Goal: Task Accomplishment & Management: Manage account settings

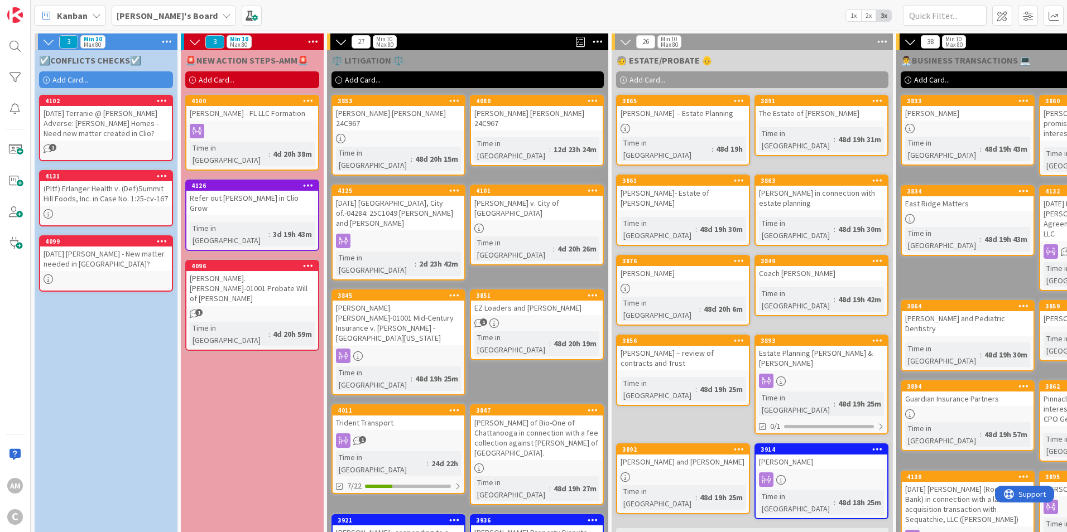
click at [222, 12] on icon at bounding box center [226, 15] width 9 height 9
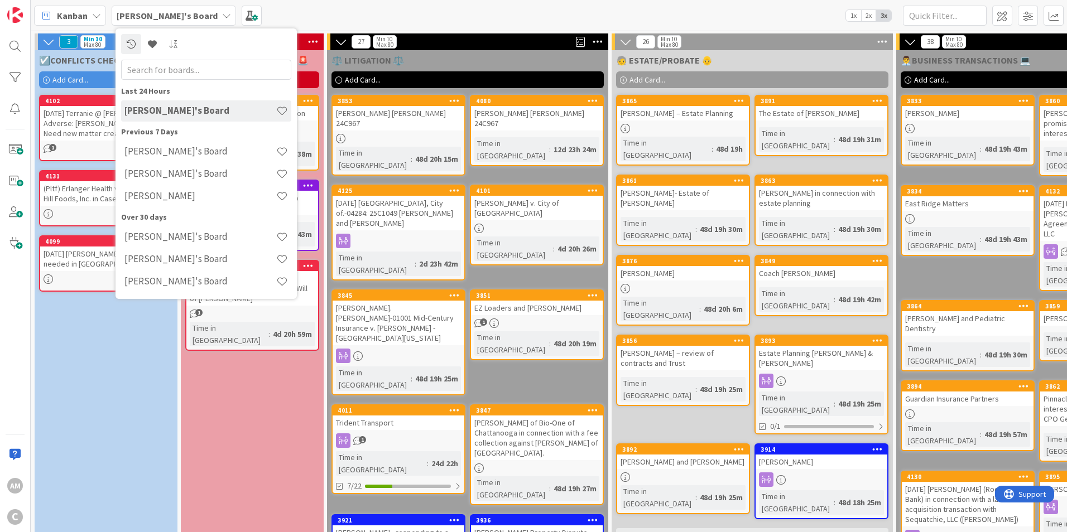
click at [151, 195] on h4 "[PERSON_NAME]" at bounding box center [200, 195] width 152 height 11
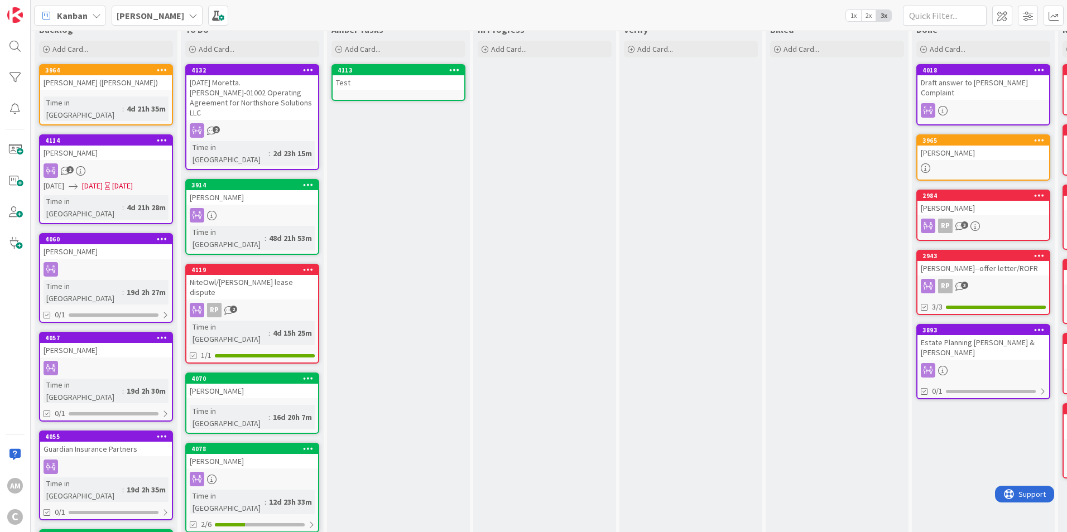
scroll to position [56, 0]
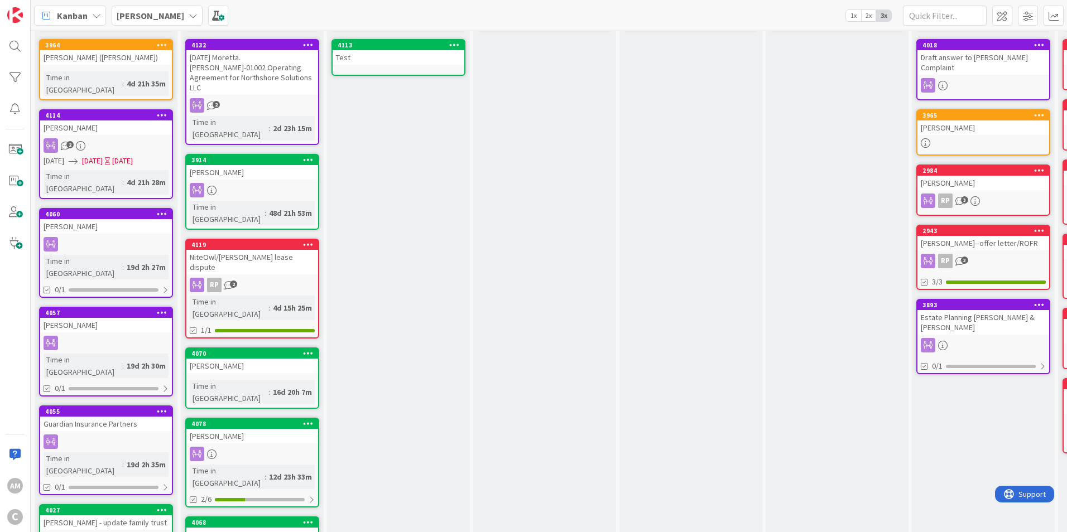
click at [298, 447] on div at bounding box center [252, 454] width 132 height 15
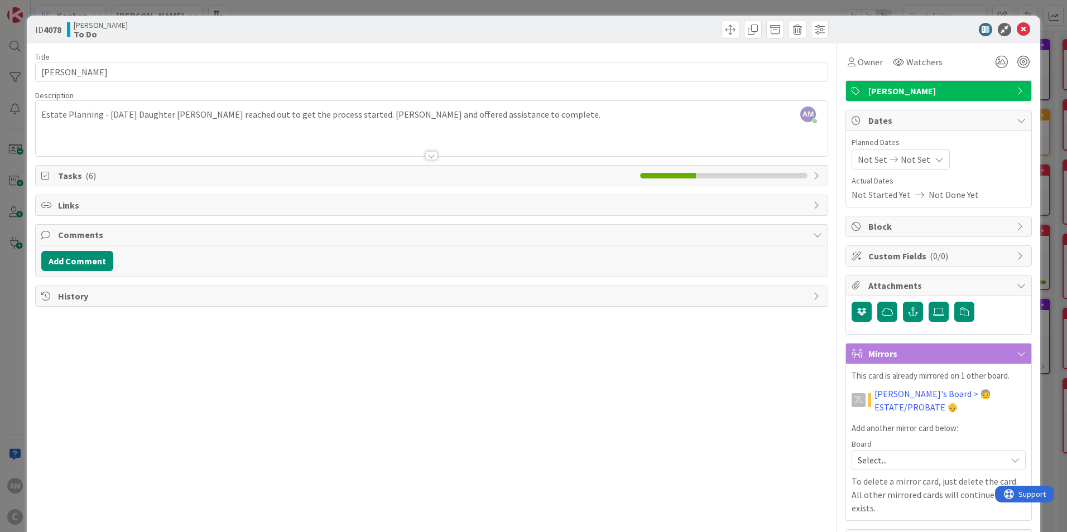
click at [606, 35] on div at bounding box center [632, 30] width 394 height 18
click at [1021, 28] on icon at bounding box center [1022, 29] width 13 height 13
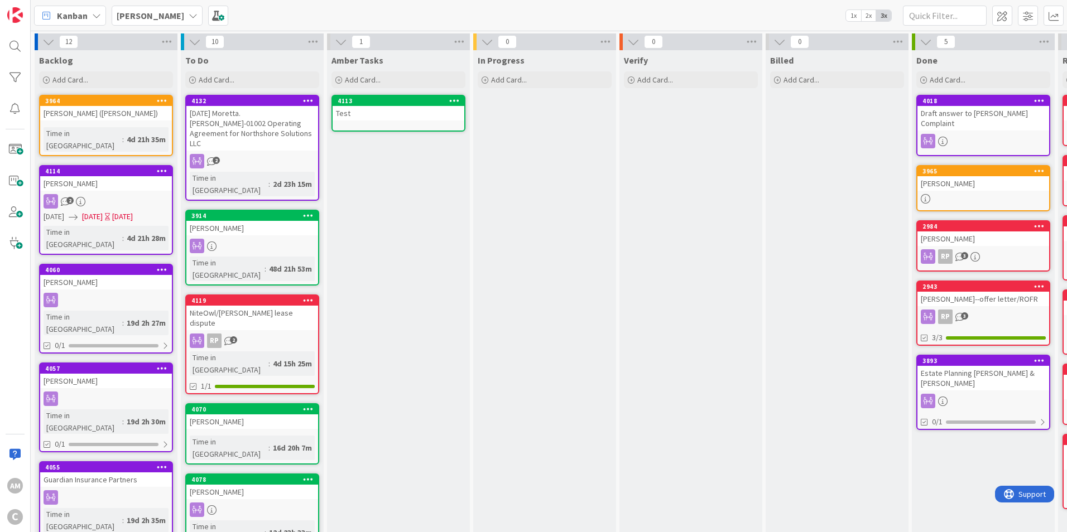
click at [143, 20] on b "[PERSON_NAME]" at bounding box center [151, 15] width 68 height 11
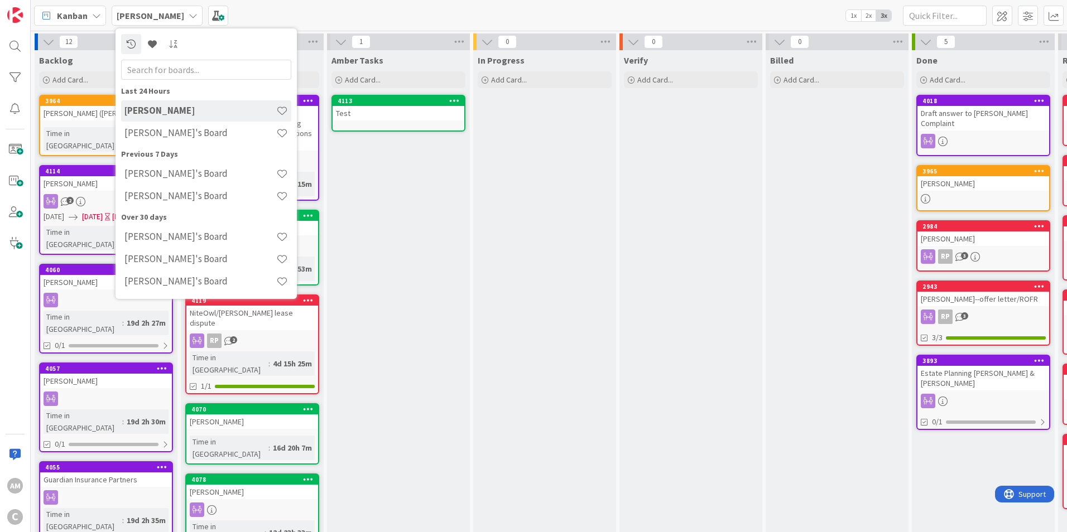
click at [152, 132] on h4 "[PERSON_NAME]'s Board" at bounding box center [200, 132] width 152 height 11
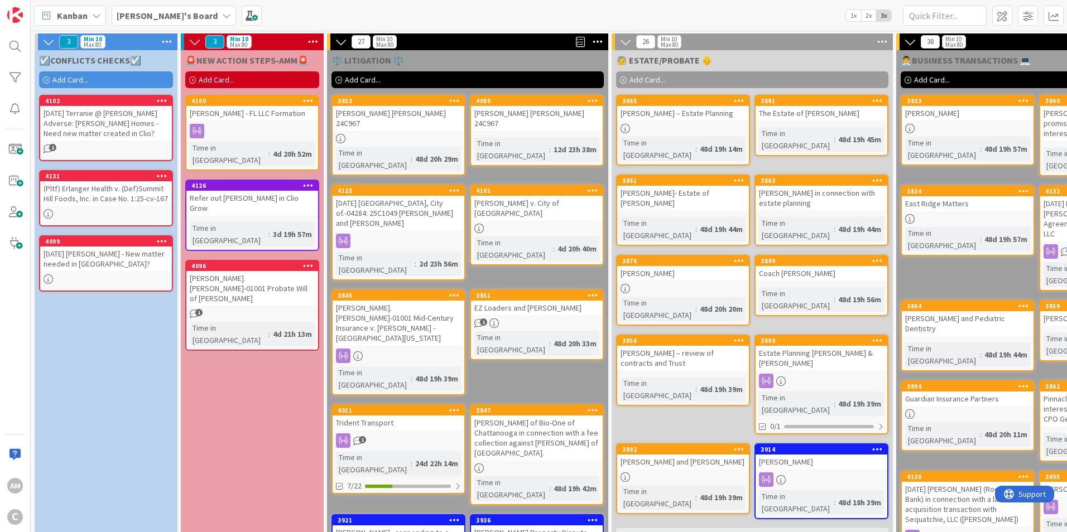
click at [58, 81] on span "Add Card..." at bounding box center [70, 80] width 36 height 10
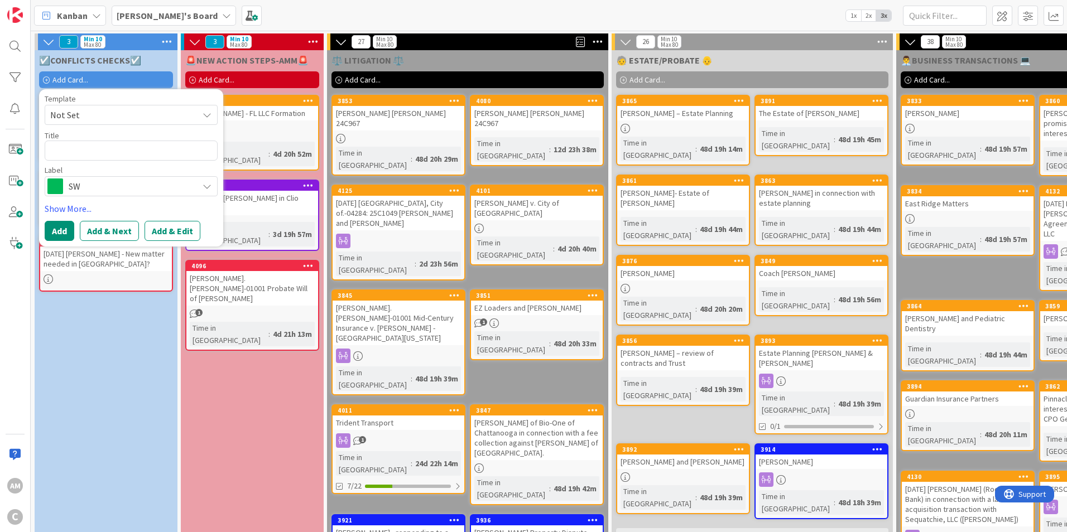
type textarea "x"
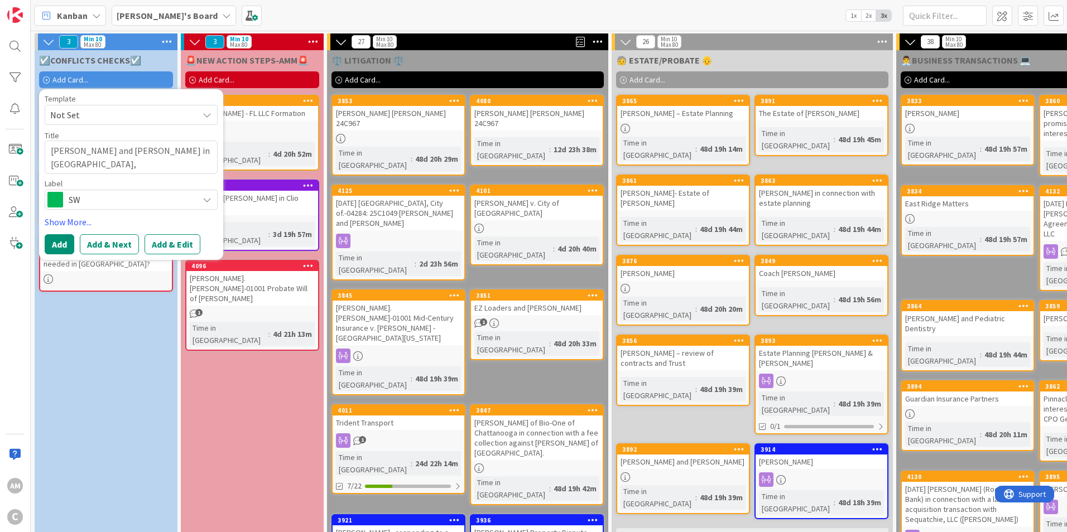
type textarea "[PERSON_NAME] and [PERSON_NAME] in [GEOGRAPHIC_DATA], [GEOGRAPHIC_DATA] in conn…"
click at [180, 203] on span "SW" at bounding box center [131, 200] width 124 height 16
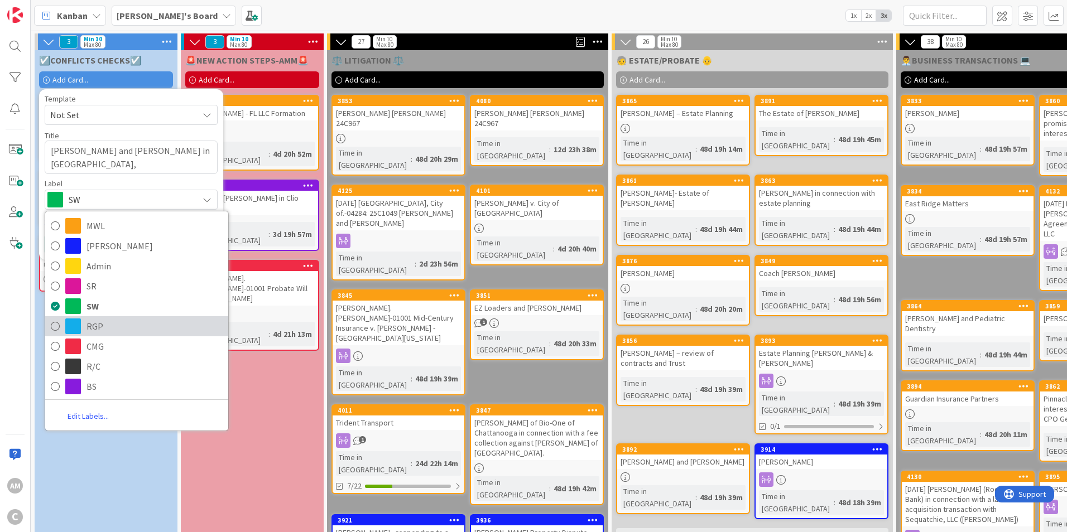
click at [111, 335] on link "RGP" at bounding box center [136, 326] width 183 height 20
type textarea "x"
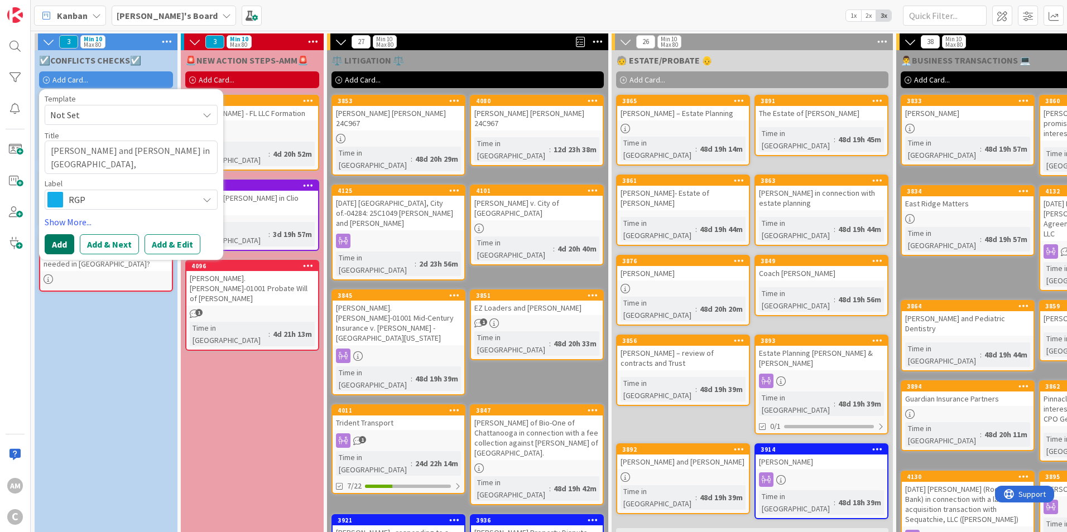
click at [67, 243] on button "Add" at bounding box center [60, 244] width 30 height 20
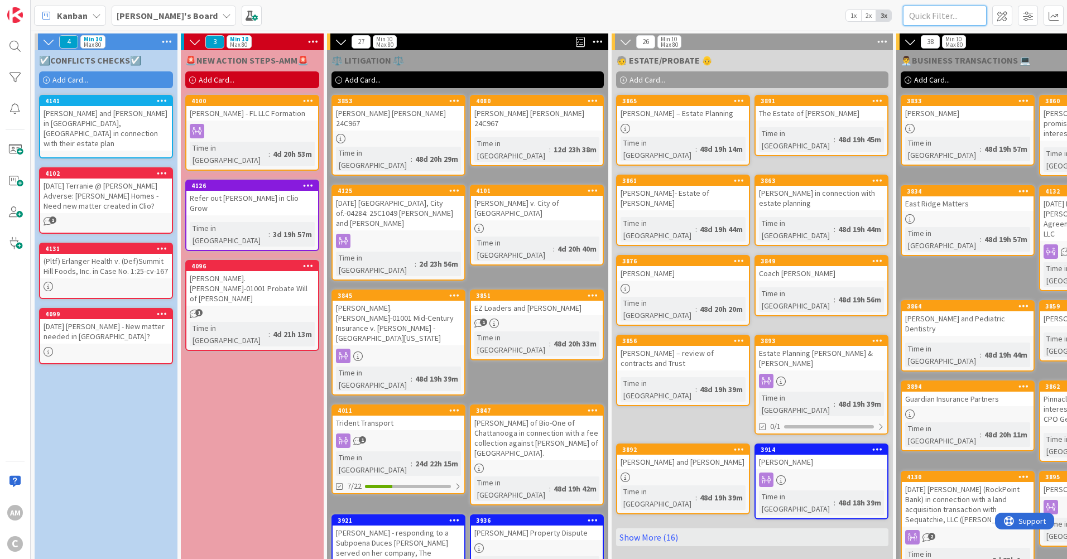
click at [933, 9] on input "text" at bounding box center [945, 16] width 84 height 20
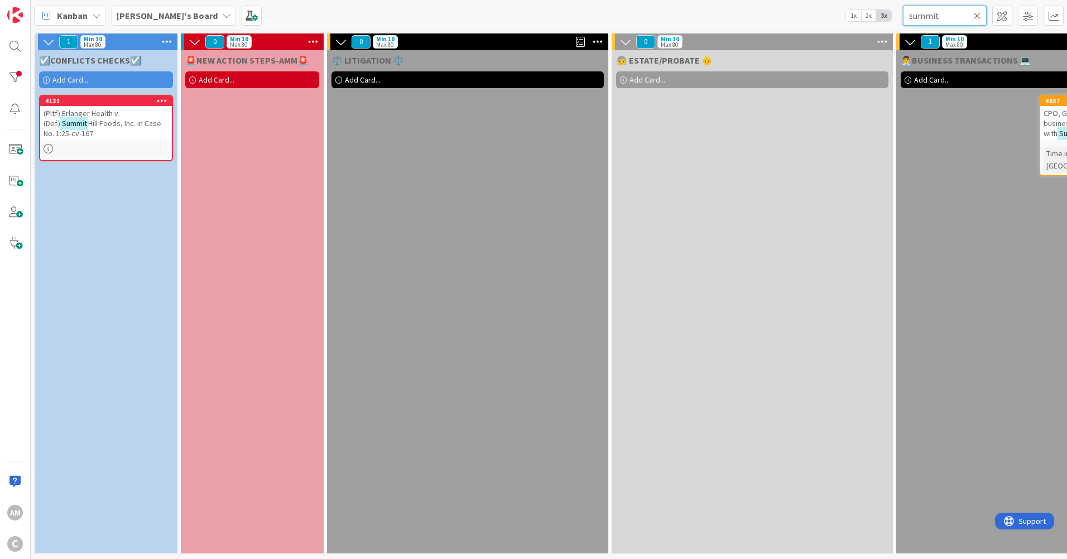
type input "summit"
click at [978, 16] on icon at bounding box center [977, 16] width 8 height 10
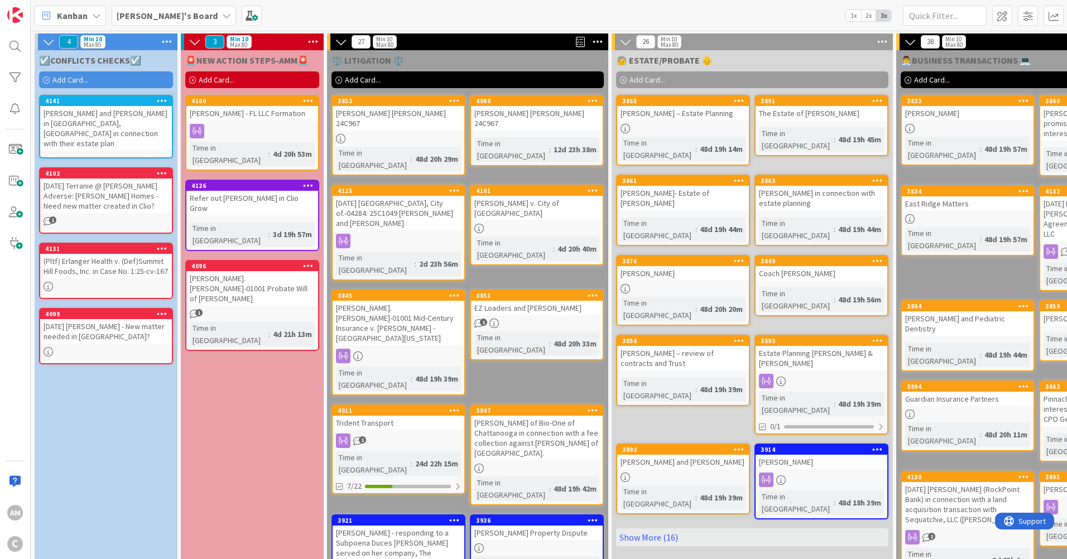
click at [171, 15] on b "[PERSON_NAME]'s Board" at bounding box center [167, 15] width 101 height 11
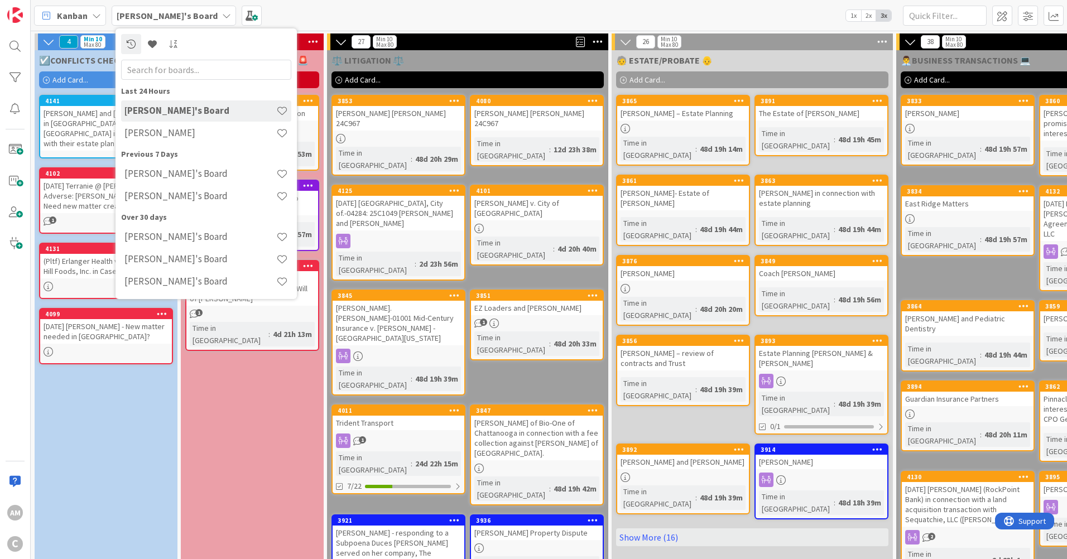
click at [160, 174] on h4 "[PERSON_NAME]'s Board" at bounding box center [200, 173] width 152 height 11
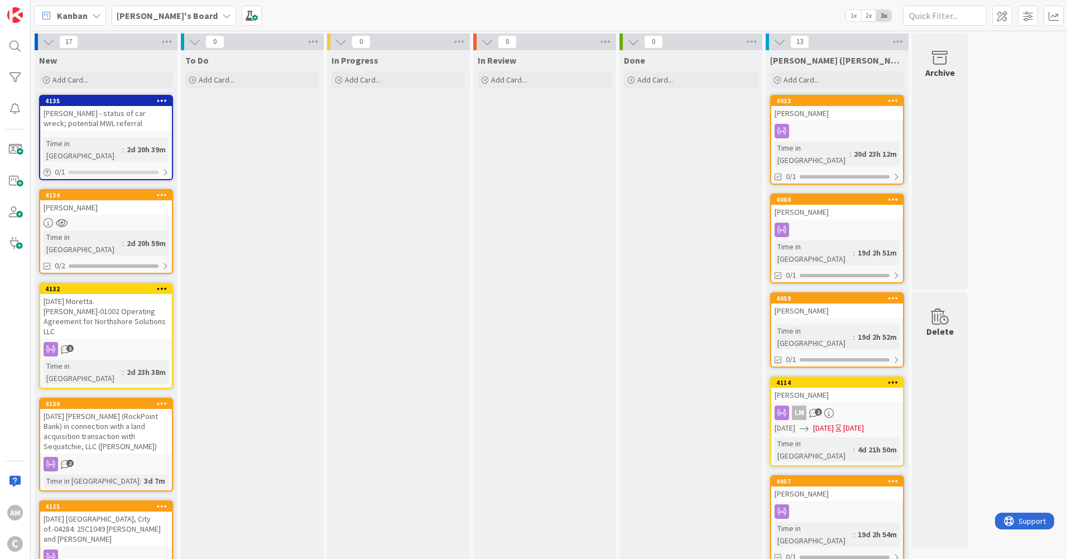
click at [165, 22] on span "[PERSON_NAME]'s Board" at bounding box center [167, 15] width 101 height 13
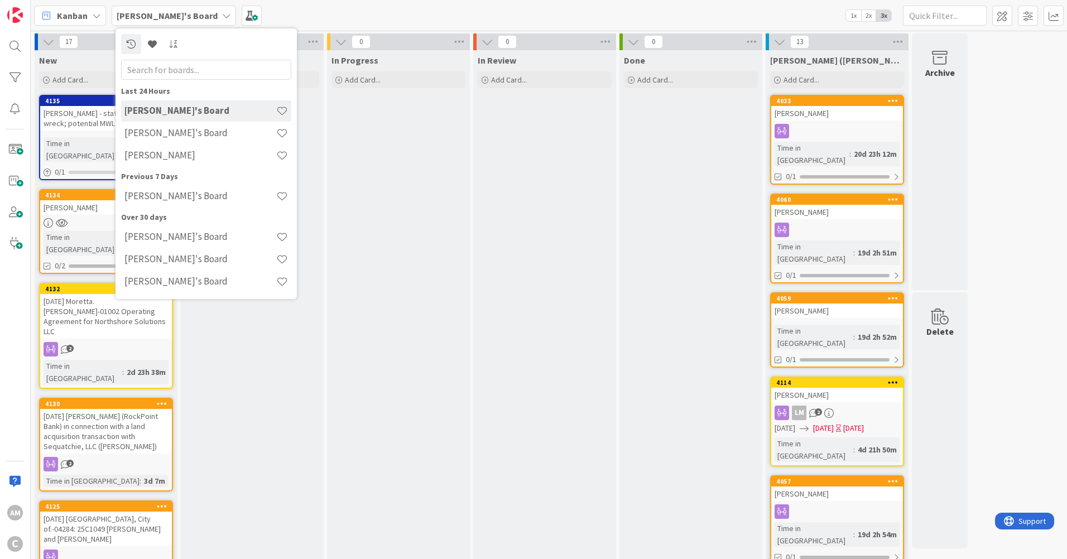
click at [171, 12] on div "[PERSON_NAME]'s Board" at bounding box center [174, 16] width 124 height 20
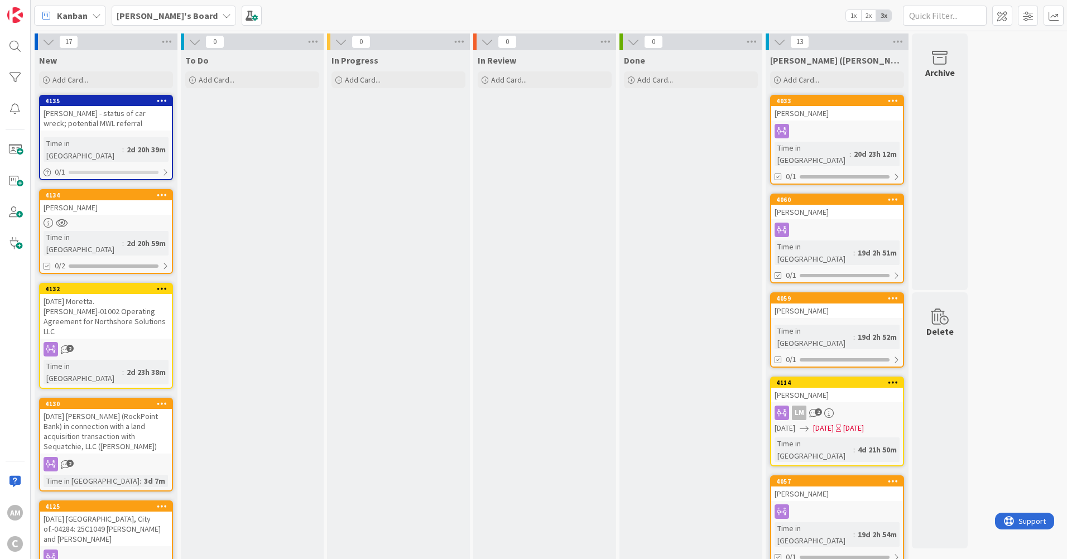
click at [222, 12] on icon at bounding box center [226, 15] width 9 height 9
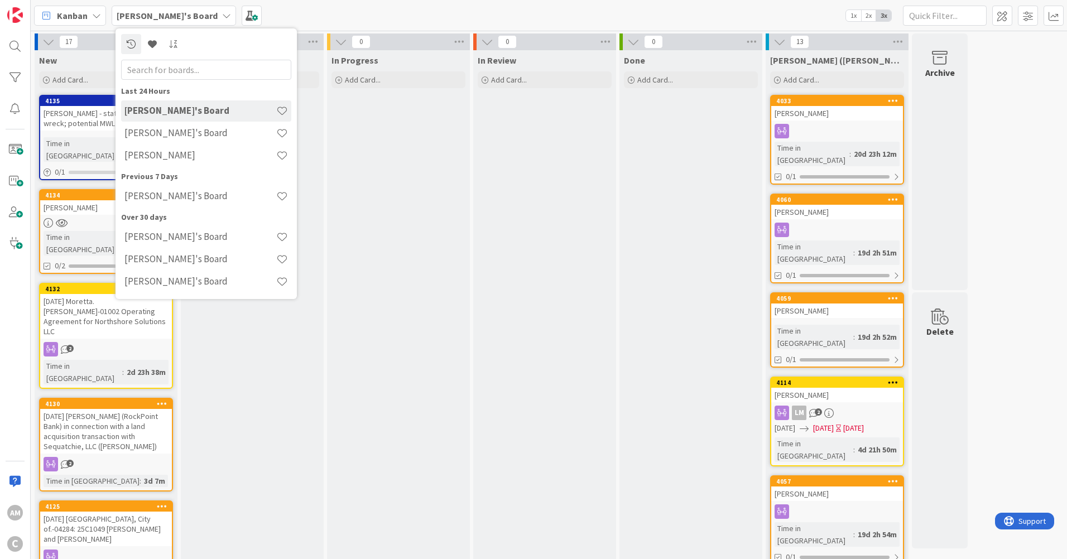
click at [165, 158] on h4 "[PERSON_NAME]" at bounding box center [200, 155] width 152 height 11
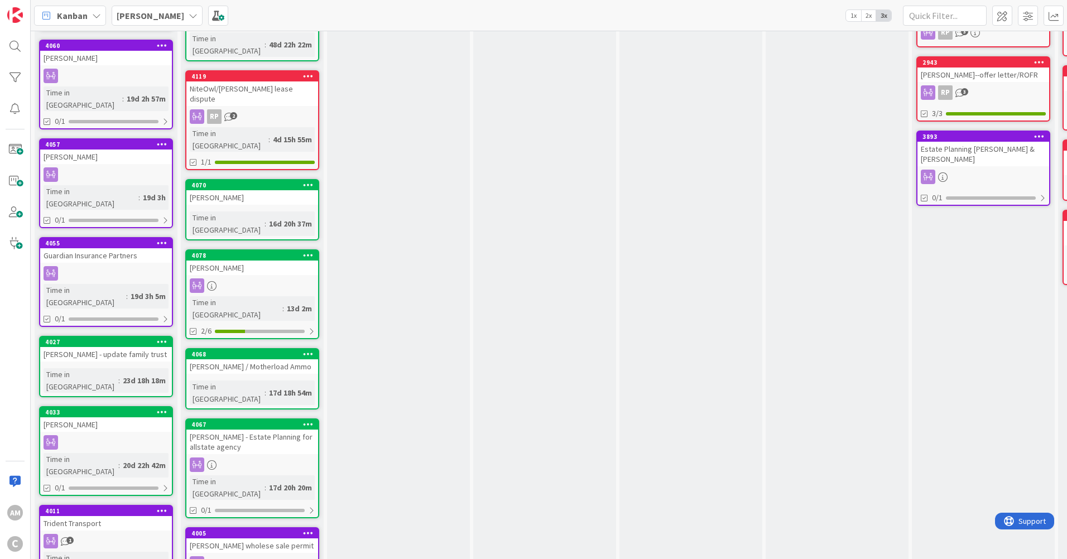
scroll to position [240, 0]
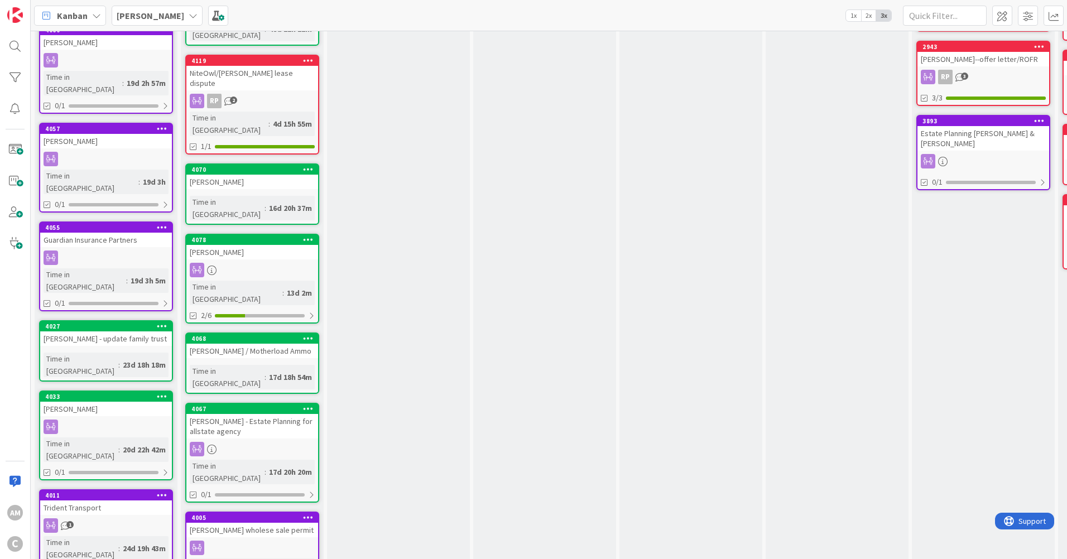
click at [132, 221] on link "4055 Guardian Insurance Partners Time in [GEOGRAPHIC_DATA] : 19d 3h 5m 0/1" at bounding box center [106, 266] width 134 height 90
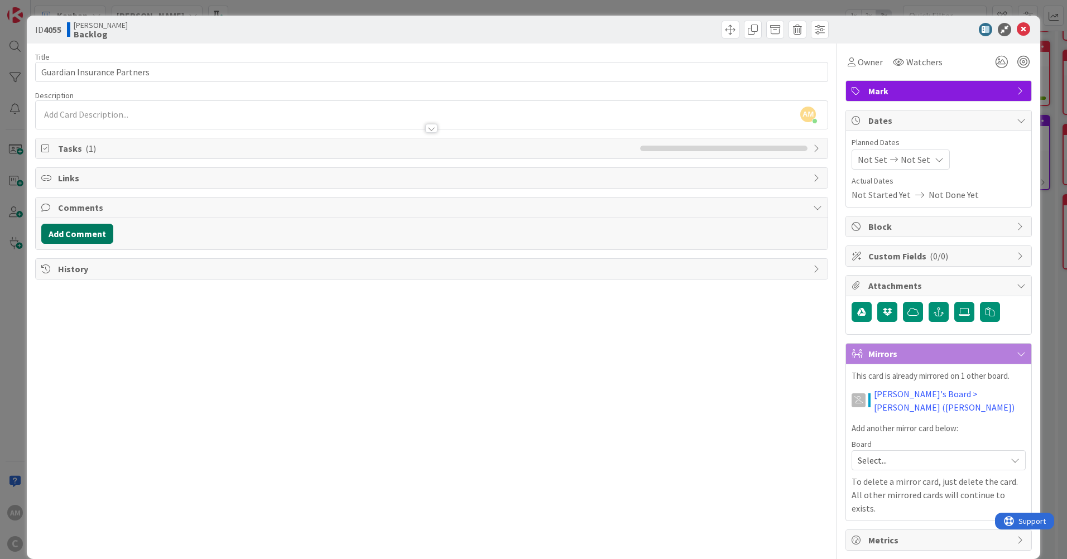
click at [97, 235] on button "Add Comment" at bounding box center [77, 234] width 72 height 20
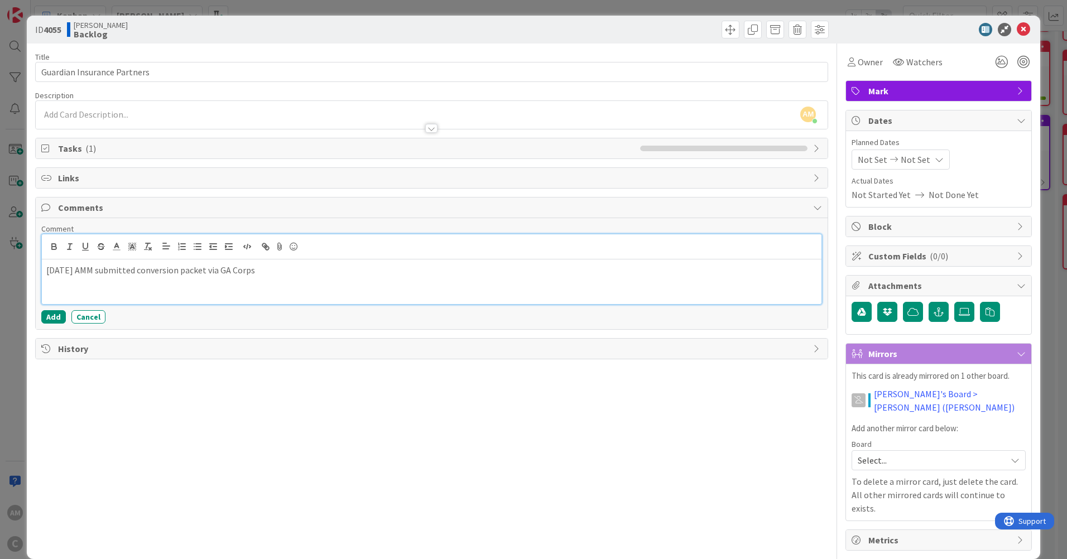
drag, startPoint x: 292, startPoint y: 277, endPoint x: 286, endPoint y: 273, distance: 7.6
click at [290, 278] on div "[DATE] AMM submitted conversion packet via GA Corps" at bounding box center [431, 281] width 779 height 45
click at [46, 321] on button "Add" at bounding box center [53, 316] width 25 height 13
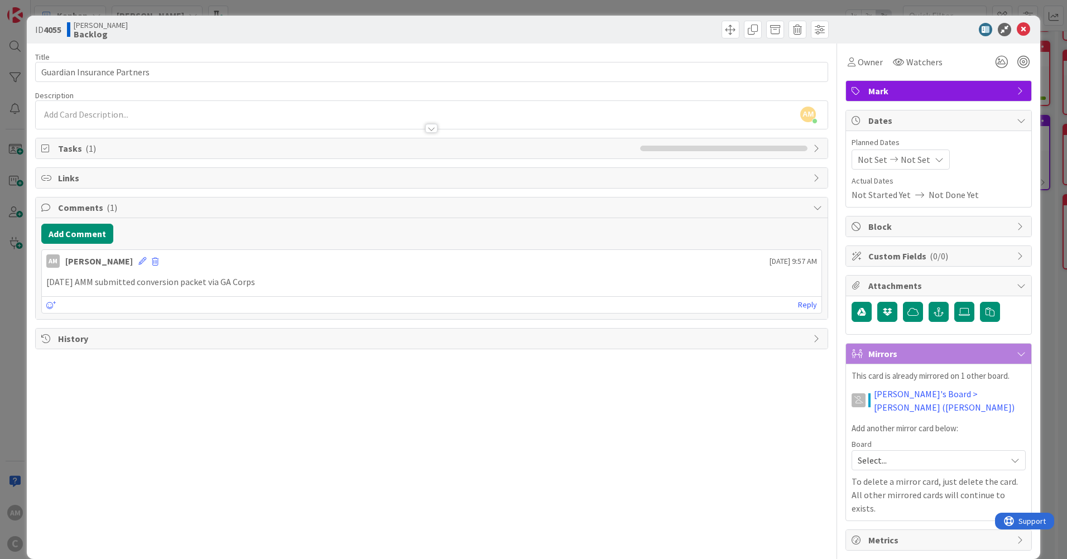
click at [88, 151] on span "( 1 )" at bounding box center [90, 148] width 11 height 11
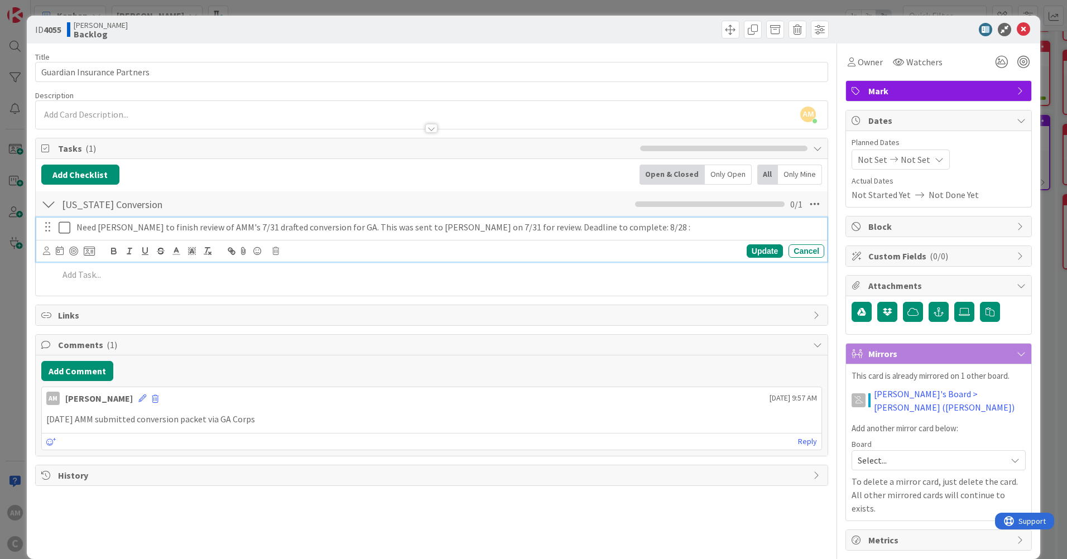
click at [61, 228] on icon at bounding box center [65, 227] width 12 height 13
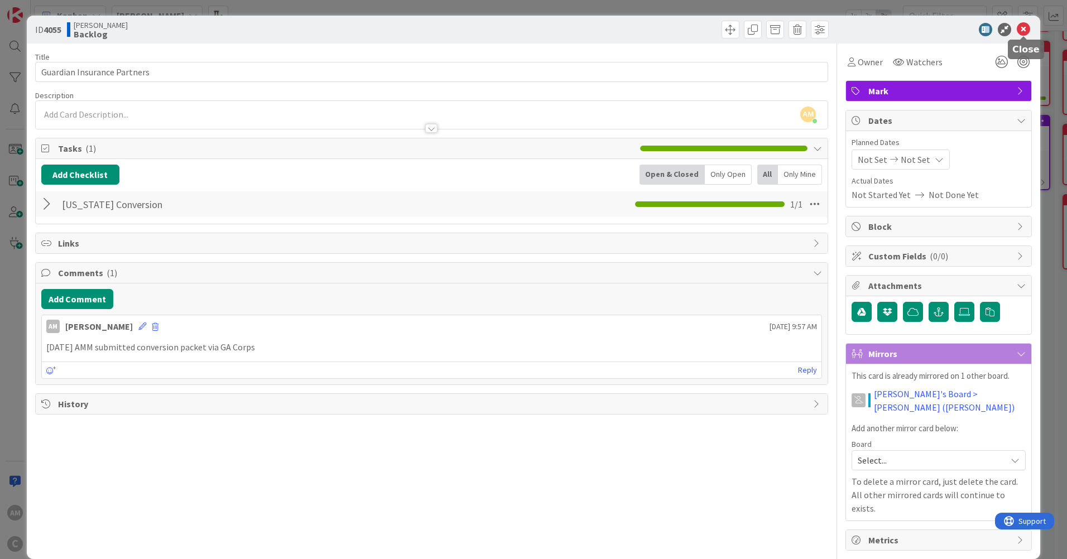
click at [1019, 29] on icon at bounding box center [1022, 29] width 13 height 13
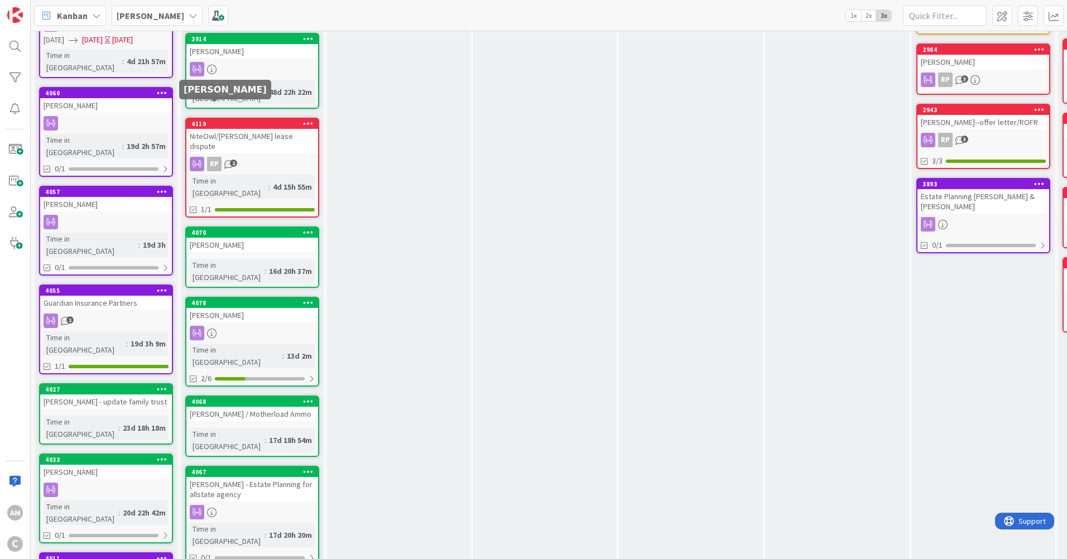
scroll to position [167, 0]
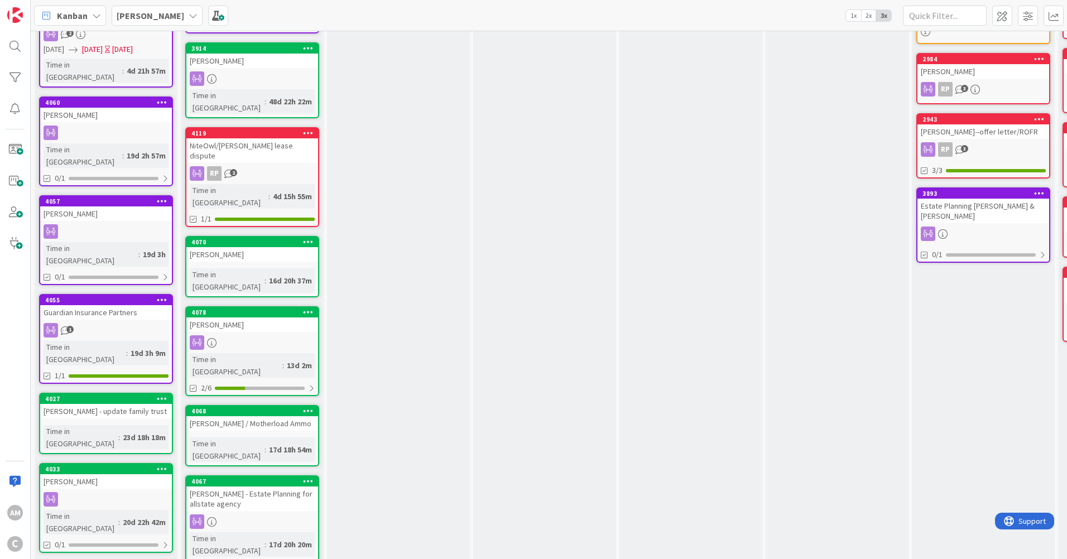
click at [157, 20] on b "[PERSON_NAME]" at bounding box center [151, 15] width 68 height 11
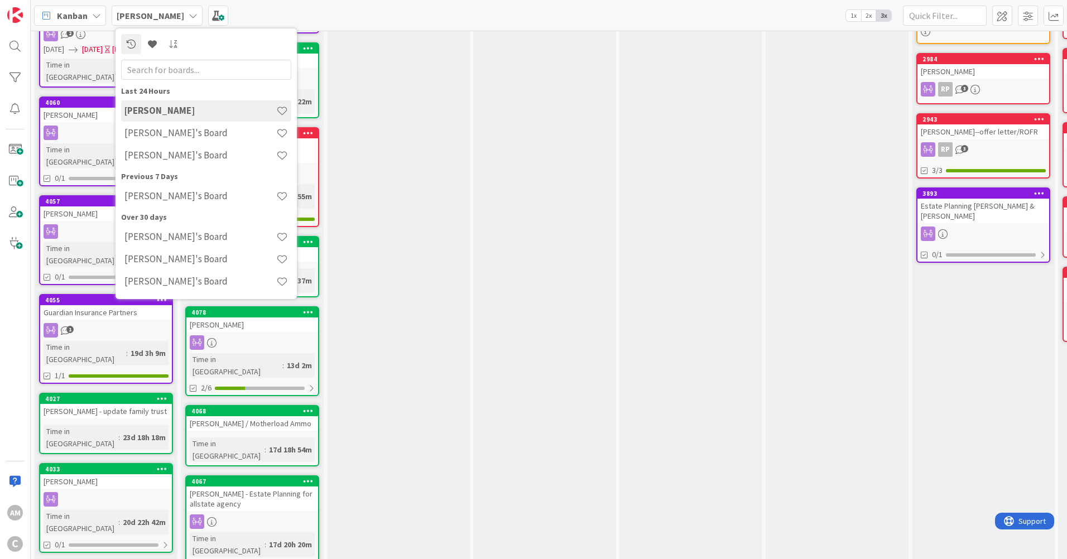
click at [177, 161] on div "[PERSON_NAME]'s Board" at bounding box center [206, 155] width 170 height 21
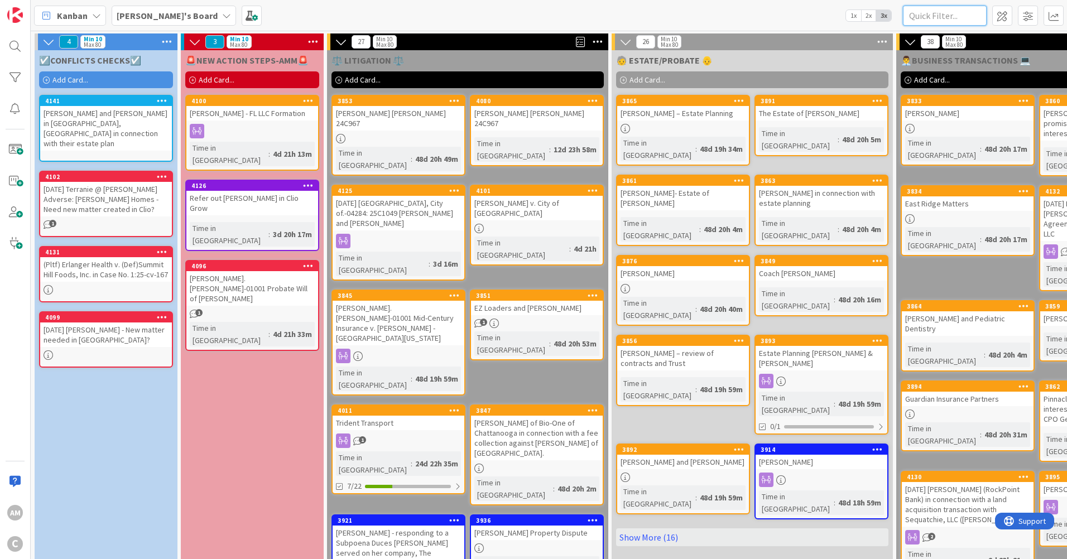
click at [954, 13] on input "text" at bounding box center [945, 16] width 84 height 20
type input "guardian"
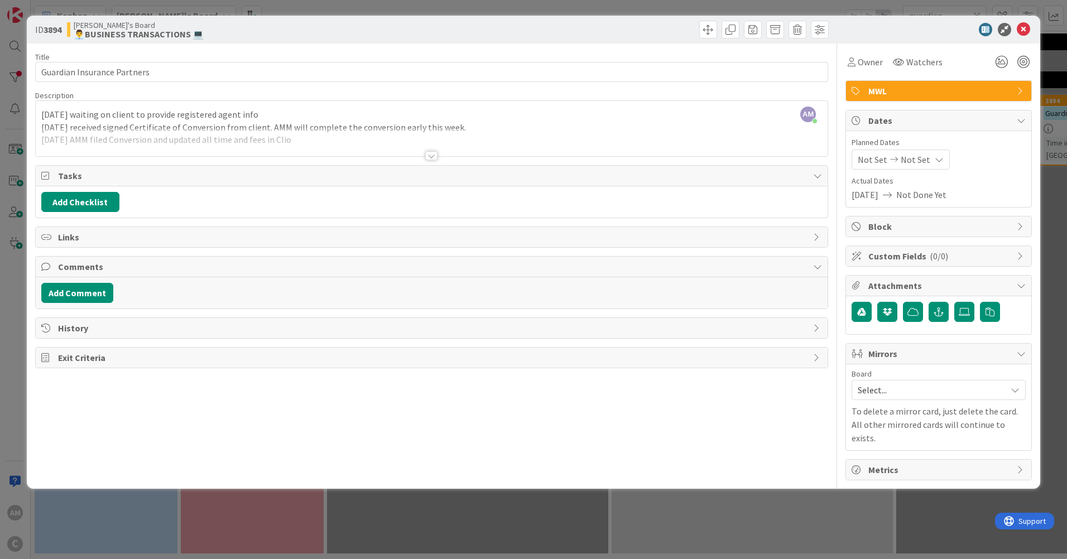
click at [353, 144] on div at bounding box center [432, 142] width 792 height 28
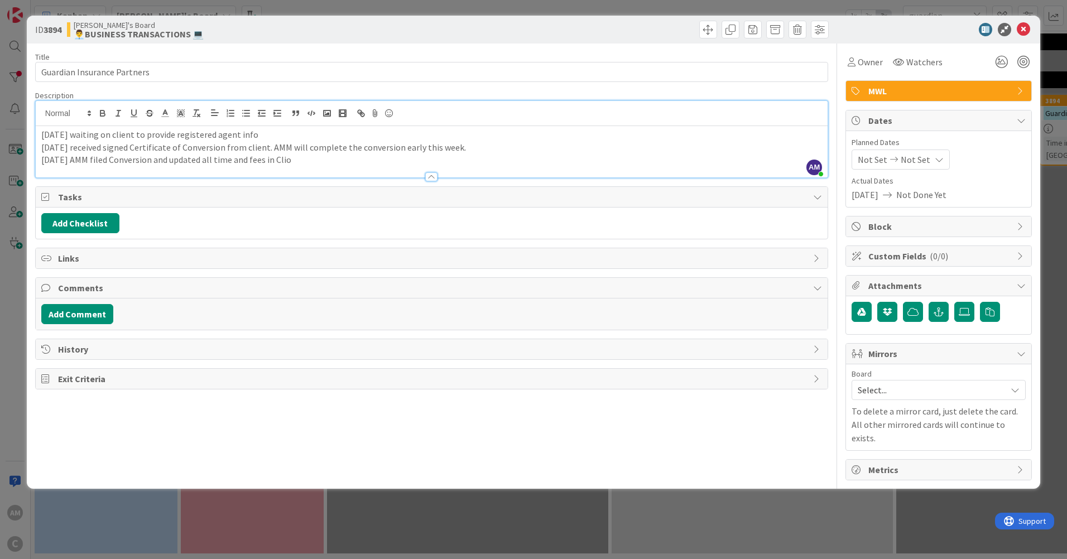
click at [1023, 352] on icon at bounding box center [1020, 353] width 9 height 9
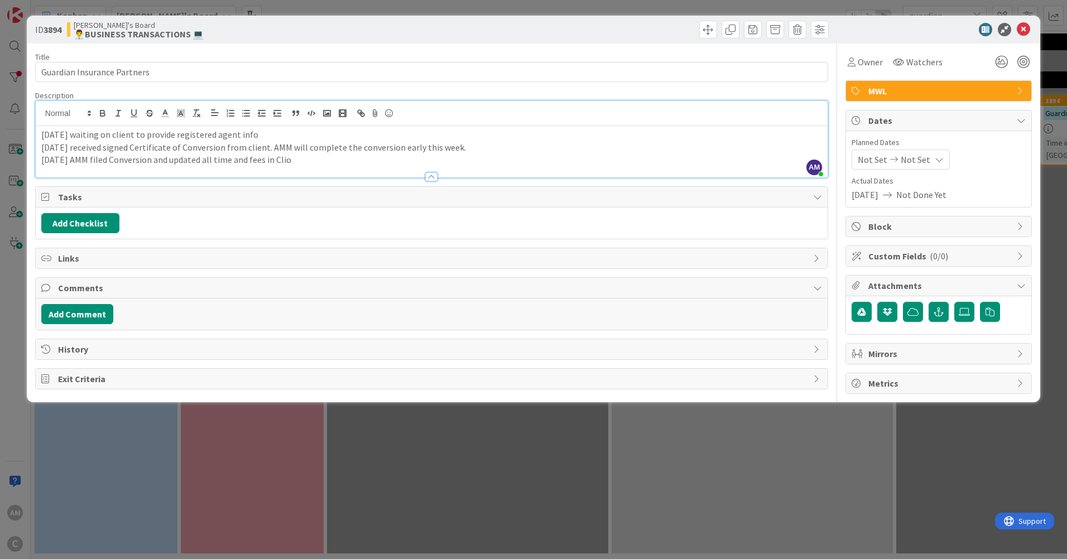
click at [1023, 352] on icon at bounding box center [1020, 353] width 9 height 9
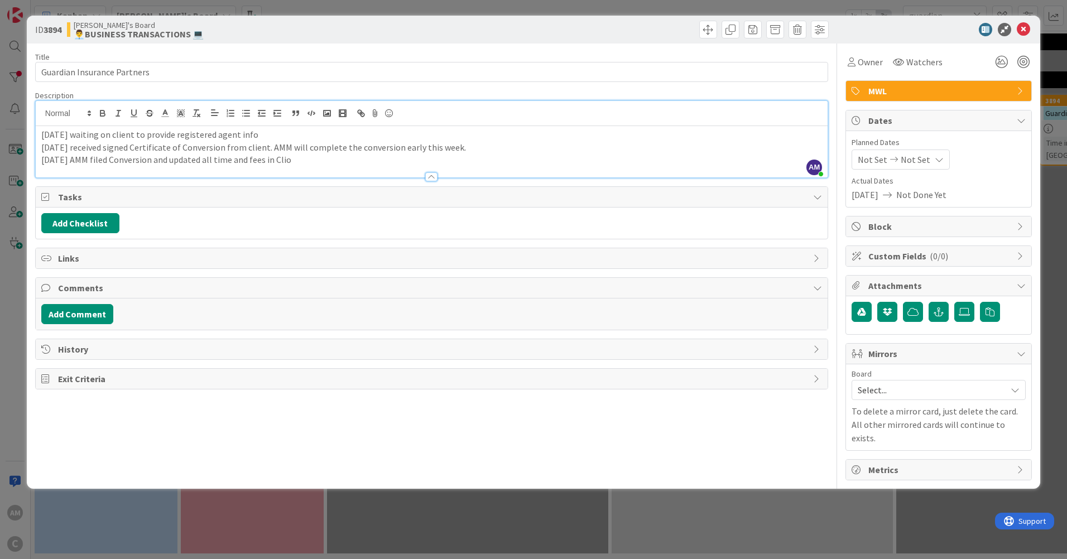
click at [1020, 89] on icon at bounding box center [1020, 90] width 9 height 9
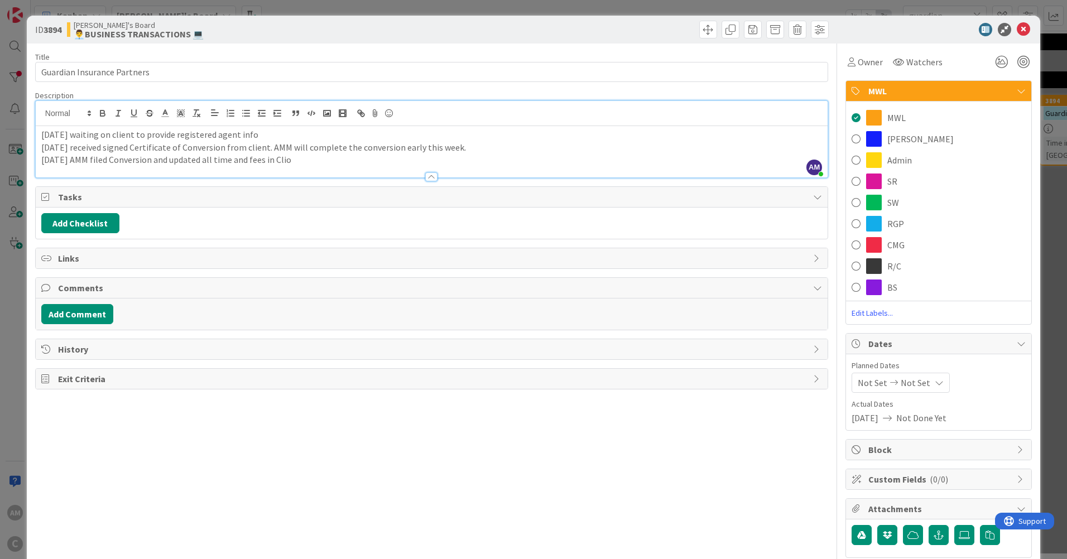
click at [1020, 89] on div "MWL" at bounding box center [938, 91] width 185 height 21
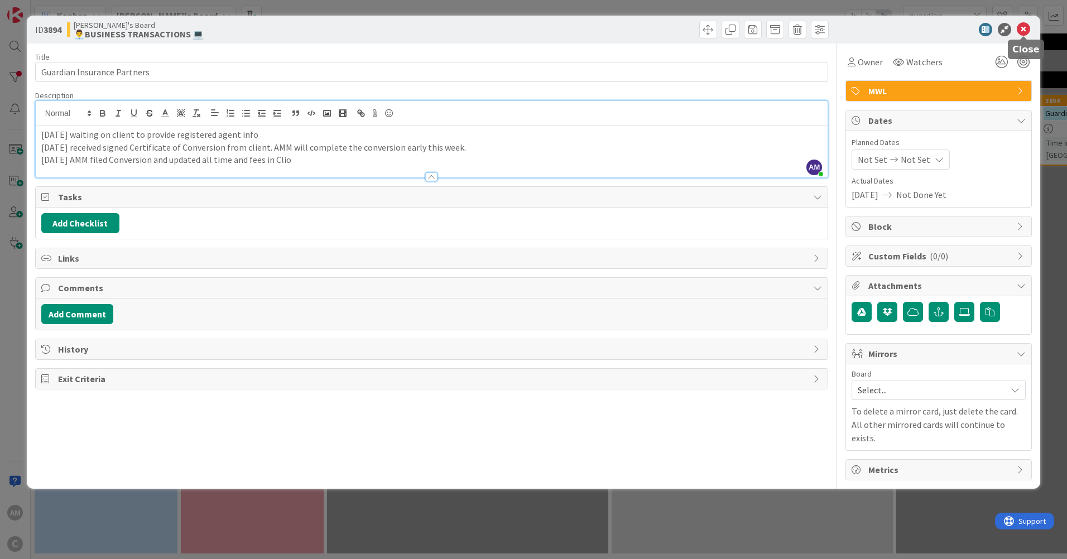
click at [1022, 35] on icon at bounding box center [1022, 29] width 13 height 13
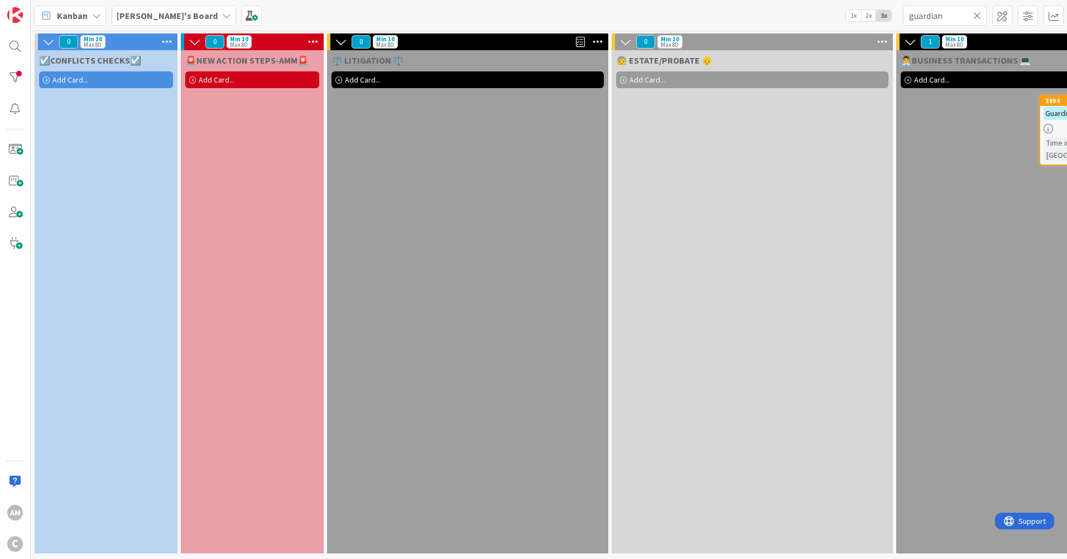
click at [975, 18] on icon at bounding box center [977, 16] width 8 height 10
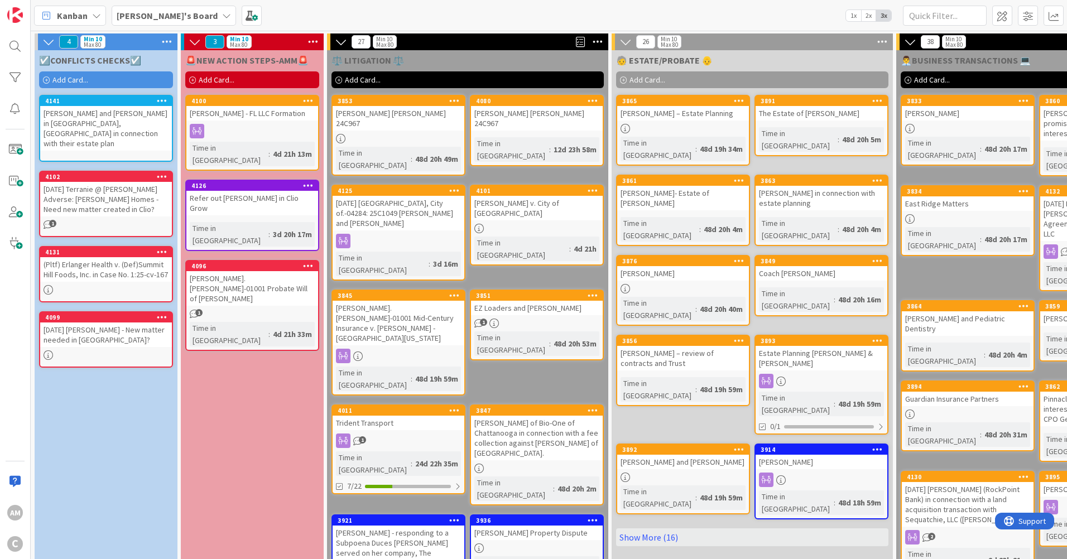
click at [401, 416] on div "Trident Transport" at bounding box center [398, 423] width 132 height 15
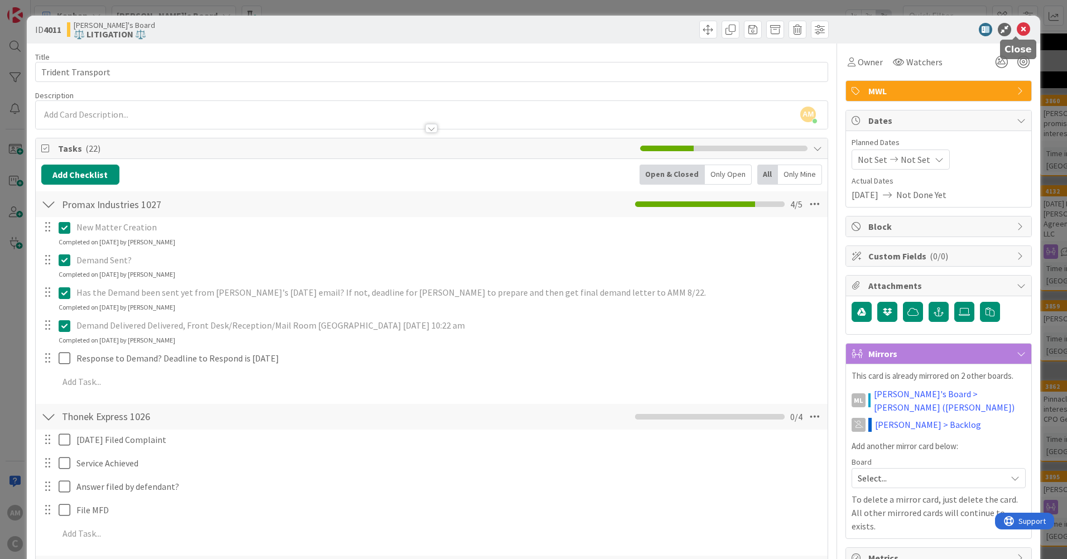
click at [1016, 33] on icon at bounding box center [1022, 29] width 13 height 13
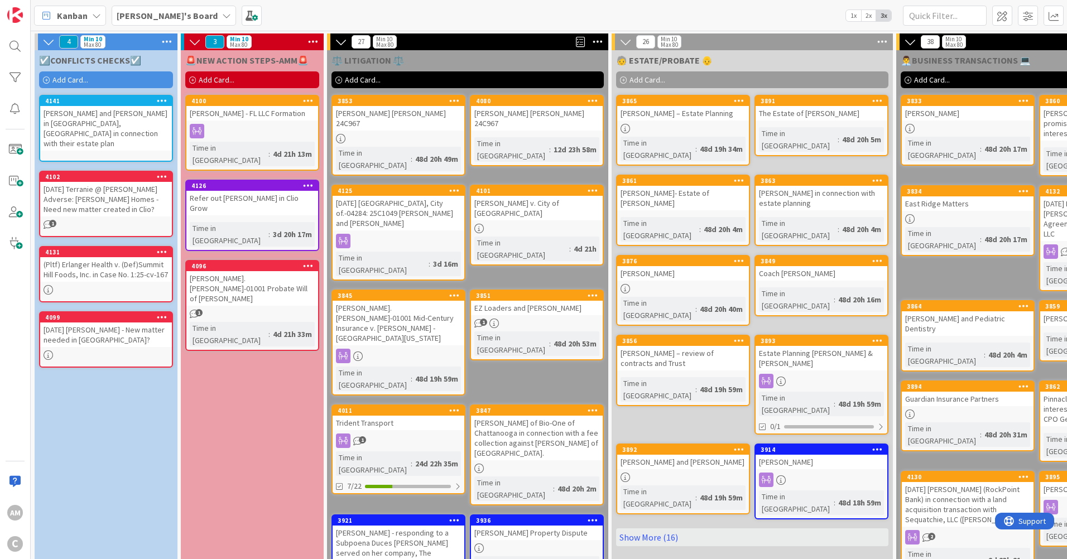
click at [222, 15] on icon at bounding box center [226, 15] width 9 height 9
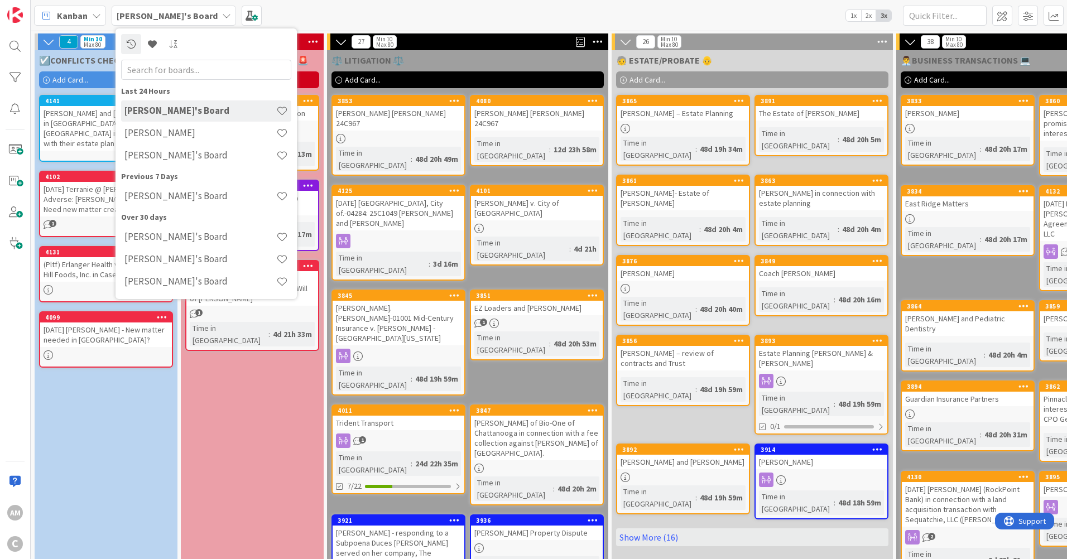
click at [184, 128] on h4 "[PERSON_NAME]" at bounding box center [200, 132] width 152 height 11
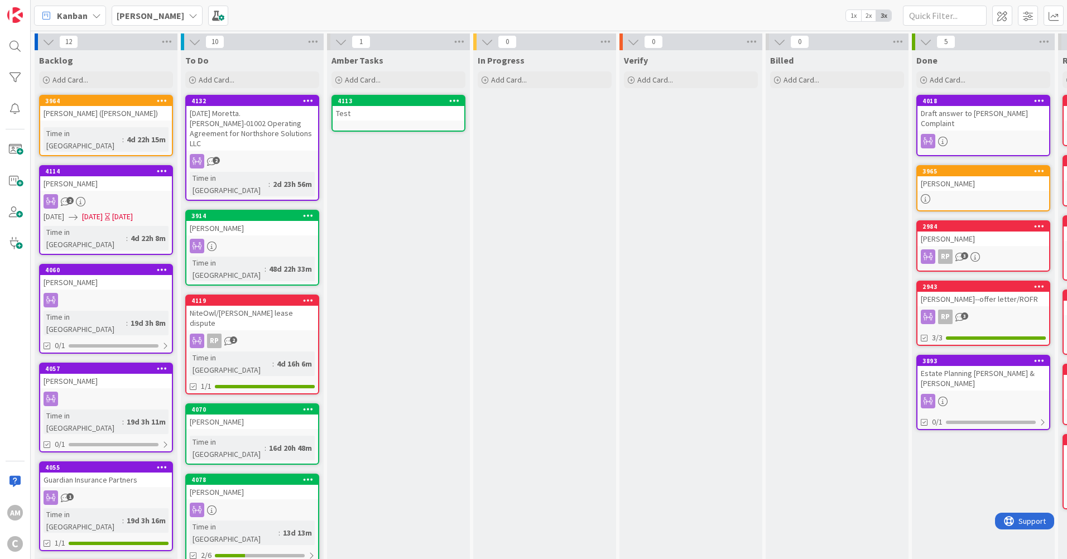
click at [163, 12] on b "[PERSON_NAME]" at bounding box center [151, 15] width 68 height 11
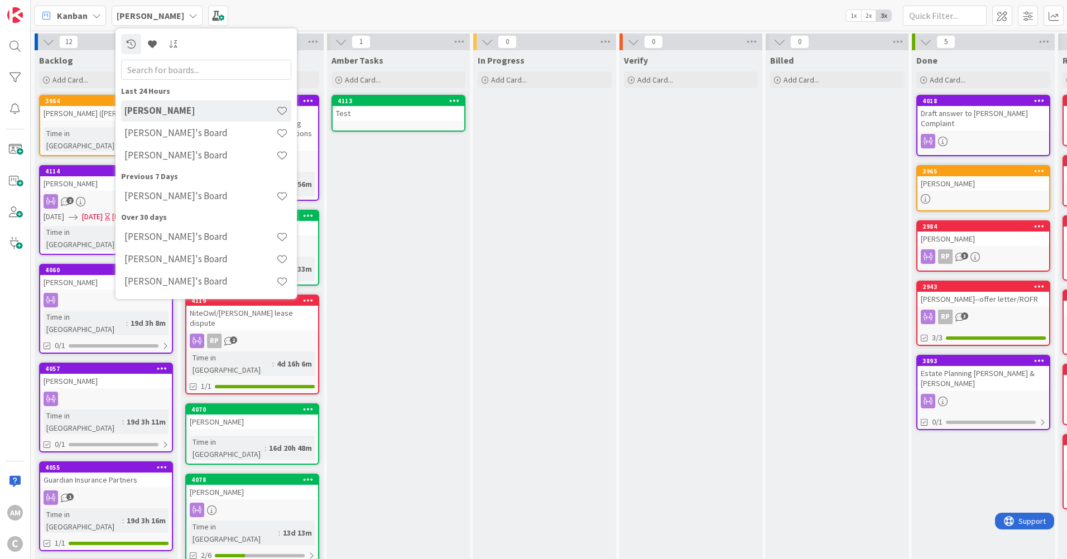
click at [161, 132] on h4 "[PERSON_NAME]'s Board" at bounding box center [200, 132] width 152 height 11
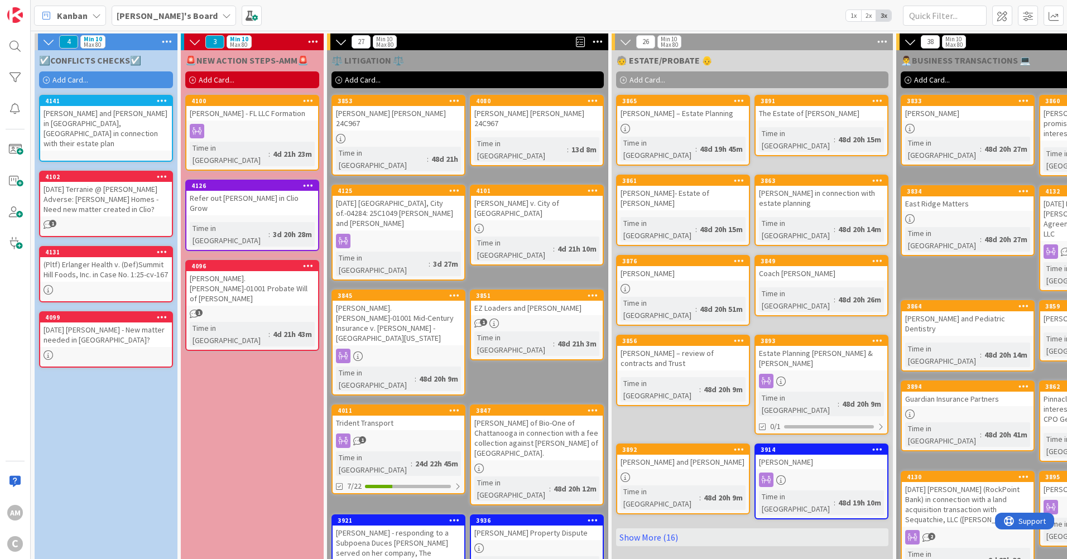
click at [372, 78] on span "Add Card..." at bounding box center [363, 80] width 36 height 10
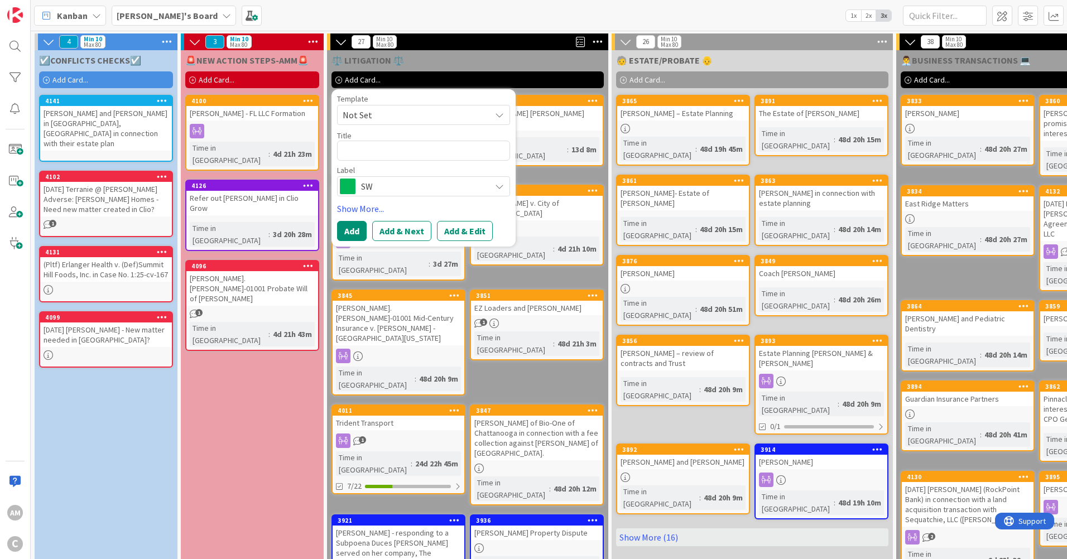
type textarea "x"
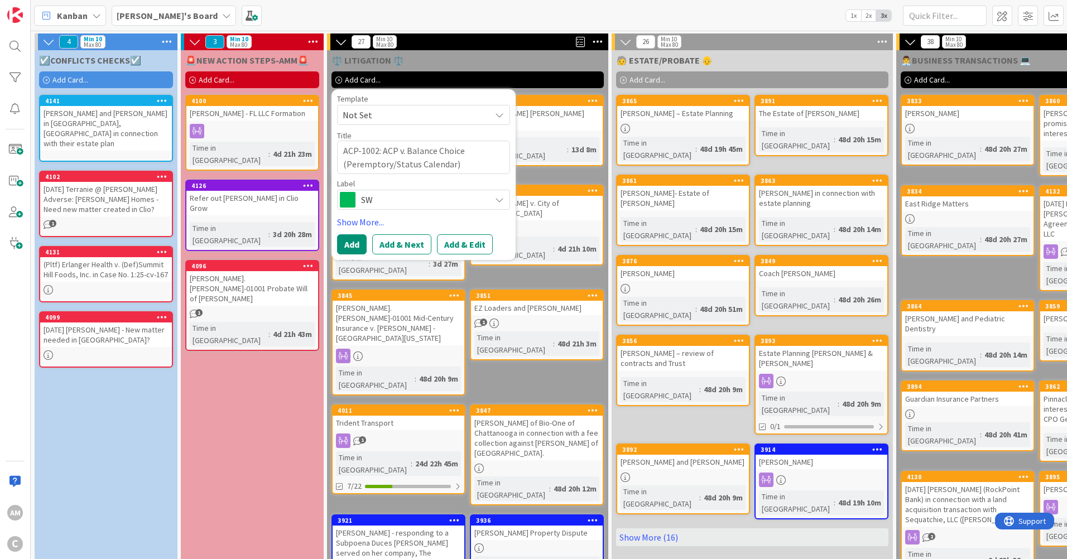
type textarea "ACP-1002: ACP v. Balance Choice (Peremptory/Status Calendar)"
click at [480, 195] on span "SW" at bounding box center [423, 200] width 124 height 16
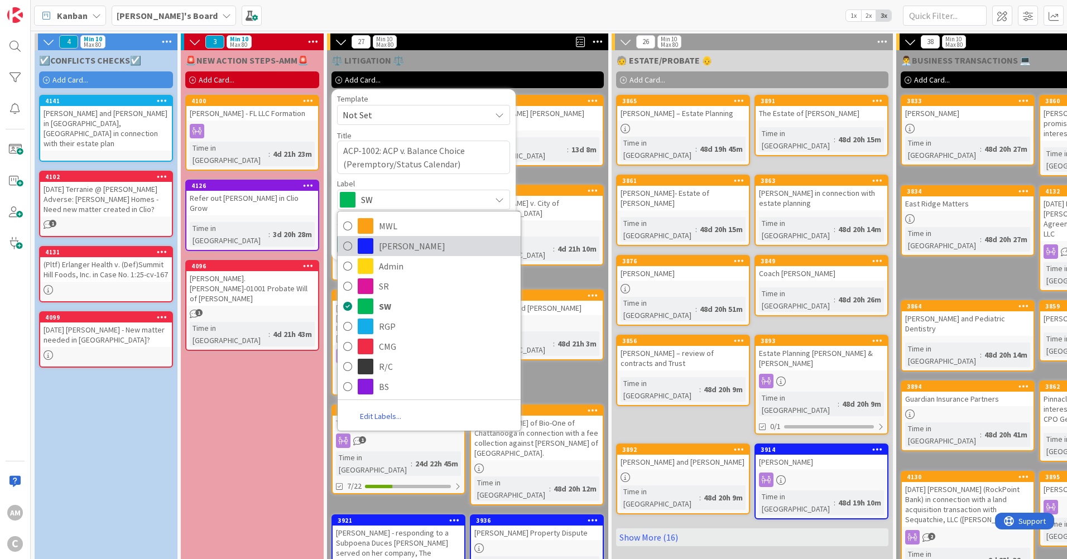
click at [401, 249] on span "[PERSON_NAME]" at bounding box center [447, 246] width 136 height 17
type textarea "x"
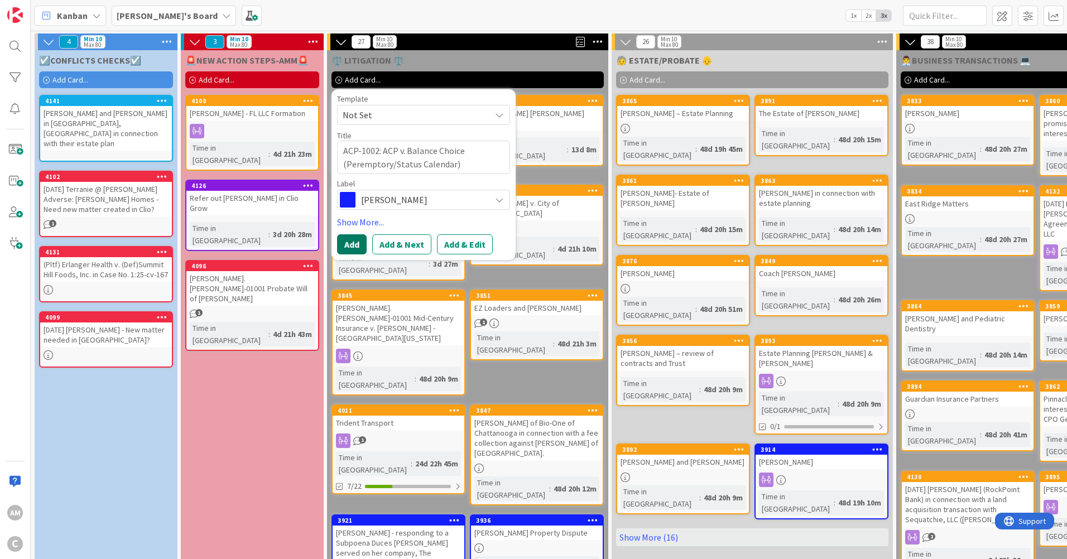
click at [362, 251] on button "Add" at bounding box center [352, 244] width 30 height 20
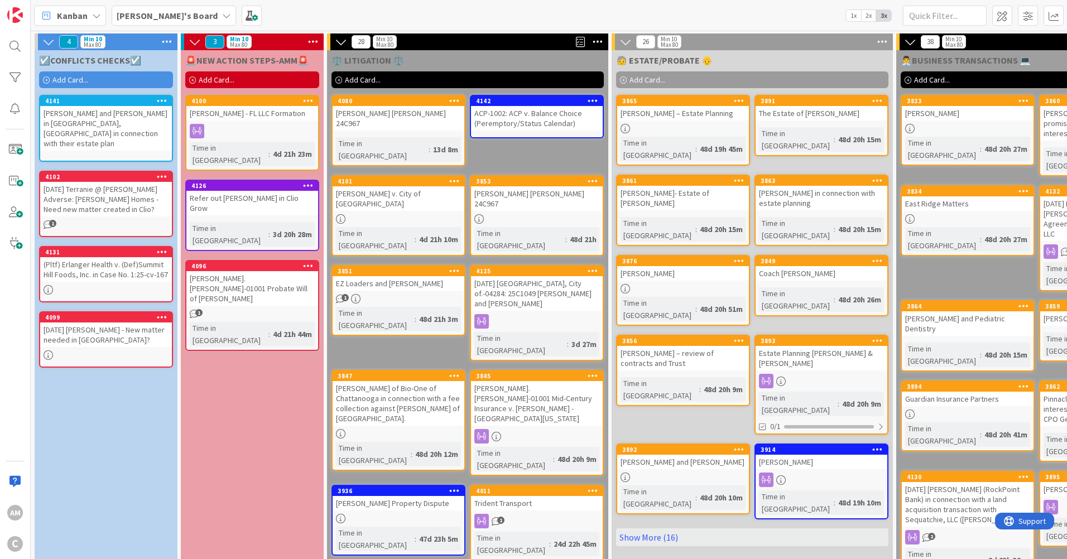
click at [514, 114] on div "ACP-1002: ACP v. Balance Choice (Peremptory/Status Calendar)" at bounding box center [537, 118] width 132 height 25
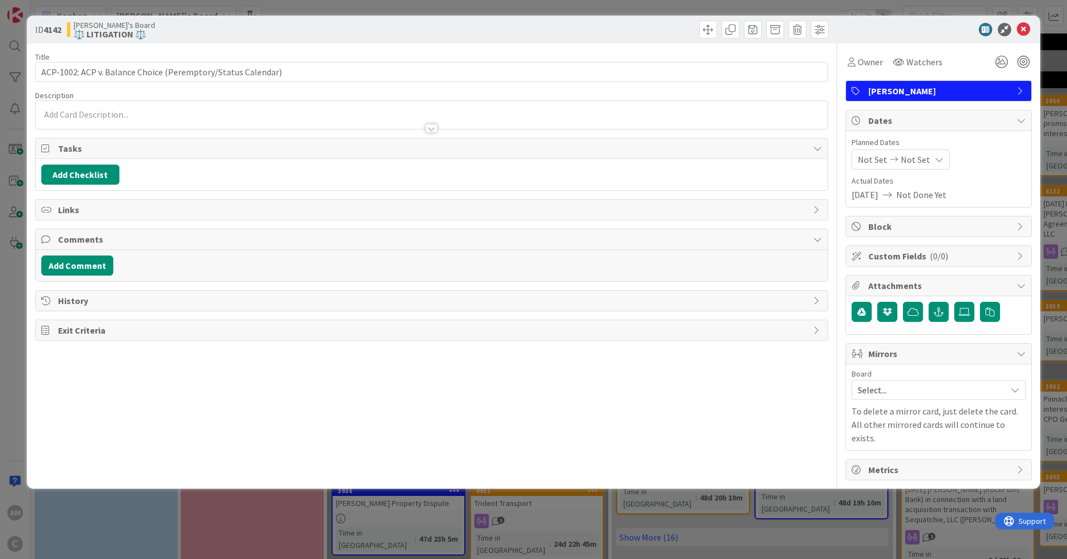
click at [129, 108] on div at bounding box center [432, 115] width 792 height 28
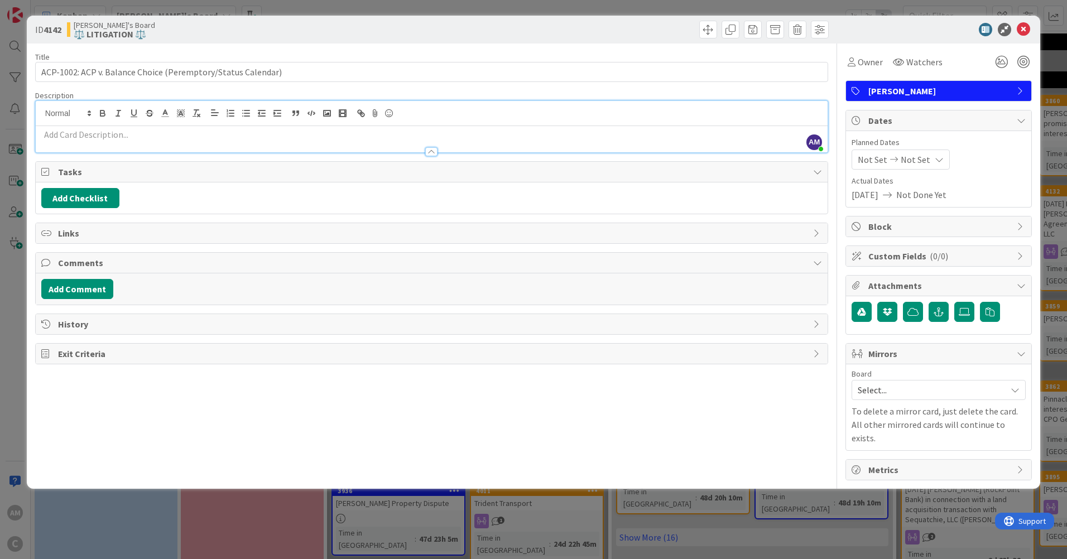
click at [64, 137] on p at bounding box center [431, 134] width 780 height 13
paste div
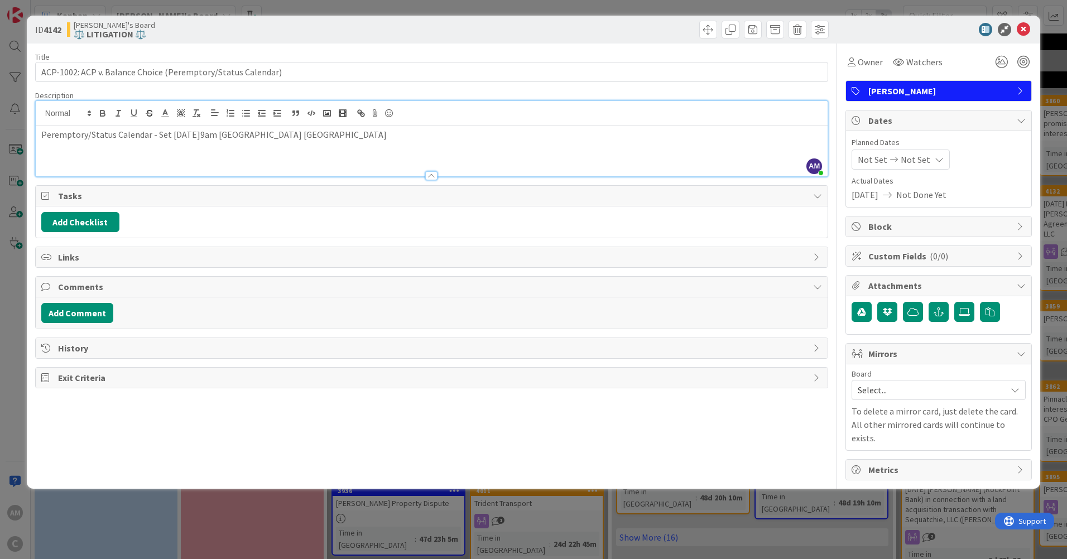
click at [253, 133] on p "Peremptory/Status Calendar - Set [DATE]9am [GEOGRAPHIC_DATA] [GEOGRAPHIC_DATA]" at bounding box center [431, 134] width 780 height 13
click at [437, 158] on div "Peremptory/Status Calendar - Set [DATE]9am - [GEOGRAPHIC_DATA]" at bounding box center [432, 151] width 792 height 50
click at [895, 356] on span "Mirrors" at bounding box center [939, 353] width 143 height 13
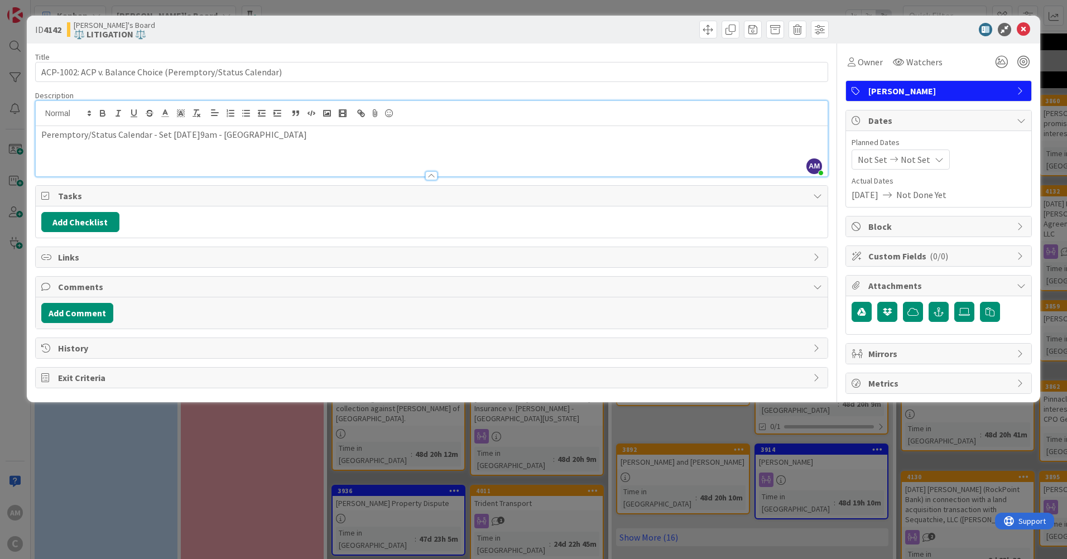
click at [895, 356] on span "Mirrors" at bounding box center [939, 353] width 143 height 13
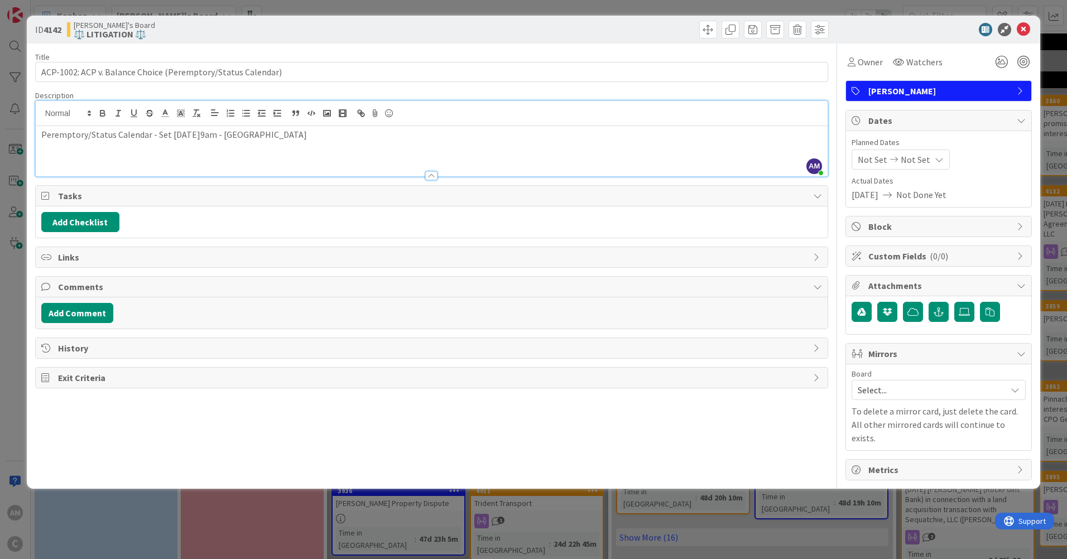
click at [883, 389] on span "Select..." at bounding box center [928, 390] width 143 height 16
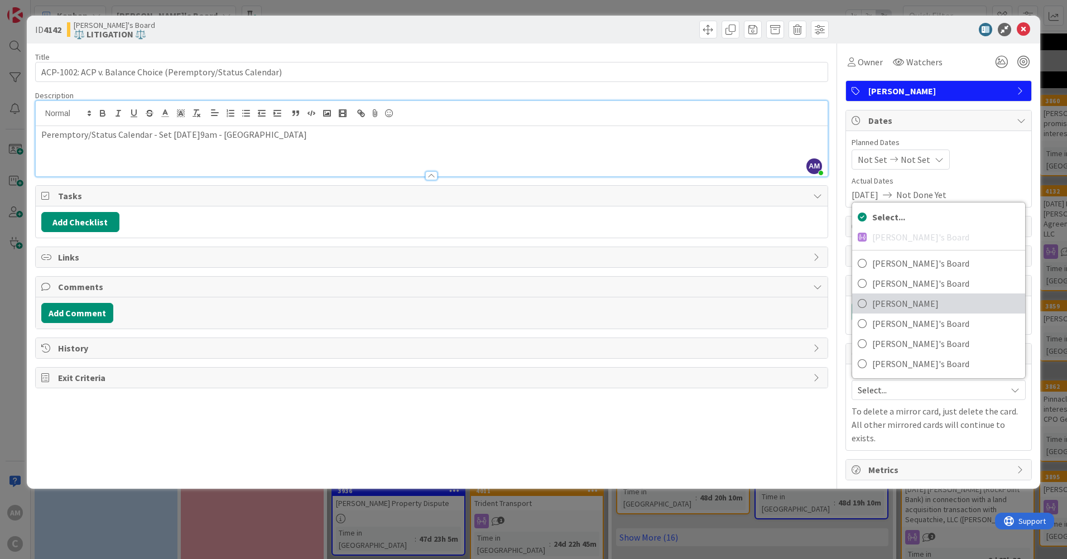
click at [884, 301] on span "[PERSON_NAME]" at bounding box center [945, 303] width 147 height 17
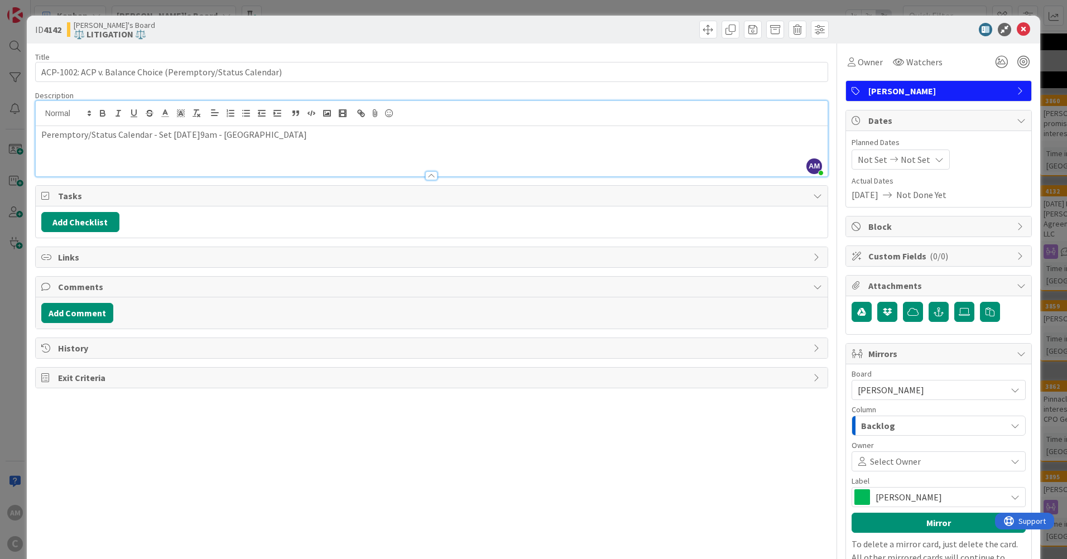
scroll to position [56, 0]
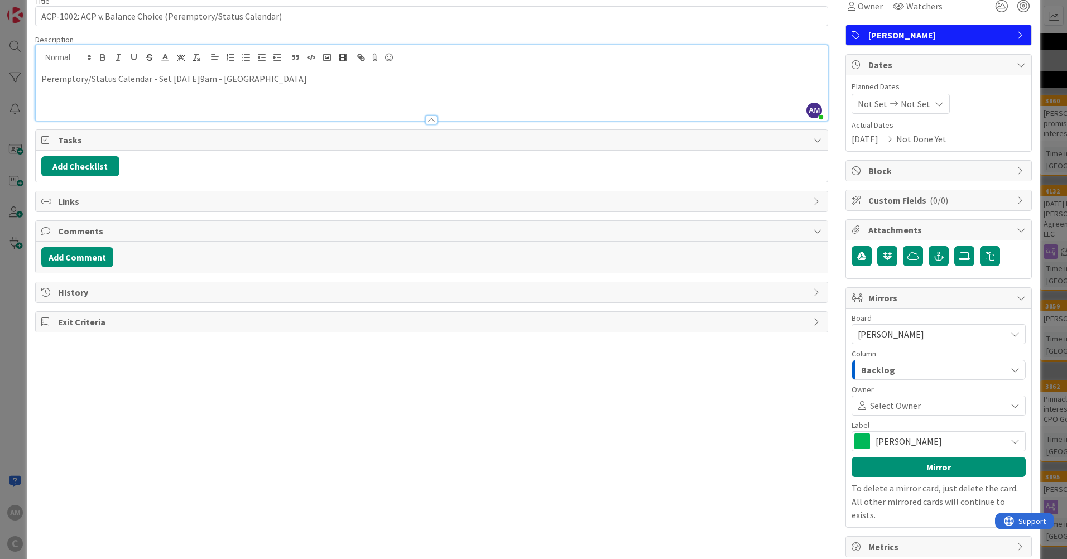
click at [957, 369] on div "Backlog" at bounding box center [932, 370] width 148 height 18
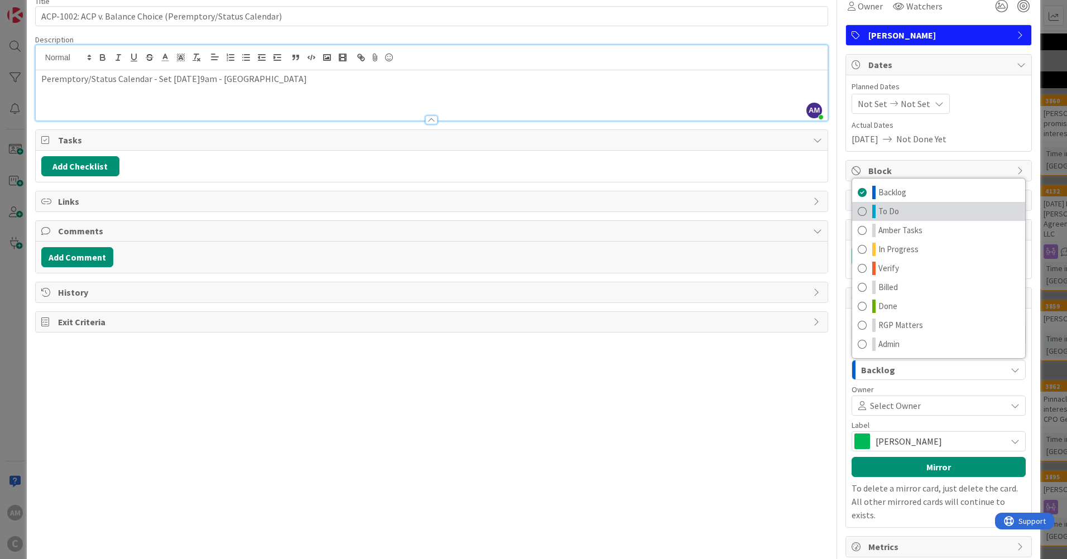
click at [895, 210] on link "To Do" at bounding box center [938, 211] width 173 height 19
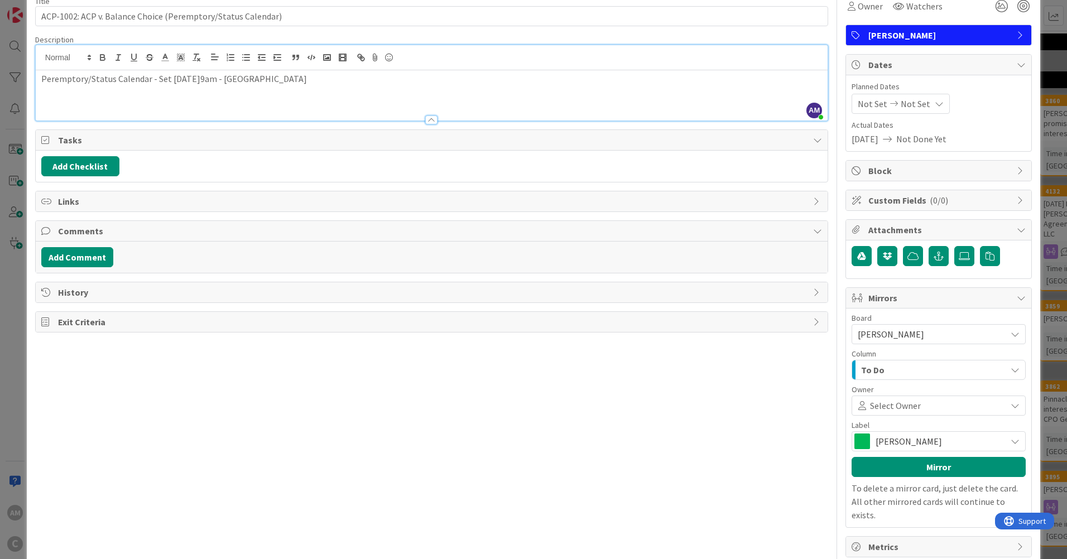
click at [972, 373] on div "To Do" at bounding box center [932, 370] width 148 height 18
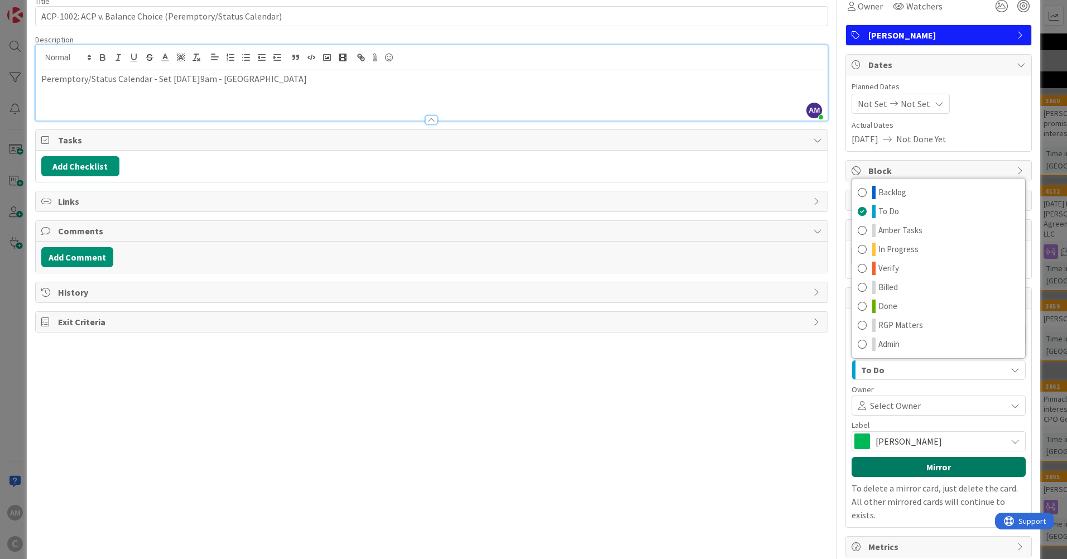
click at [914, 466] on button "Mirror" at bounding box center [938, 467] width 174 height 20
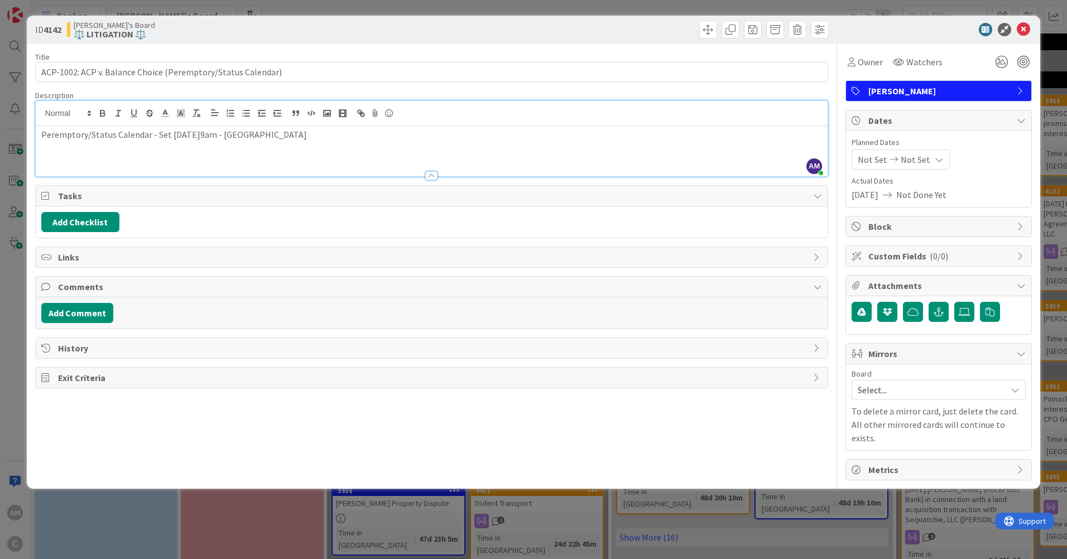
scroll to position [0, 0]
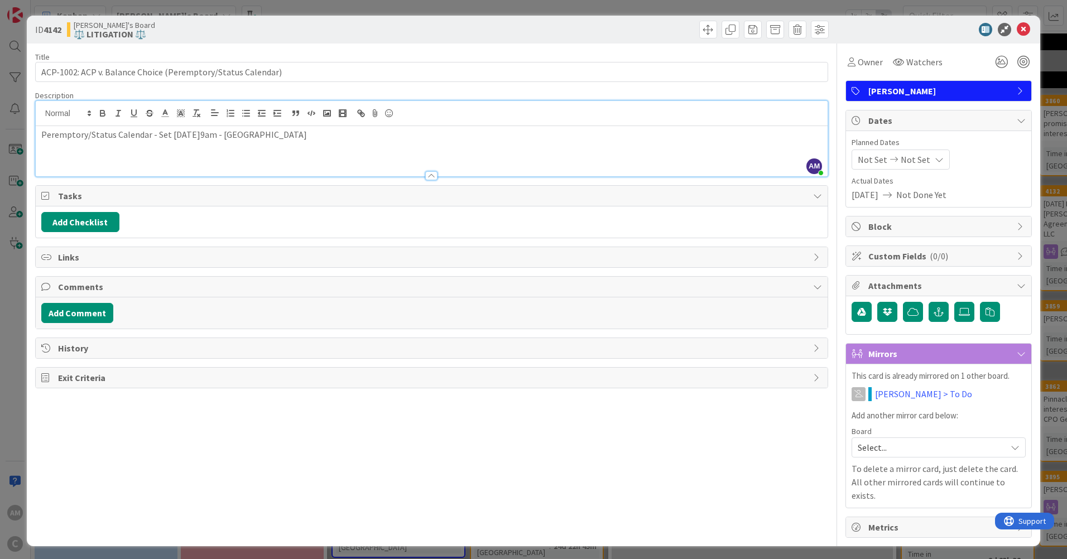
click at [932, 450] on span "Select..." at bounding box center [928, 448] width 143 height 16
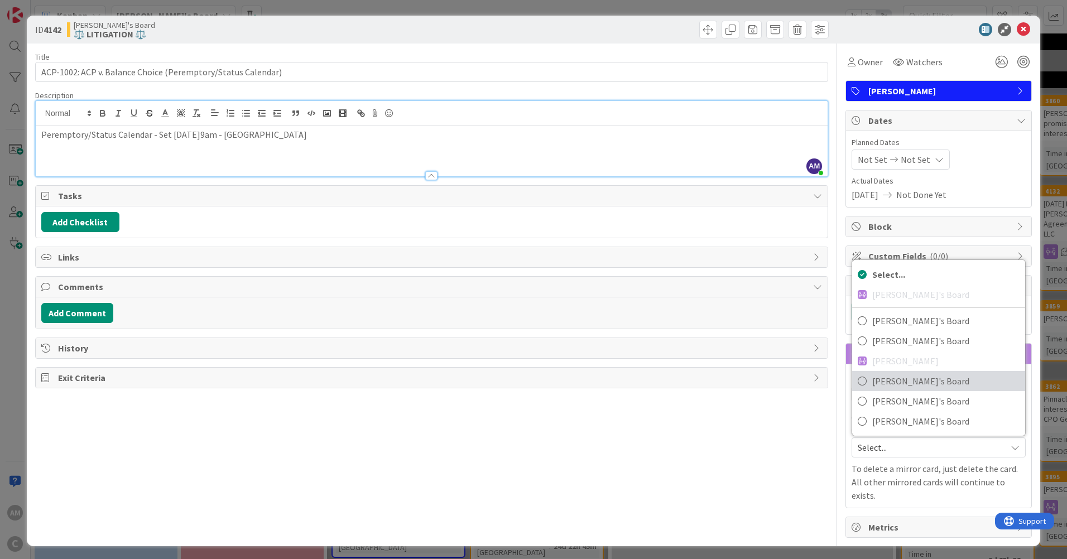
click at [897, 377] on span "[PERSON_NAME]'s Board" at bounding box center [945, 381] width 147 height 17
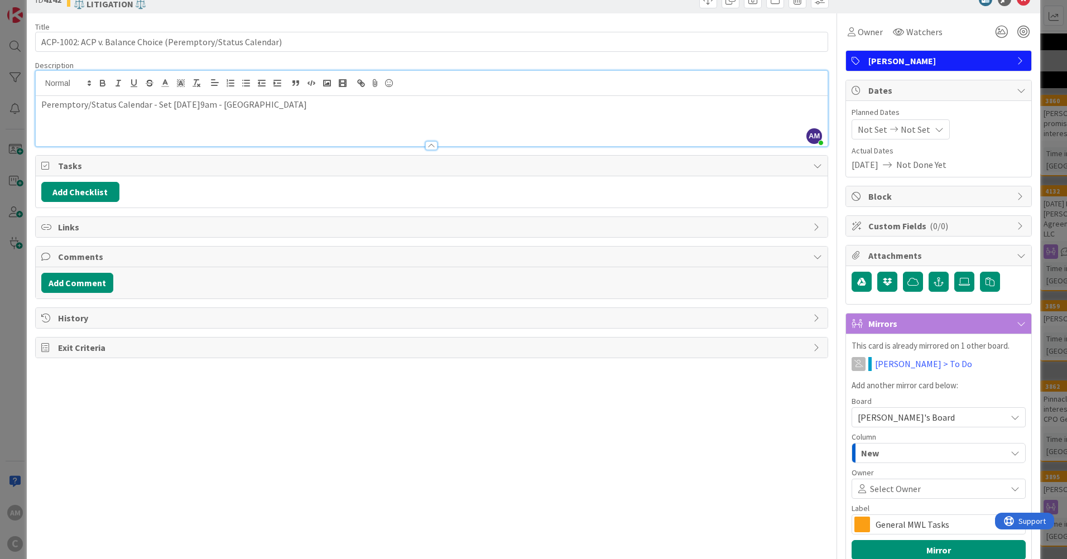
scroll to position [122, 0]
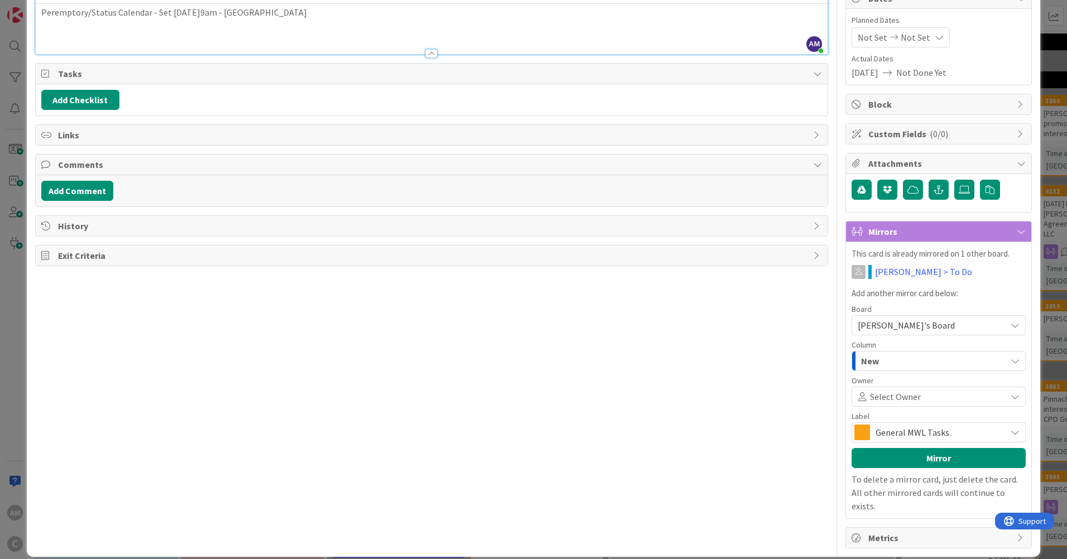
click at [1010, 430] on icon at bounding box center [1014, 432] width 9 height 9
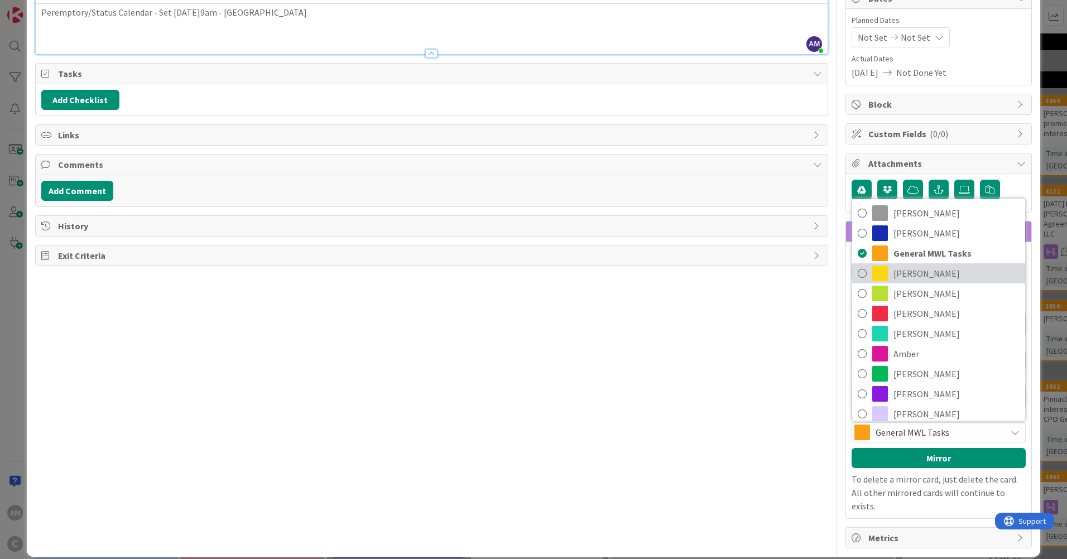
click at [857, 274] on icon at bounding box center [861, 273] width 9 height 17
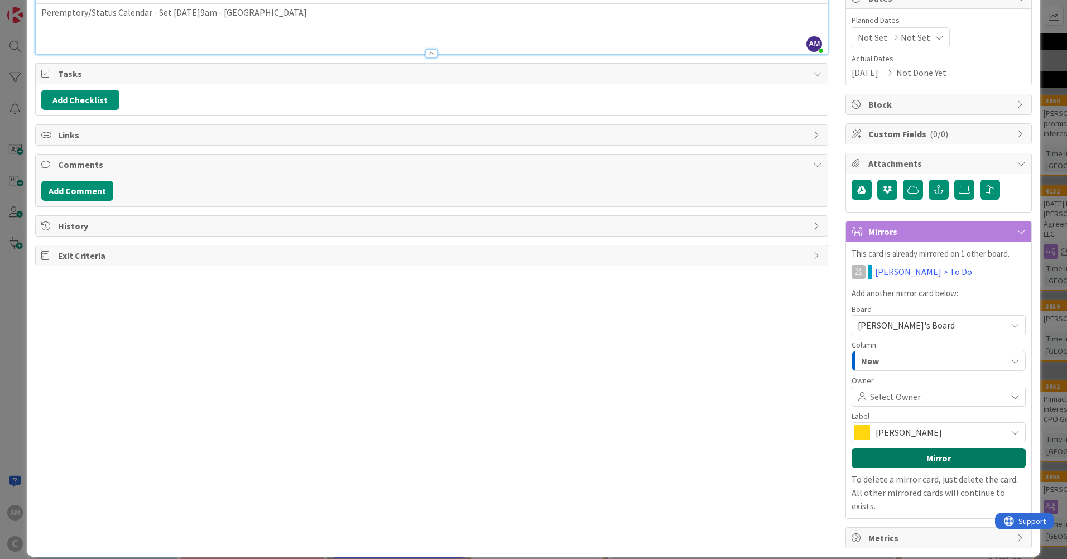
click at [894, 455] on button "Mirror" at bounding box center [938, 458] width 174 height 20
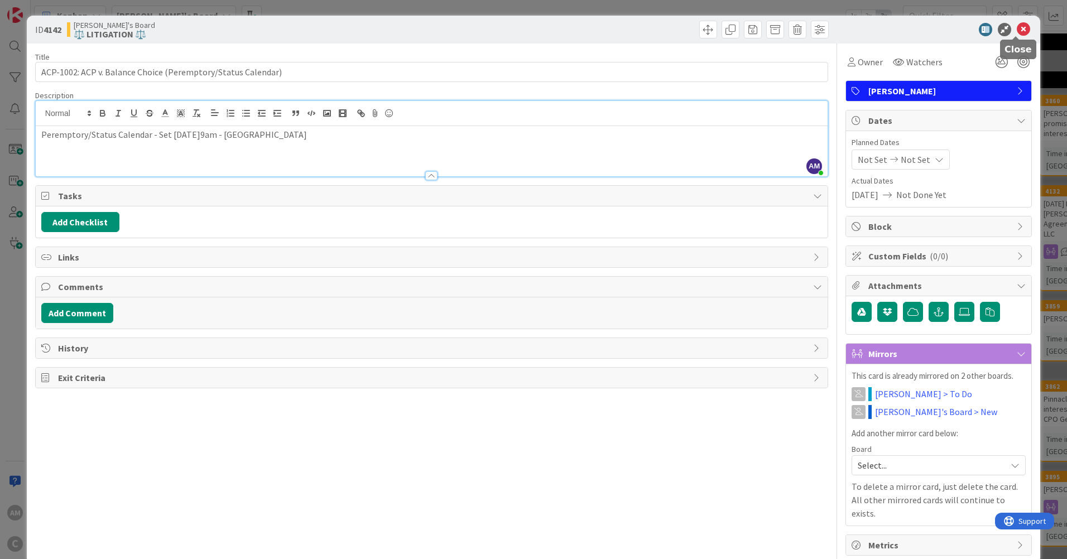
click at [1016, 30] on icon at bounding box center [1022, 29] width 13 height 13
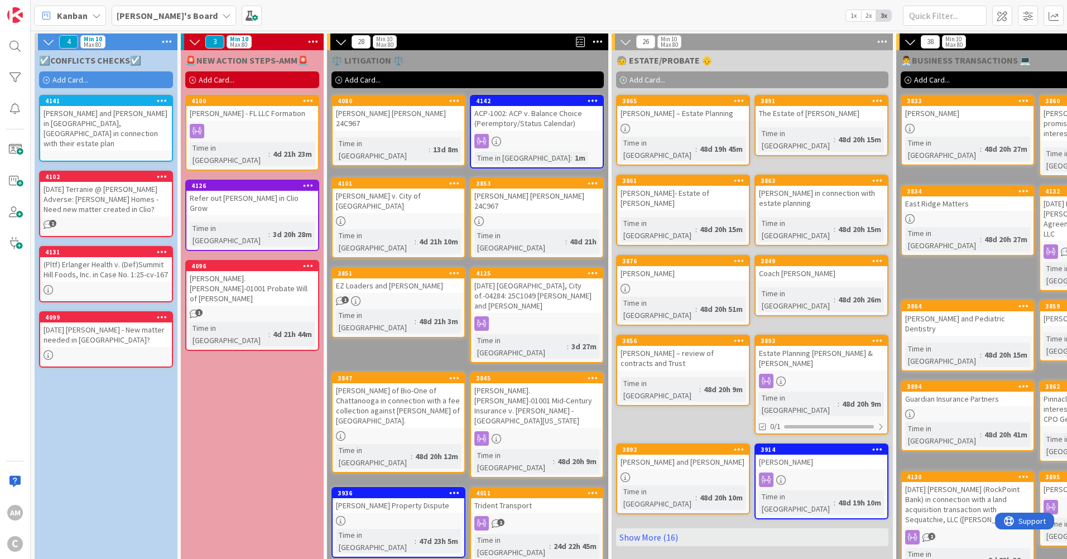
click at [542, 127] on div "ACP-1002: ACP v. Balance Choice (Peremptory/Status Calendar)" at bounding box center [537, 118] width 132 height 25
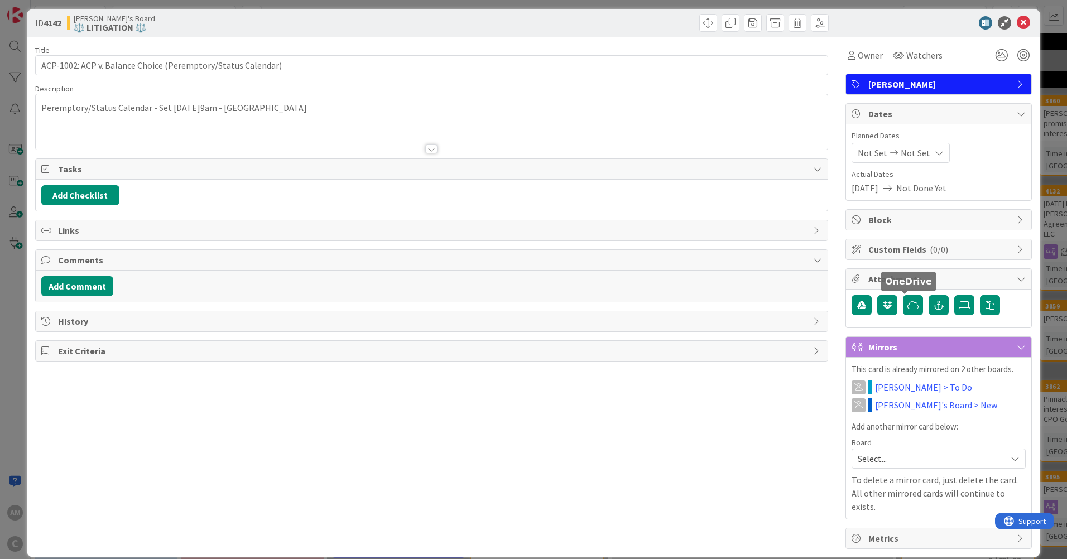
scroll to position [7, 0]
click at [903, 457] on span "Select..." at bounding box center [928, 458] width 143 height 16
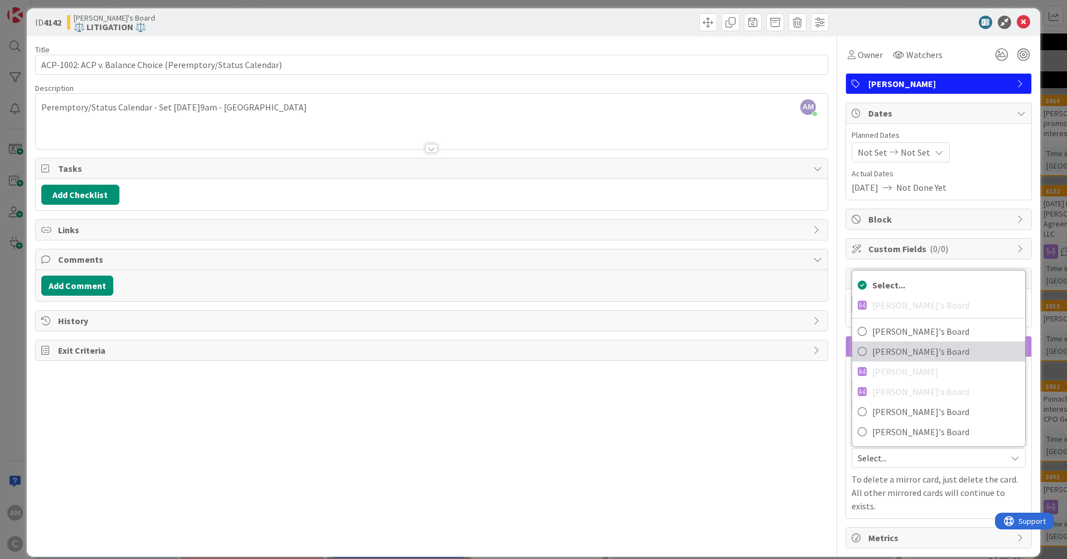
click at [917, 345] on span "[PERSON_NAME]'s Board" at bounding box center [945, 351] width 147 height 17
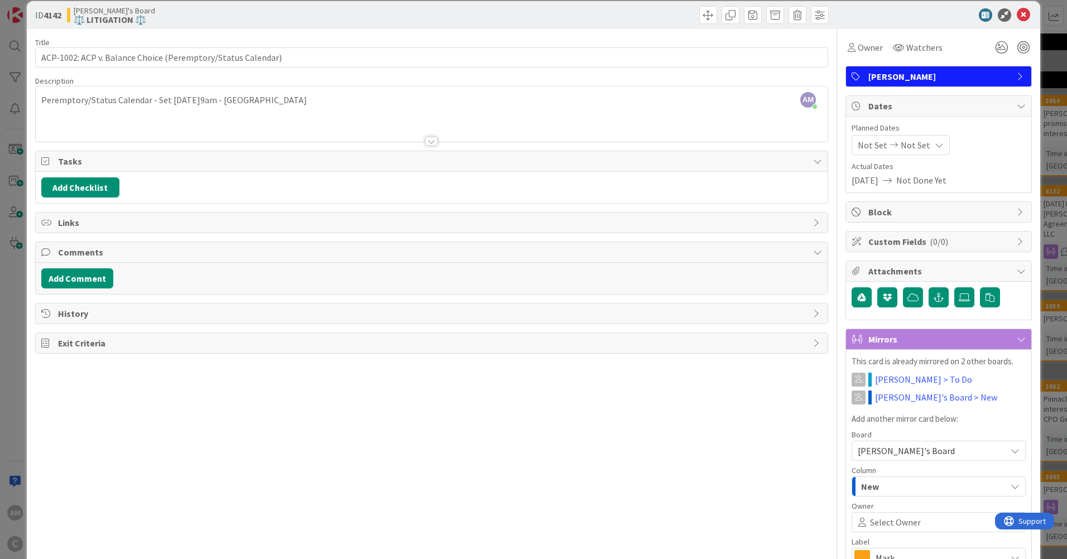
scroll to position [0, 0]
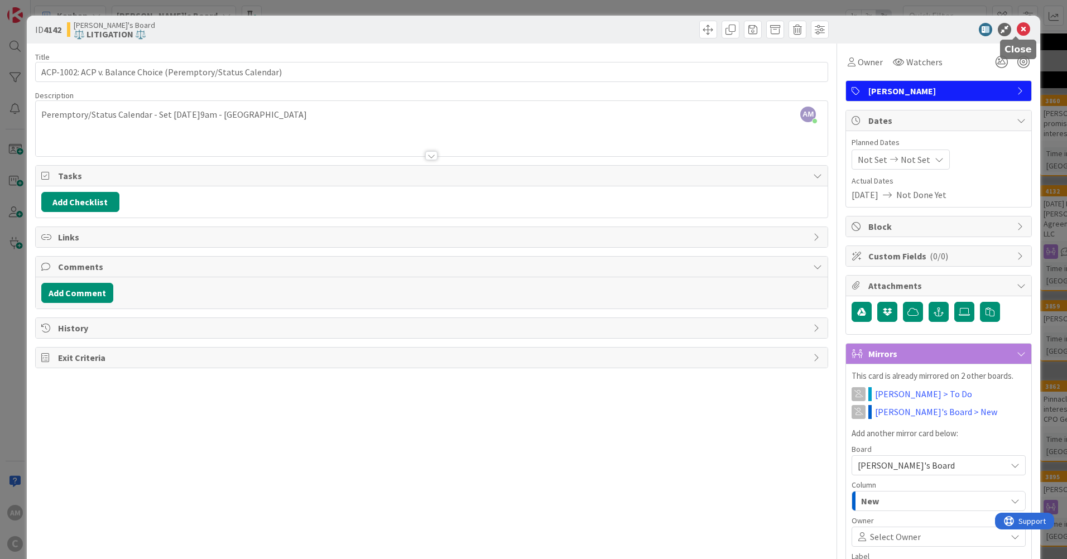
click at [1019, 33] on icon at bounding box center [1022, 29] width 13 height 13
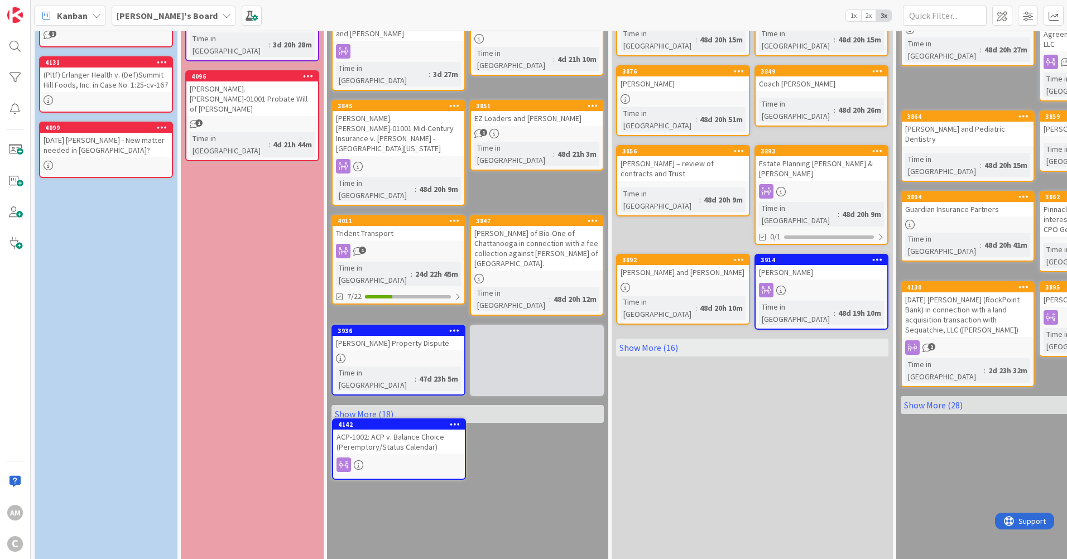
scroll to position [203, 0]
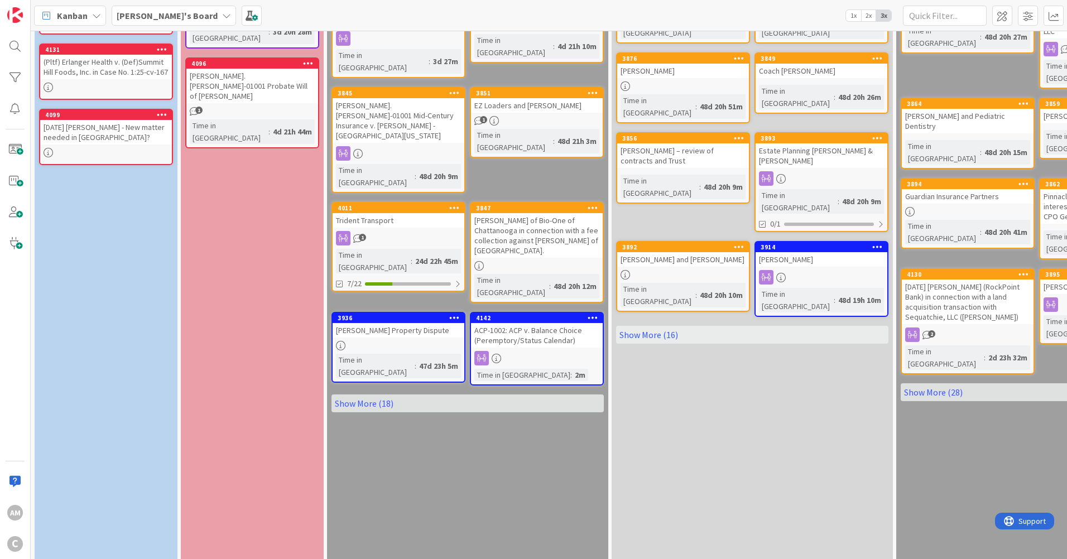
click at [359, 394] on link "Show More (18)" at bounding box center [467, 403] width 272 height 18
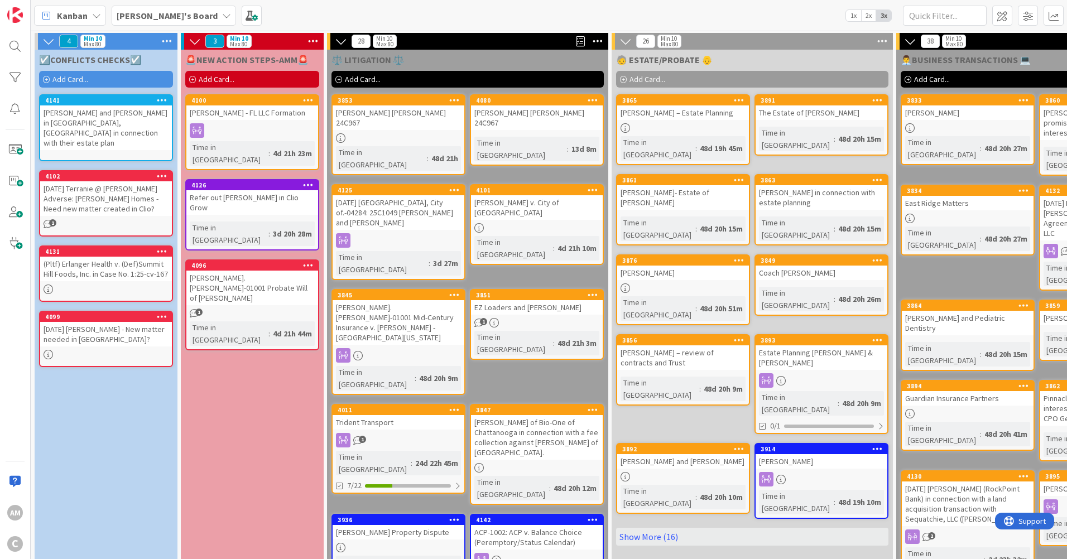
scroll to position [0, 0]
click at [150, 331] on div "[DATE] [PERSON_NAME] - New matter needed in [GEOGRAPHIC_DATA]?" at bounding box center [106, 334] width 132 height 25
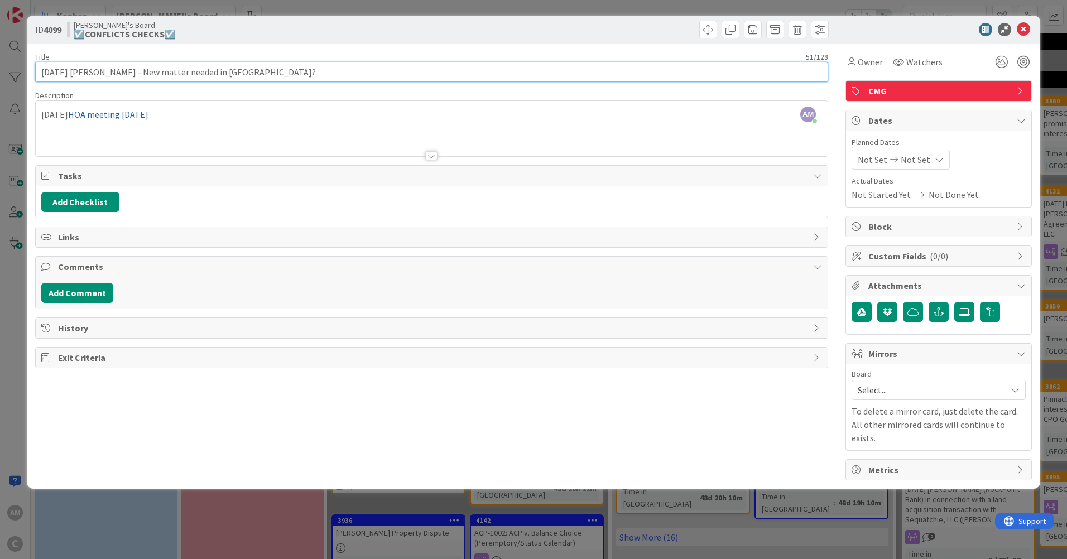
click at [114, 71] on input "[DATE] [PERSON_NAME] - New matter needed in [GEOGRAPHIC_DATA]?" at bounding box center [431, 72] width 793 height 20
type input "[DATE] [PERSON_NAME] - New matter needed in [GEOGRAPHIC_DATA]?"
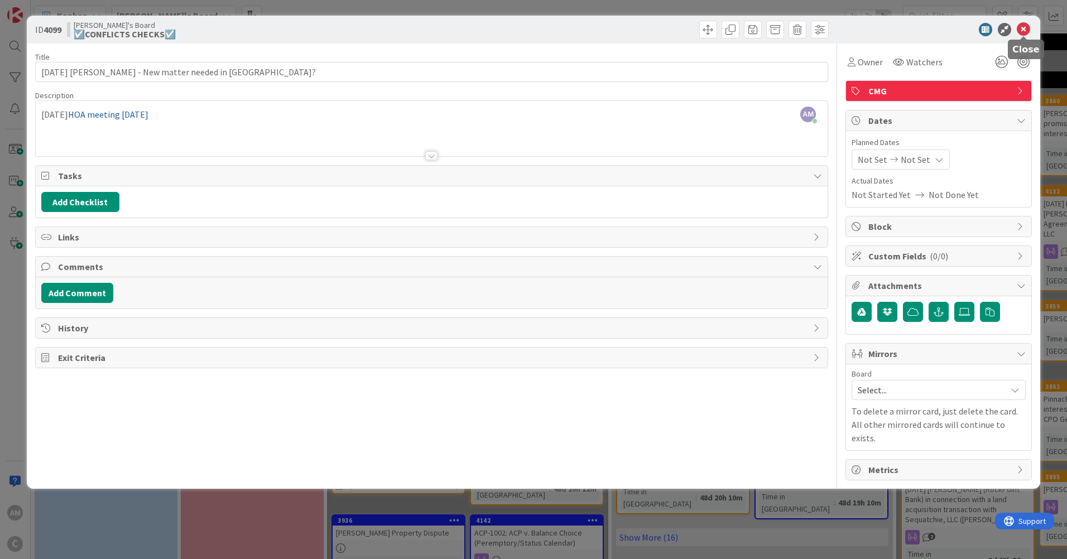
click at [1025, 27] on icon at bounding box center [1022, 29] width 13 height 13
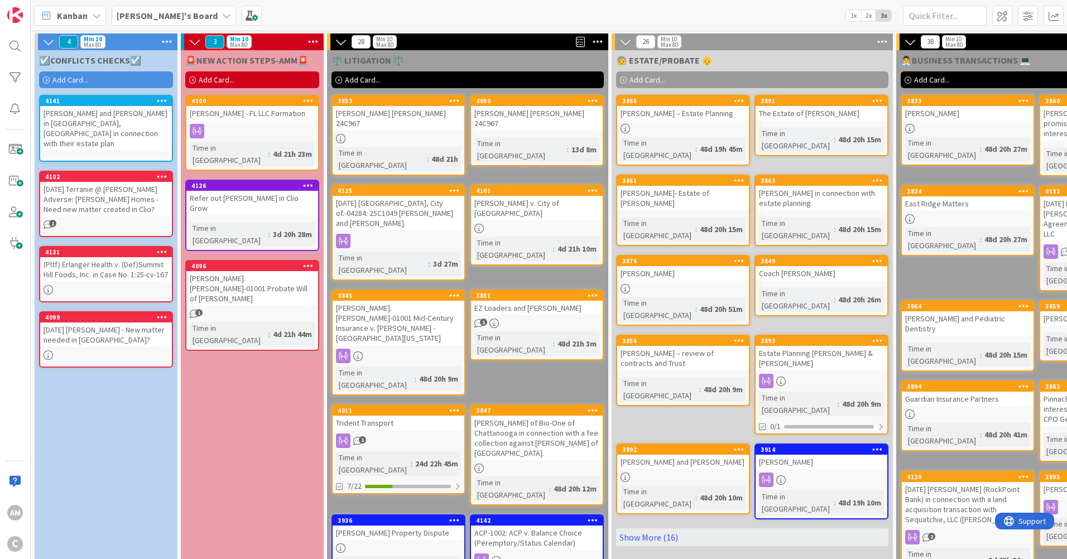
click at [97, 350] on div at bounding box center [106, 354] width 132 height 9
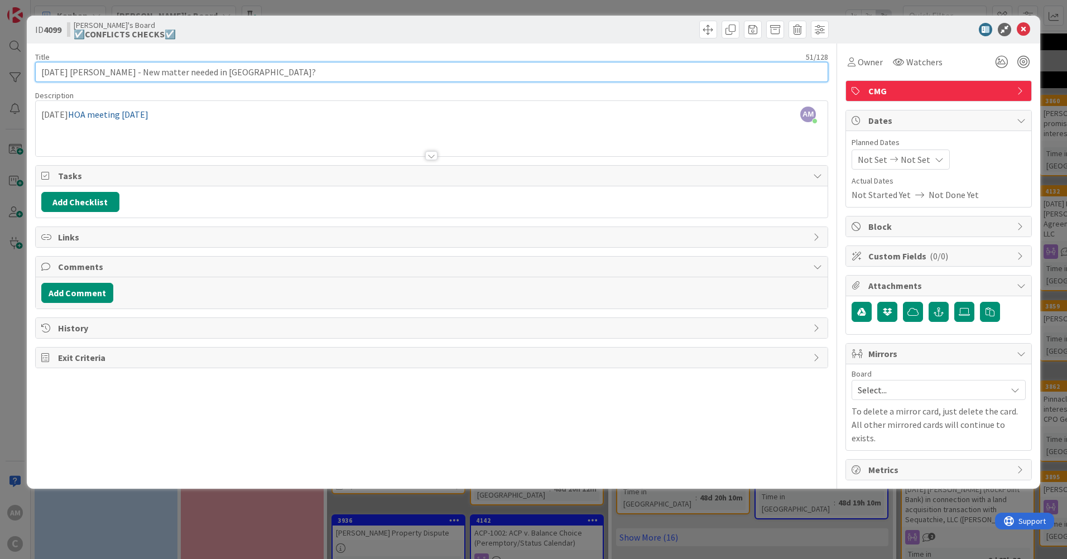
drag, startPoint x: 249, startPoint y: 71, endPoint x: 127, endPoint y: 64, distance: 122.9
click at [127, 64] on input "[DATE] [PERSON_NAME] - New matter needed in [GEOGRAPHIC_DATA]?" at bounding box center [431, 72] width 793 height 20
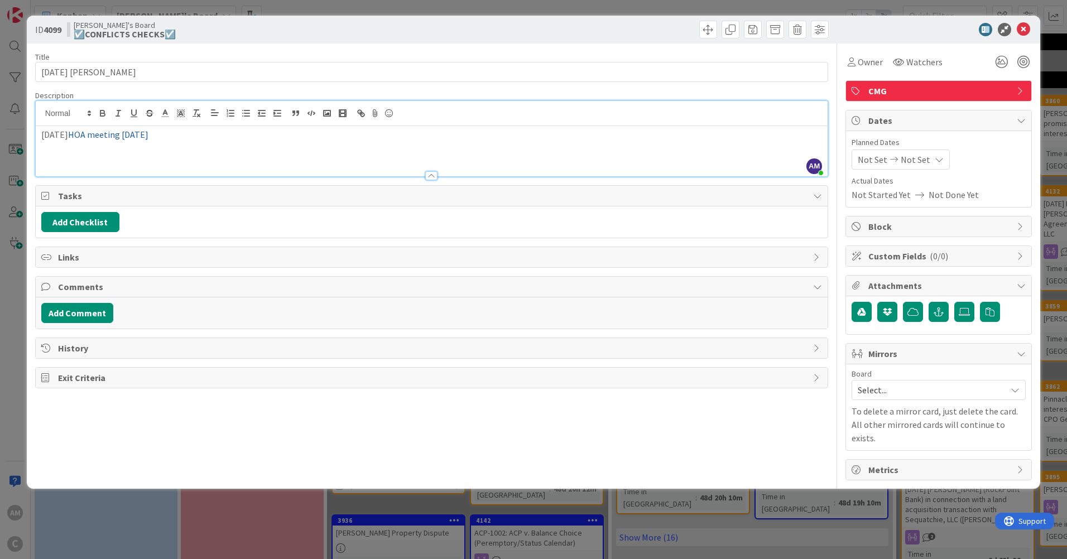
click at [205, 109] on div "AM [PERSON_NAME] just joined [DATE] HOA meeting [DATE]" at bounding box center [432, 138] width 792 height 75
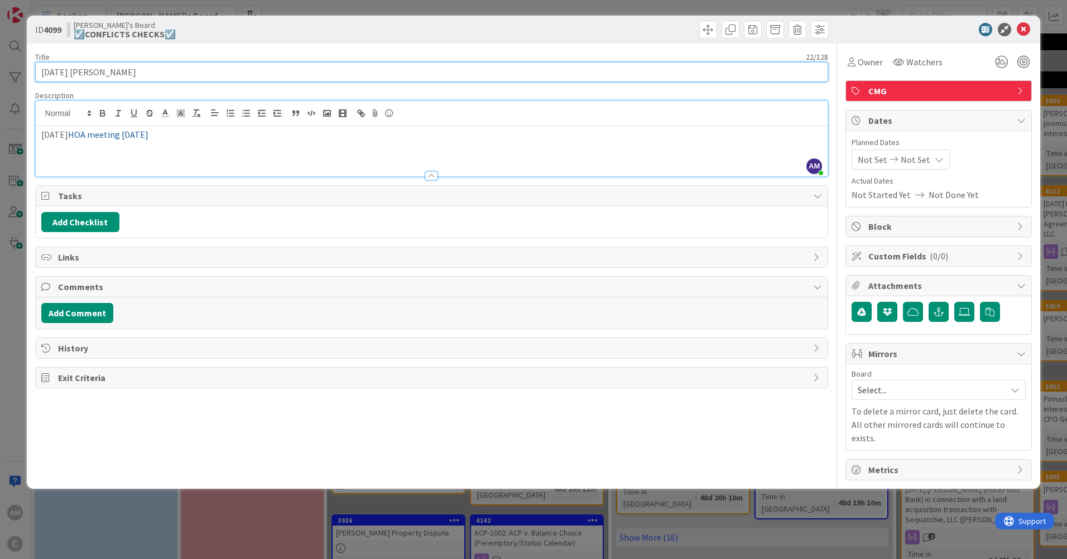
click at [176, 69] on input "[DATE] [PERSON_NAME]" at bounding box center [431, 72] width 793 height 20
paste input "Stonesthrow Homeowners Association, Inc Covenants"
drag, startPoint x: 122, startPoint y: 73, endPoint x: 148, endPoint y: 93, distance: 33.4
click at [122, 73] on input "[DATE] [PERSON_NAME] Stonesthrow Homeowners Association, Inc Covenants" at bounding box center [431, 72] width 793 height 20
type input "[DATE] [PERSON_NAME] - Stonesthrow Homeowners Association, Inc Covenants"
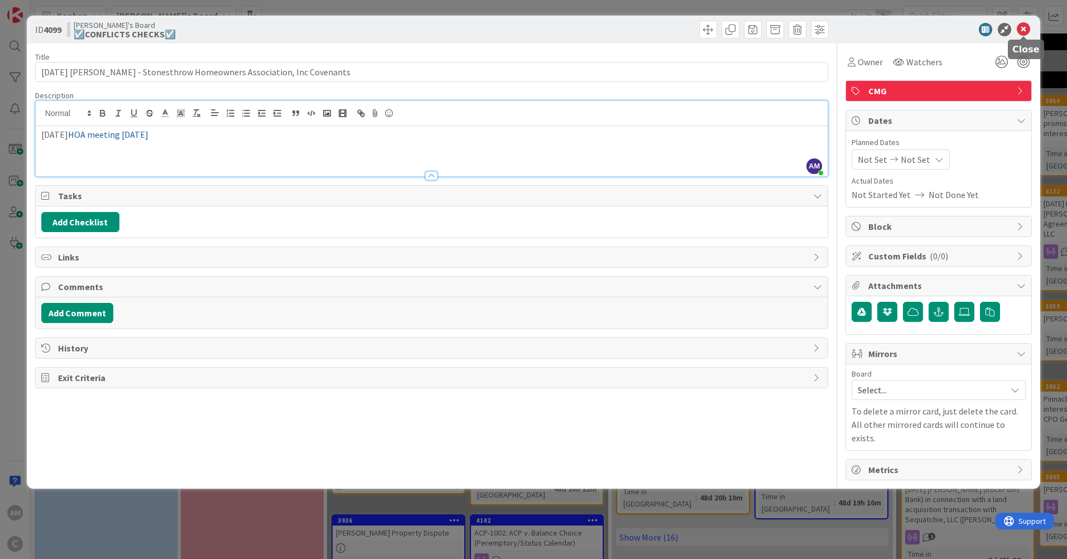
click at [1025, 28] on icon at bounding box center [1022, 29] width 13 height 13
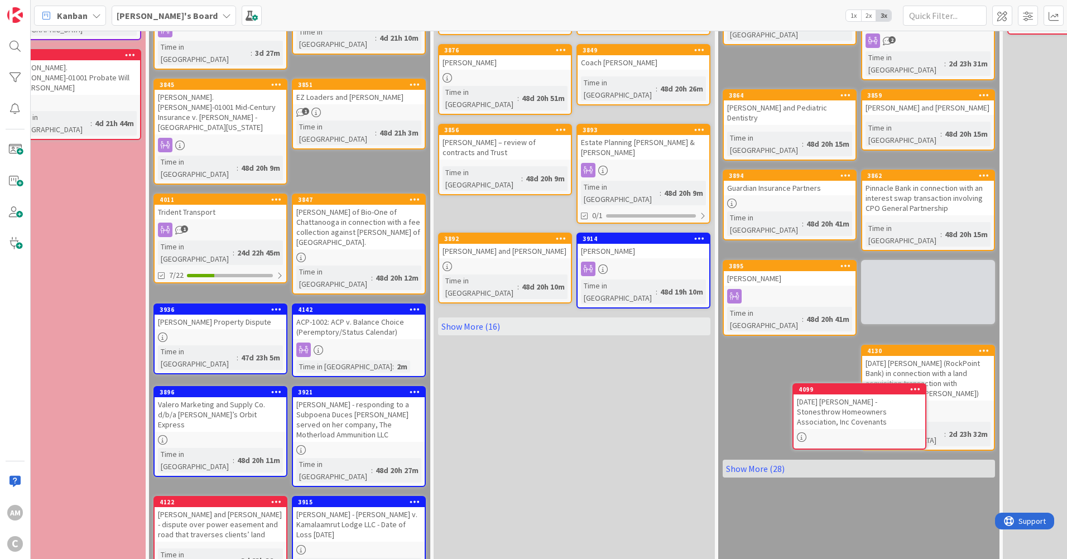
scroll to position [229, 178]
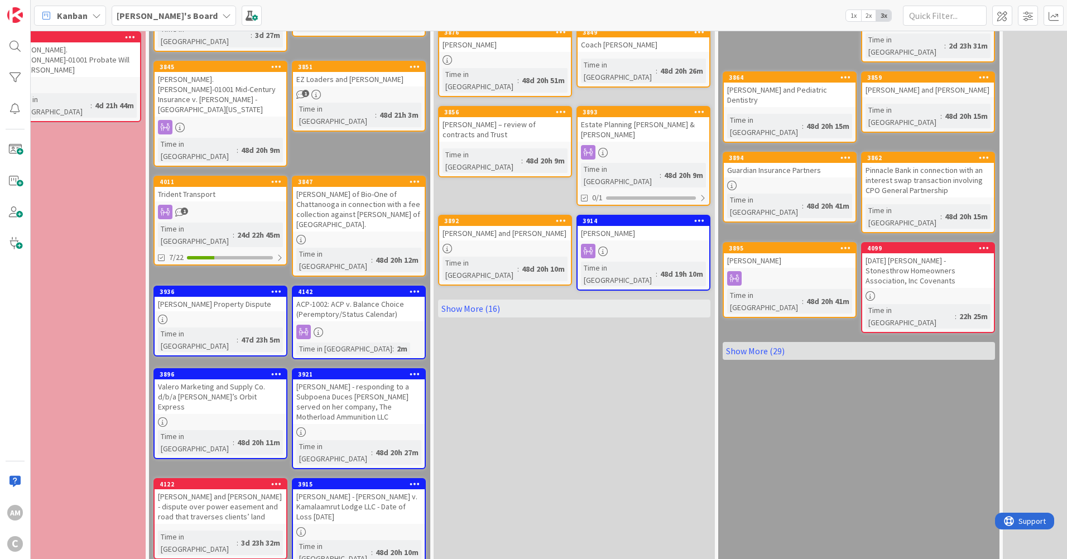
click at [761, 342] on link "Show More (29)" at bounding box center [858, 351] width 272 height 18
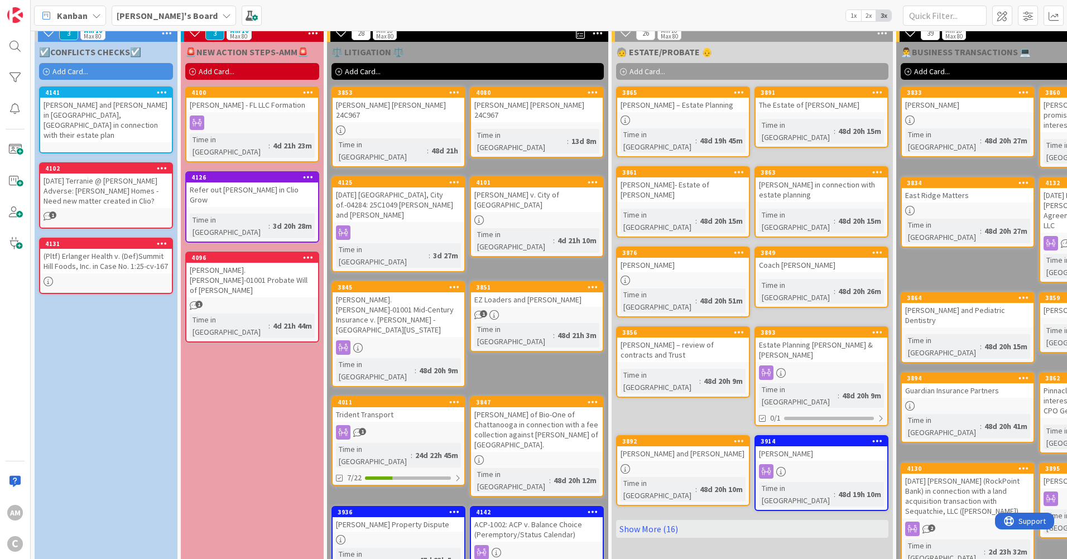
scroll to position [0, 0]
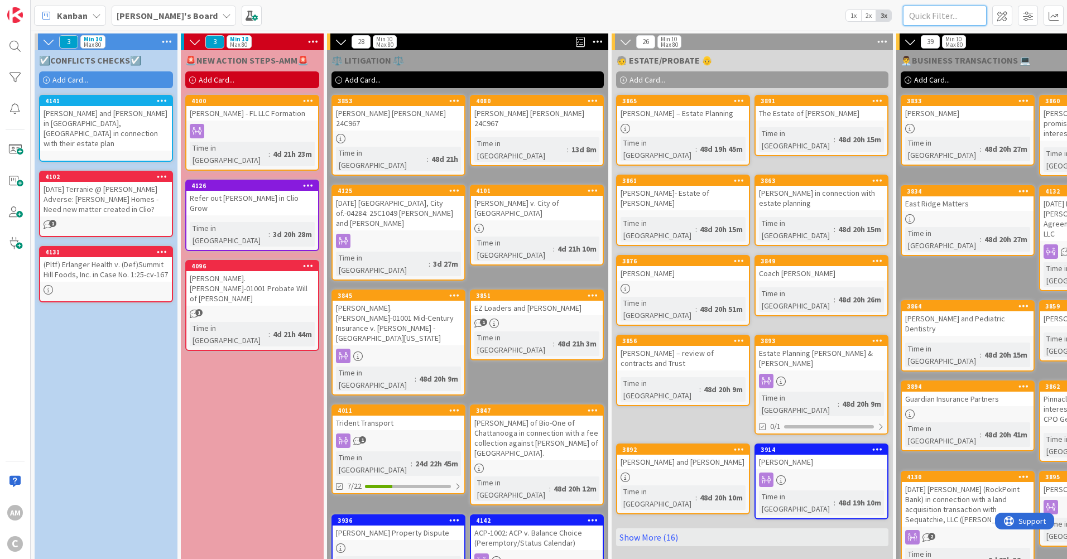
click at [952, 20] on input "text" at bounding box center [945, 16] width 84 height 20
type input "[PERSON_NAME]"
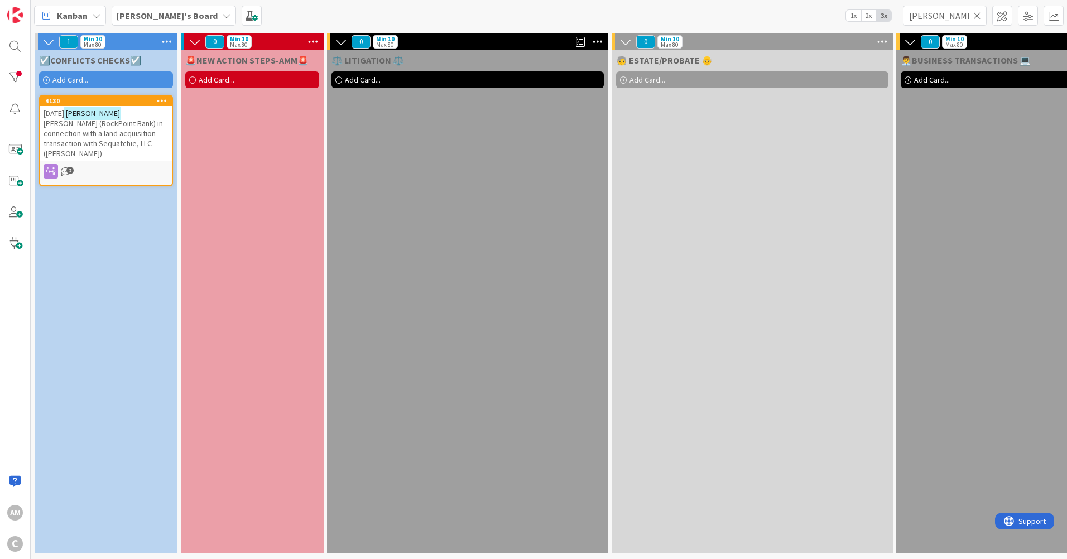
click at [977, 13] on icon at bounding box center [977, 16] width 8 height 10
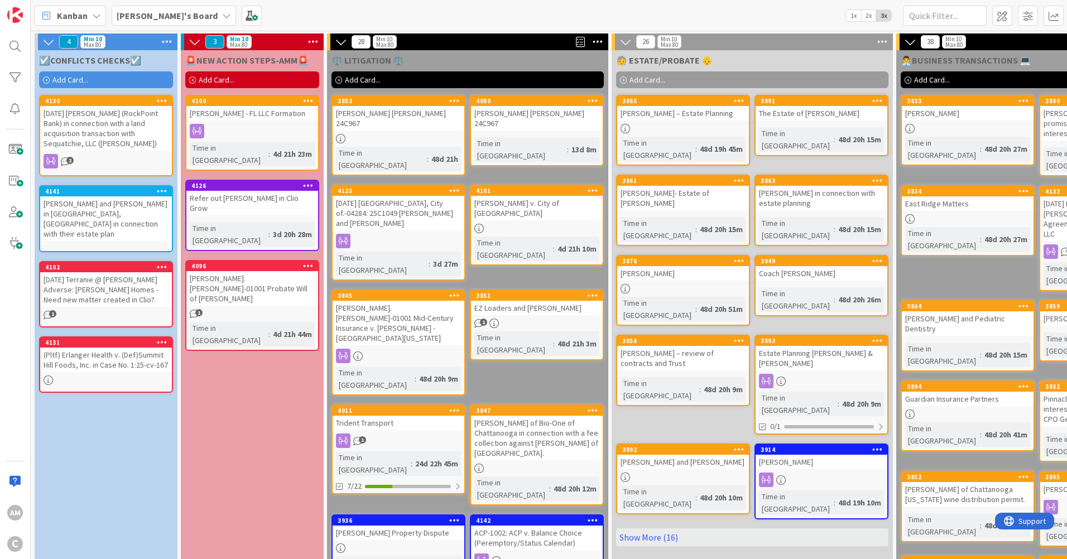
click at [66, 161] on icon "2" at bounding box center [65, 161] width 9 height 9
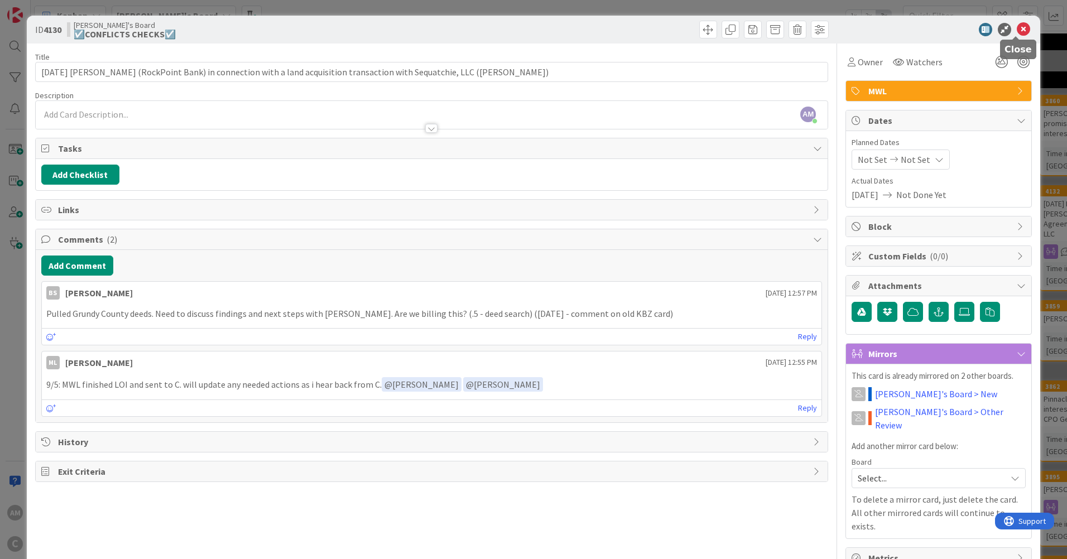
click at [1016, 32] on icon at bounding box center [1022, 29] width 13 height 13
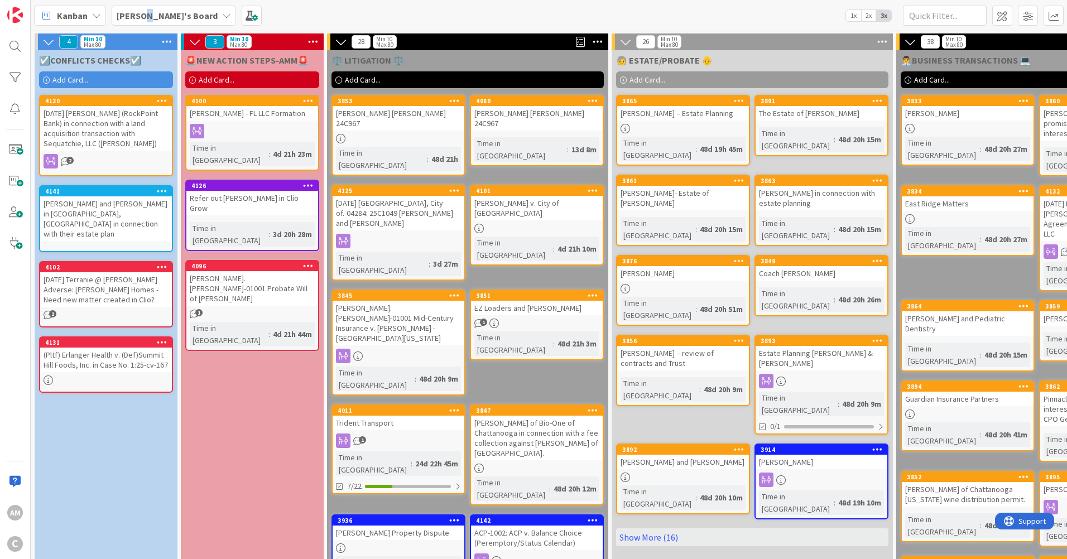
click at [145, 20] on b "[PERSON_NAME]'s Board" at bounding box center [167, 15] width 101 height 11
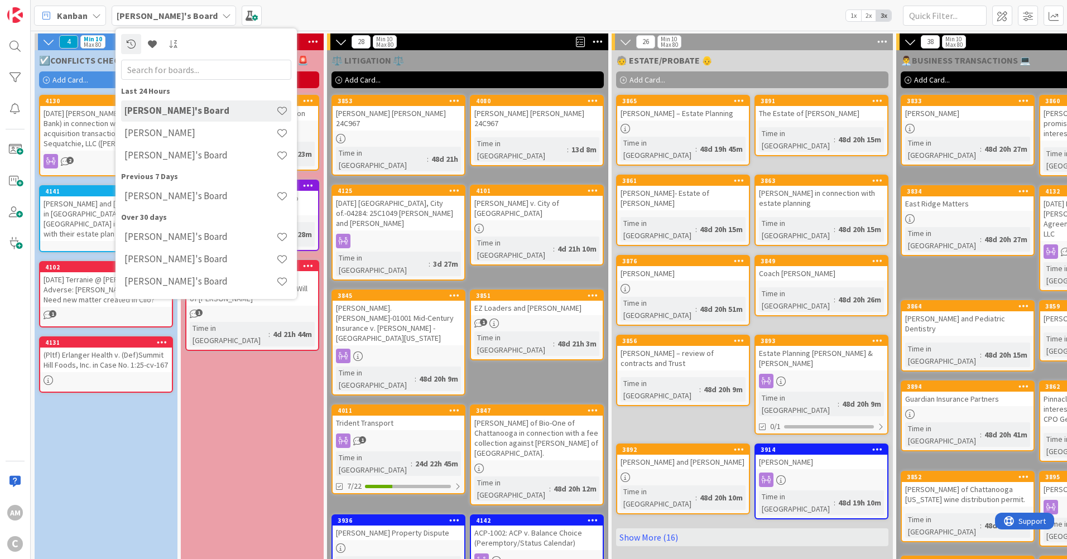
click at [168, 196] on h4 "[PERSON_NAME]'s Board" at bounding box center [200, 195] width 152 height 11
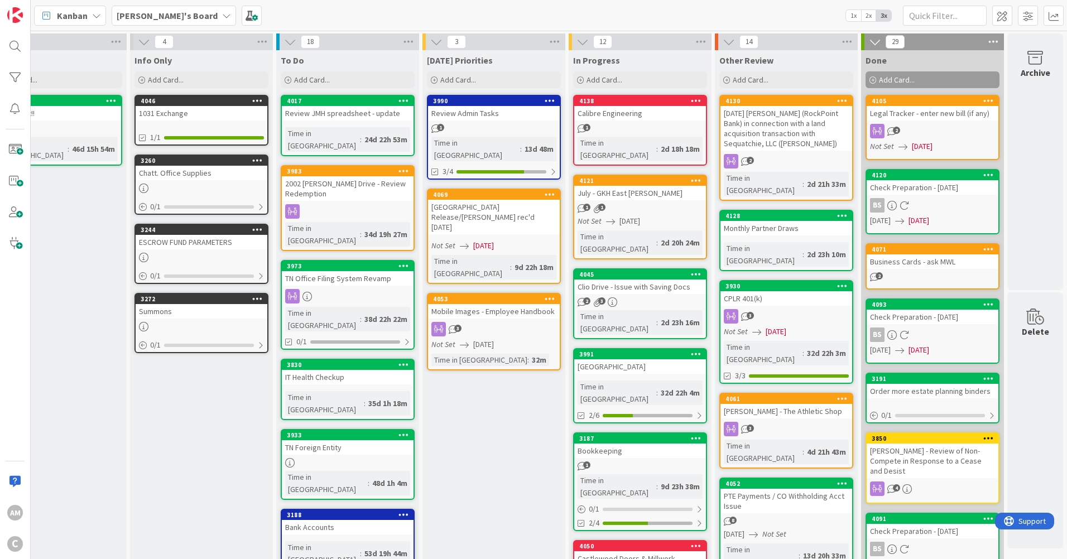
scroll to position [0, 58]
click at [946, 483] on div "4" at bounding box center [932, 488] width 132 height 15
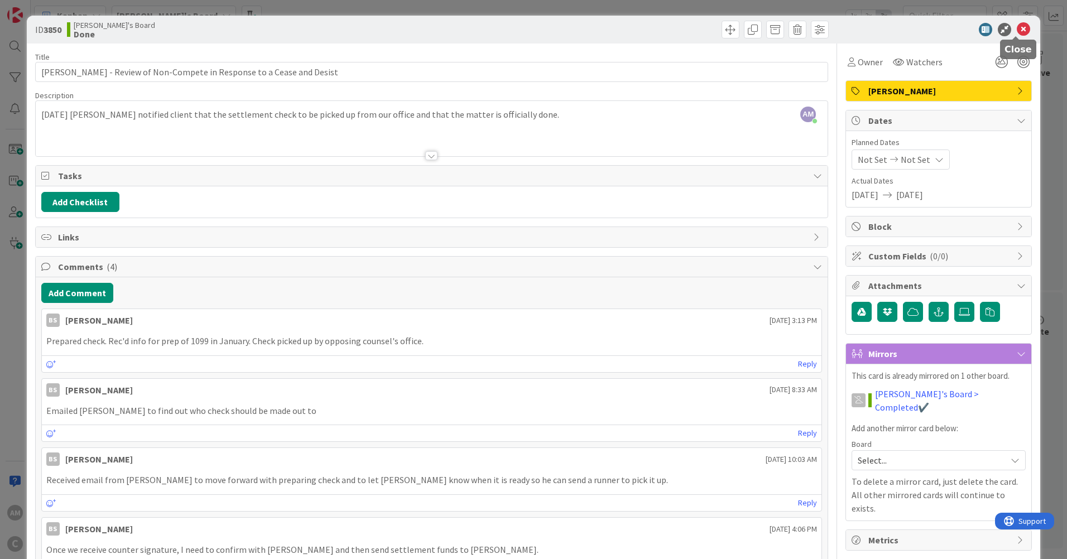
click at [1016, 29] on icon at bounding box center [1022, 29] width 13 height 13
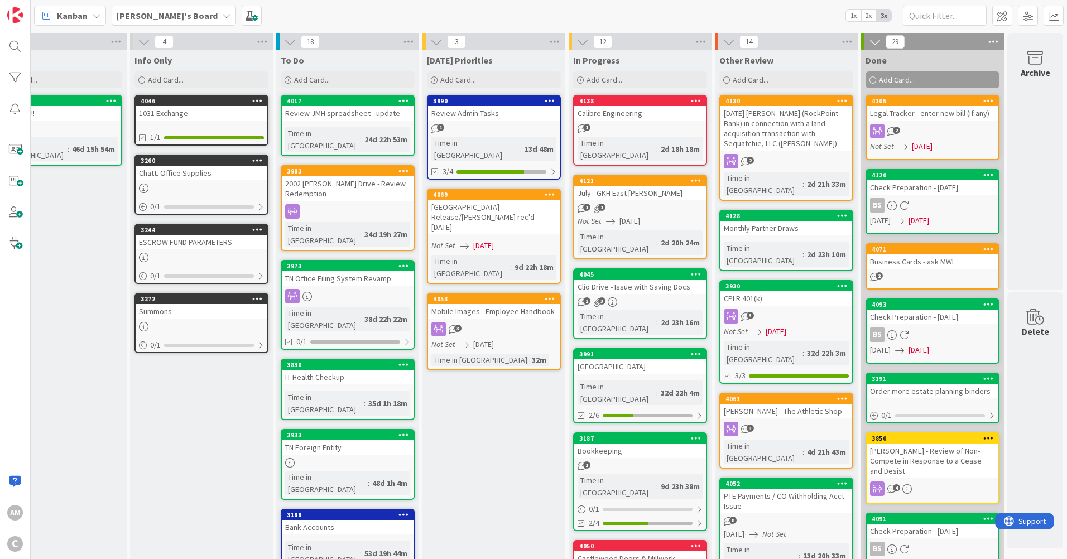
click at [746, 425] on span "3" at bounding box center [749, 428] width 7 height 7
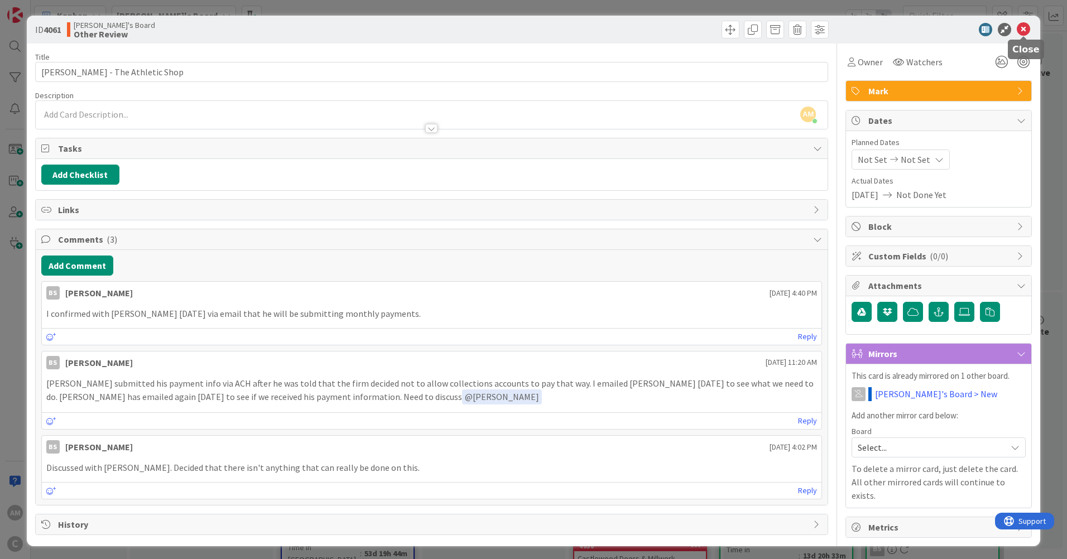
click at [1025, 30] on icon at bounding box center [1022, 29] width 13 height 13
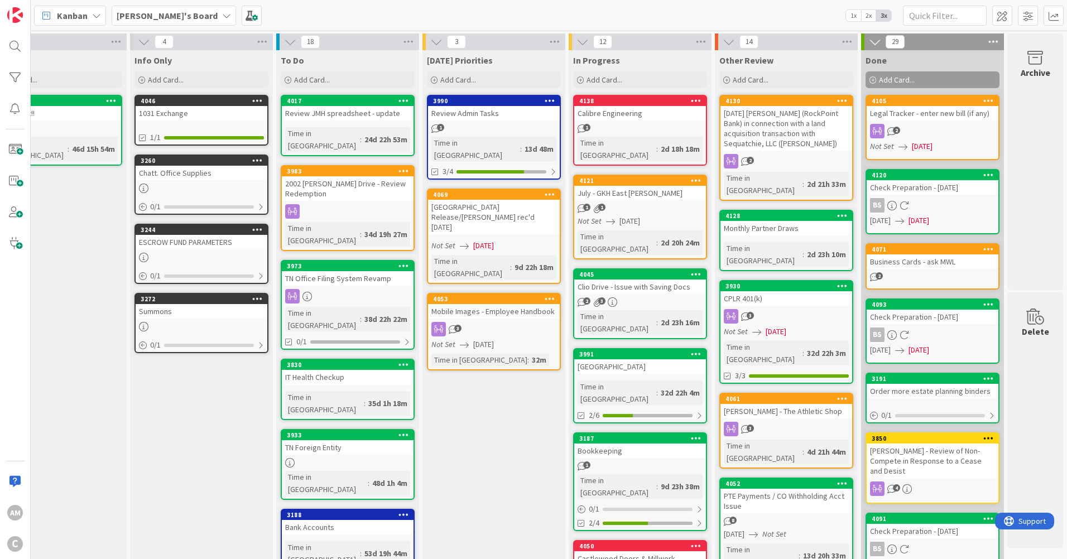
click at [183, 9] on div "[PERSON_NAME]'s Board" at bounding box center [174, 16] width 124 height 20
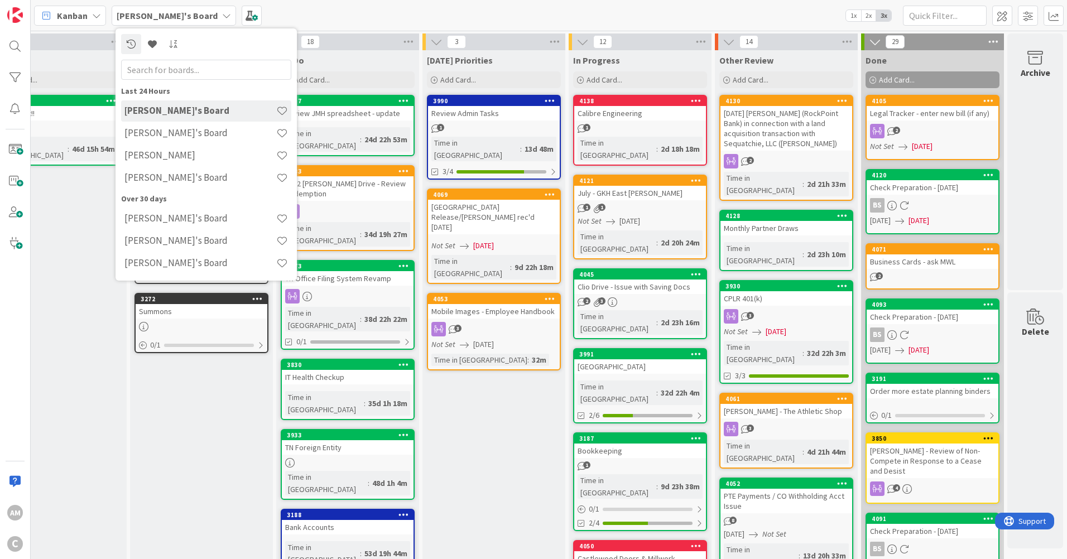
click at [179, 132] on h4 "[PERSON_NAME]'s Board" at bounding box center [200, 132] width 152 height 11
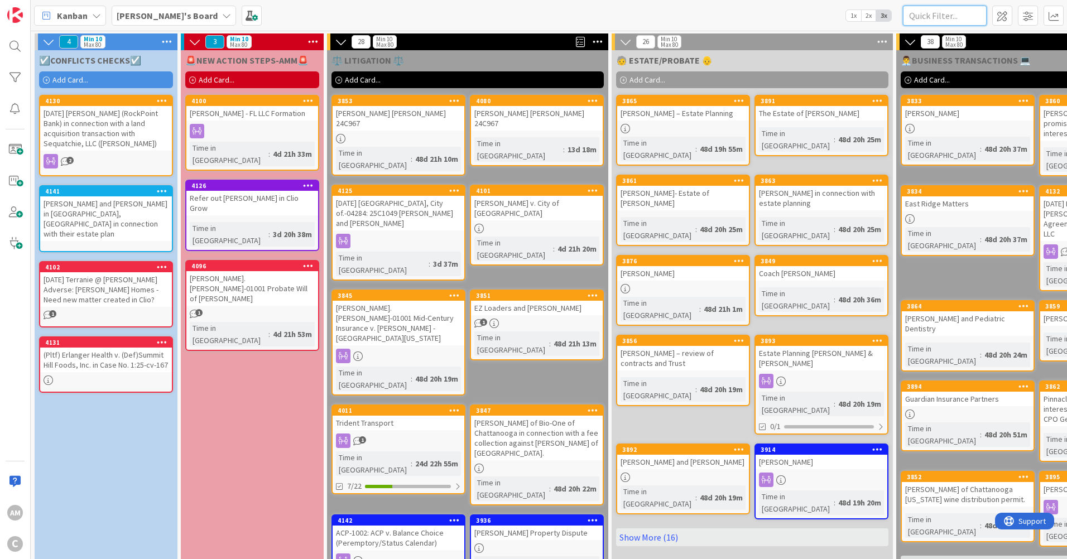
click at [943, 20] on input "text" at bounding box center [945, 16] width 84 height 20
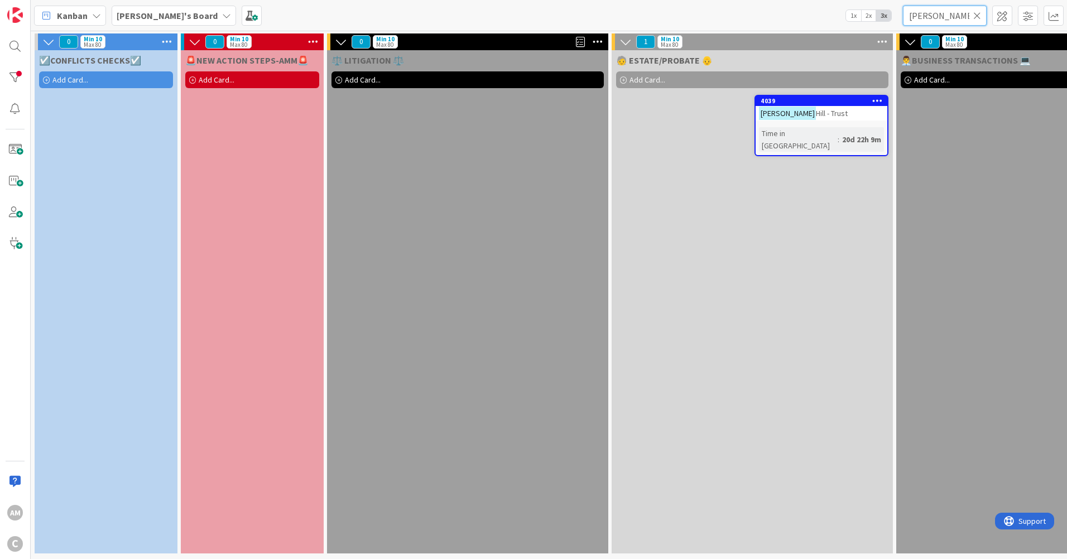
type input "[PERSON_NAME]"
click at [150, 20] on b "[PERSON_NAME]'s Board" at bounding box center [167, 15] width 101 height 11
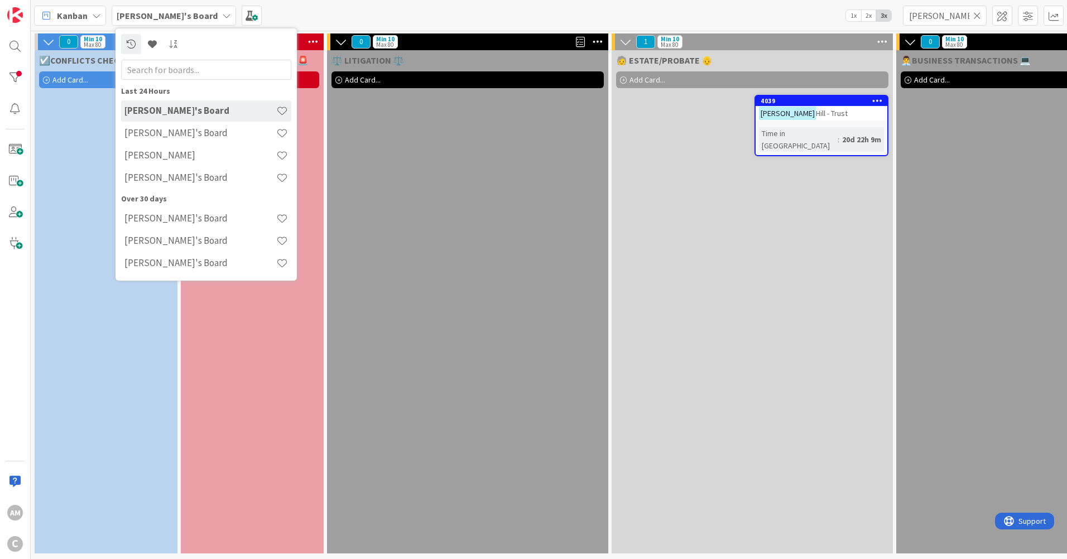
click at [152, 154] on h4 "[PERSON_NAME]" at bounding box center [200, 155] width 152 height 11
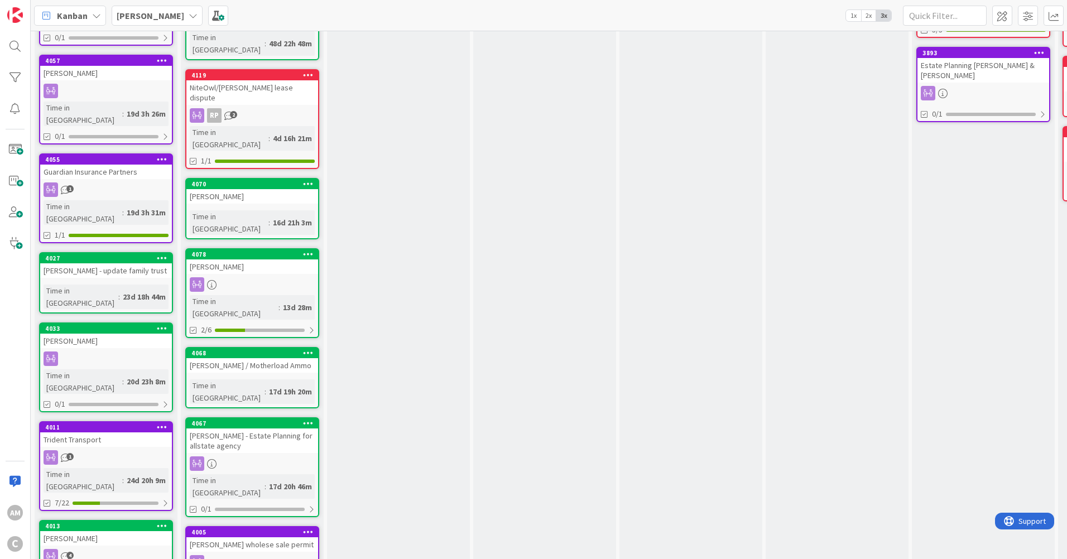
scroll to position [309, 0]
click at [118, 322] on link "4033 [PERSON_NAME] Time in [GEOGRAPHIC_DATA] : 20d 23h 8m 0/1" at bounding box center [106, 367] width 134 height 90
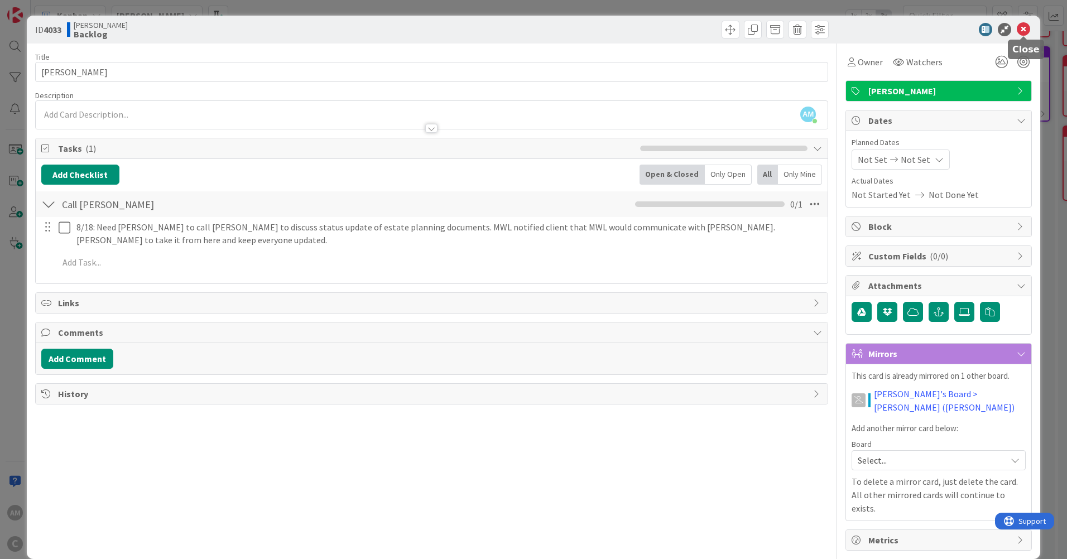
click at [1025, 26] on icon at bounding box center [1022, 29] width 13 height 13
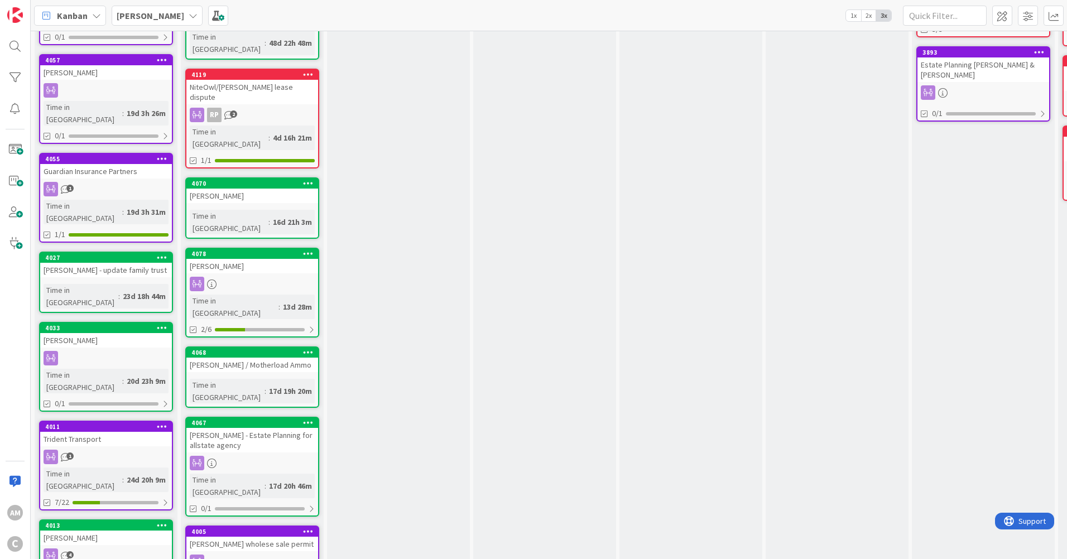
click at [159, 22] on div "[PERSON_NAME]" at bounding box center [157, 16] width 91 height 20
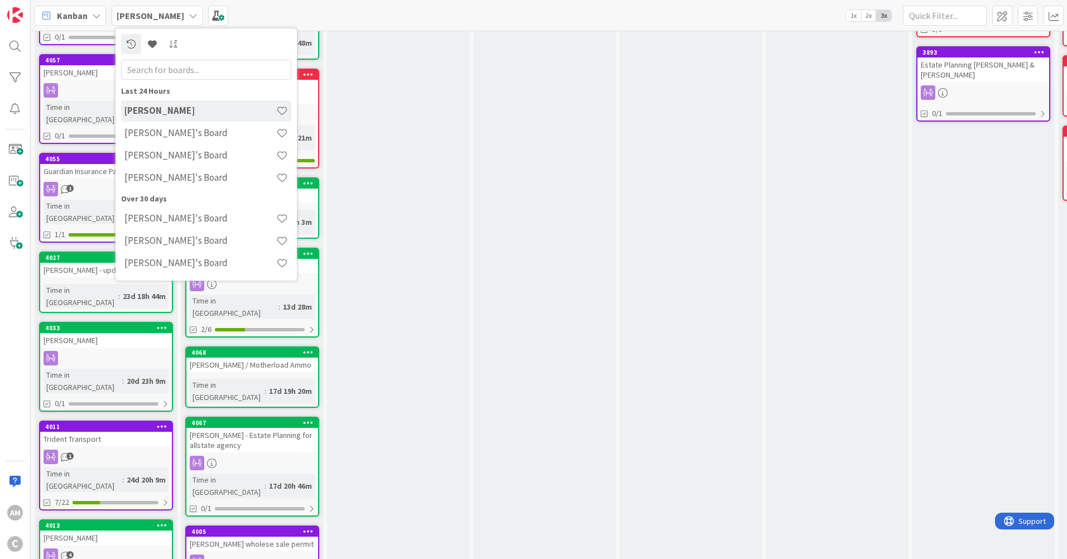
click at [168, 136] on h4 "[PERSON_NAME]'s Board" at bounding box center [200, 132] width 152 height 11
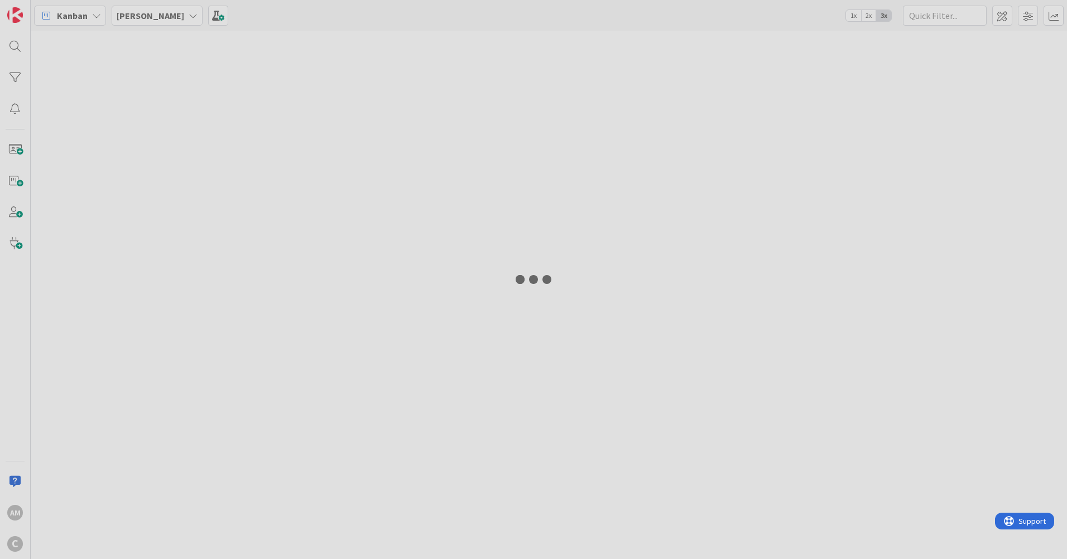
type input "[PERSON_NAME]"
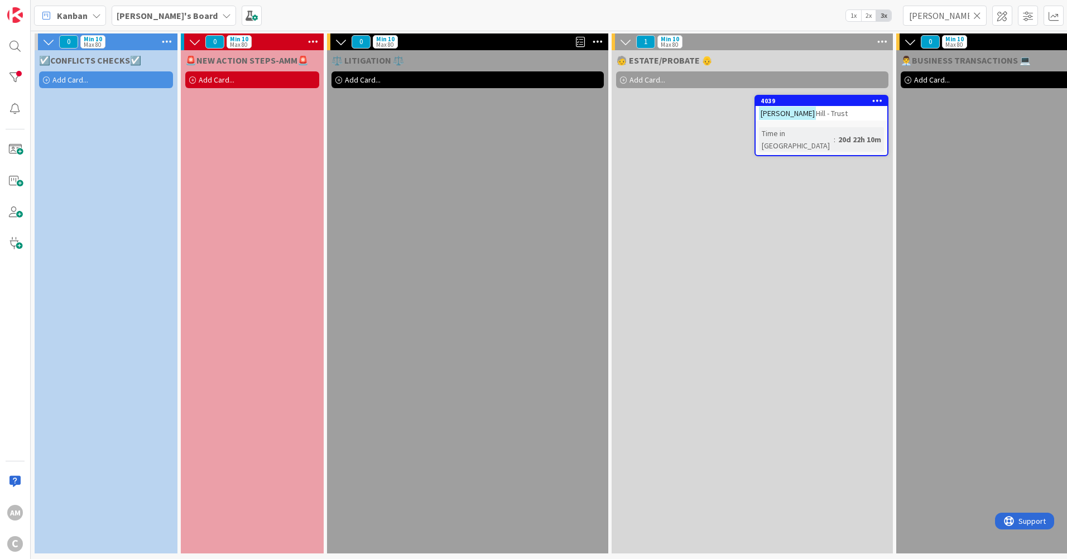
click at [50, 77] on div "Add Card..." at bounding box center [106, 79] width 134 height 17
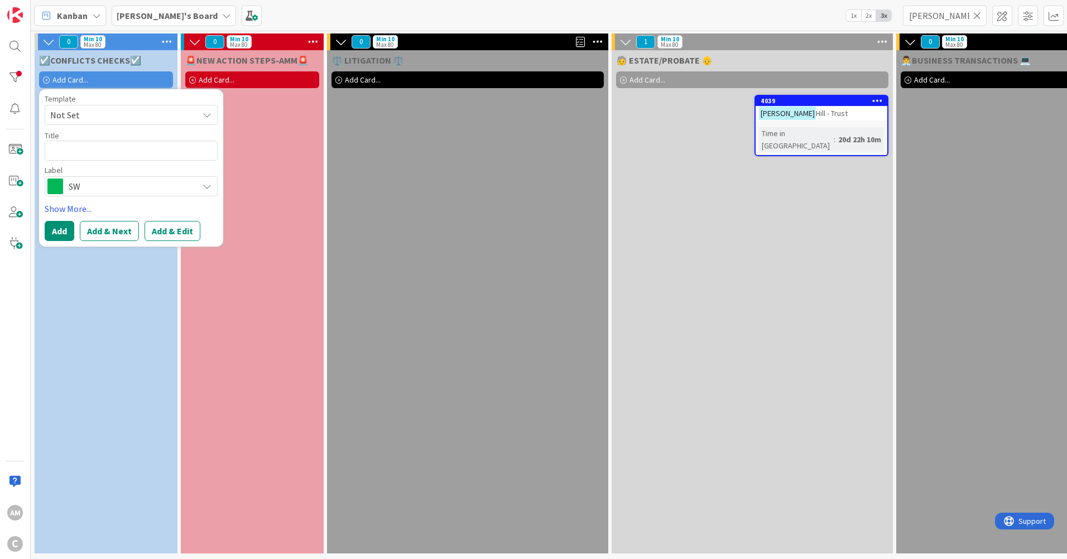
type textarea "x"
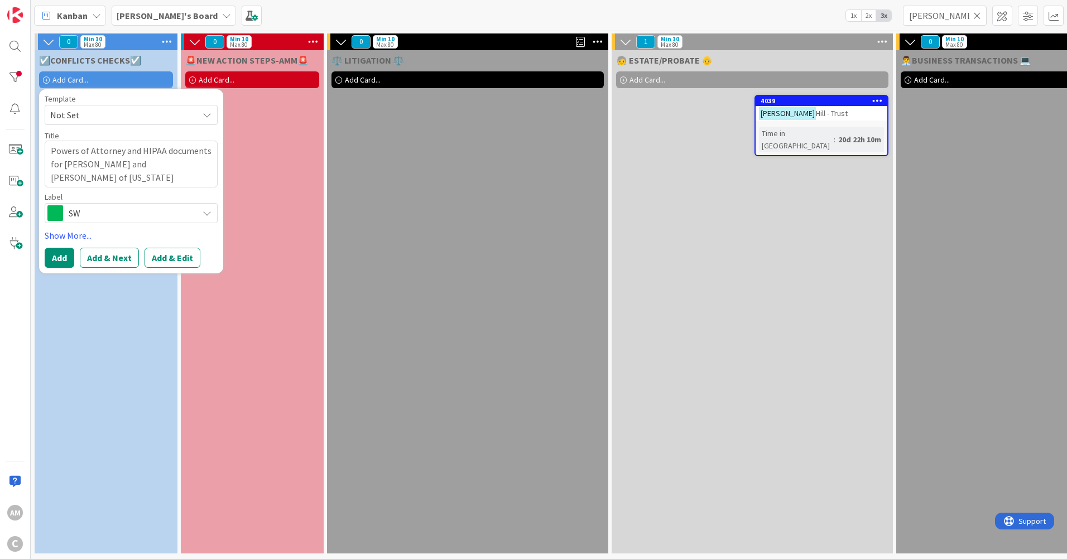
type textarea "Powers of Attorney and HIPAA documents for [PERSON_NAME] and [PERSON_NAME] of […"
click at [210, 212] on icon at bounding box center [207, 213] width 9 height 9
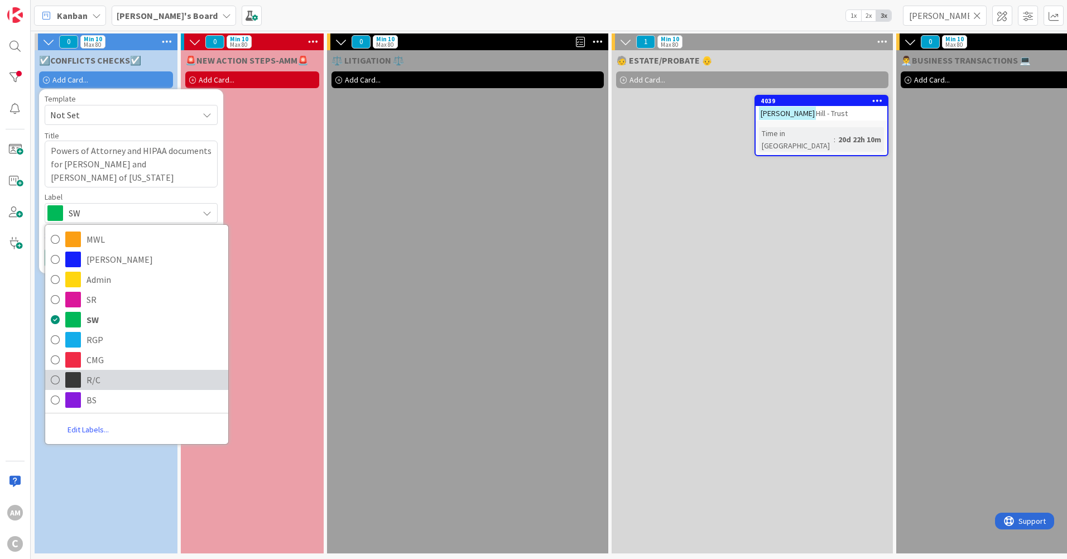
click at [104, 378] on span "R/C" at bounding box center [154, 380] width 136 height 17
type textarea "x"
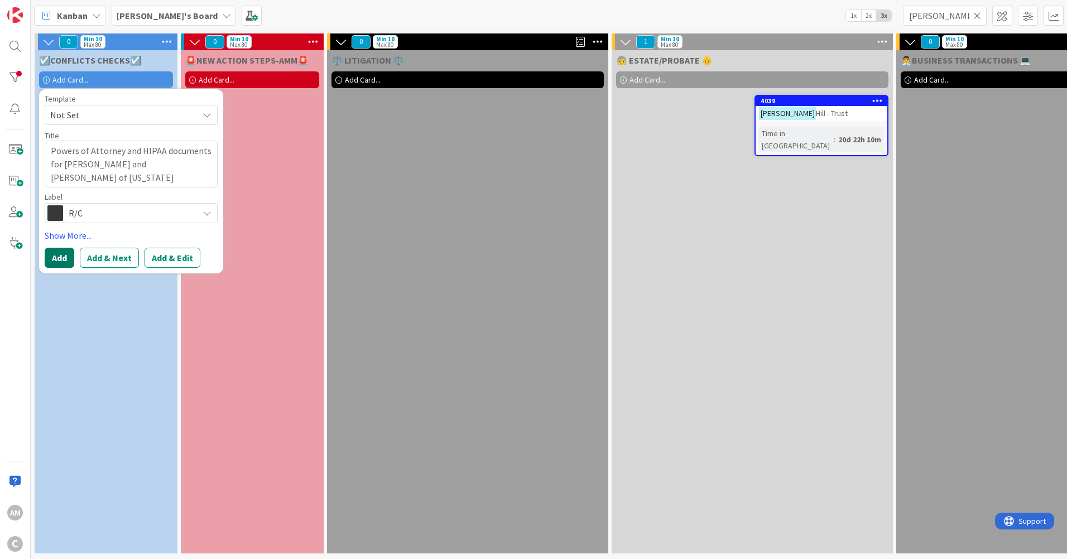
click at [66, 264] on button "Add" at bounding box center [60, 258] width 30 height 20
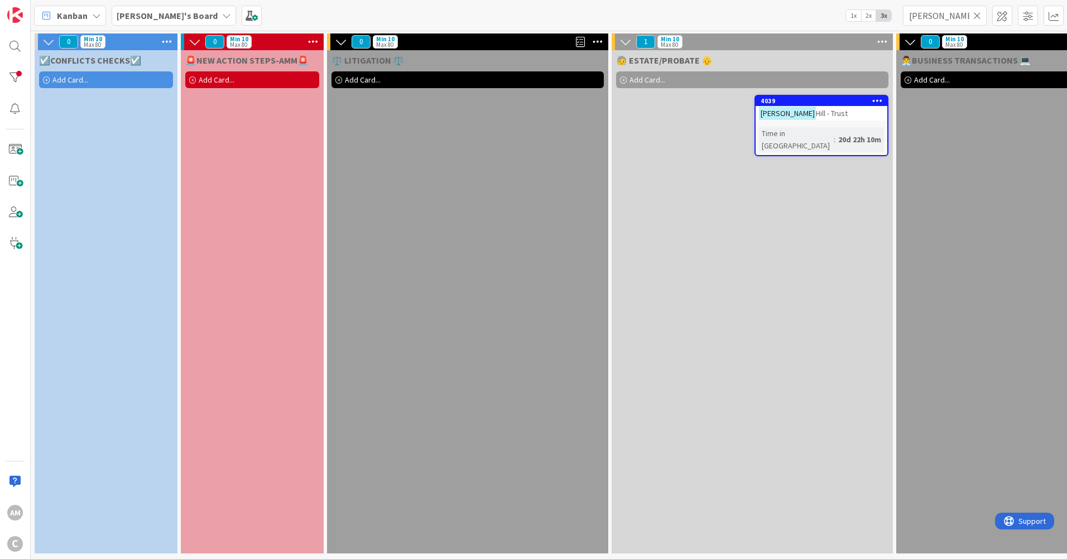
click at [977, 17] on icon at bounding box center [977, 16] width 8 height 10
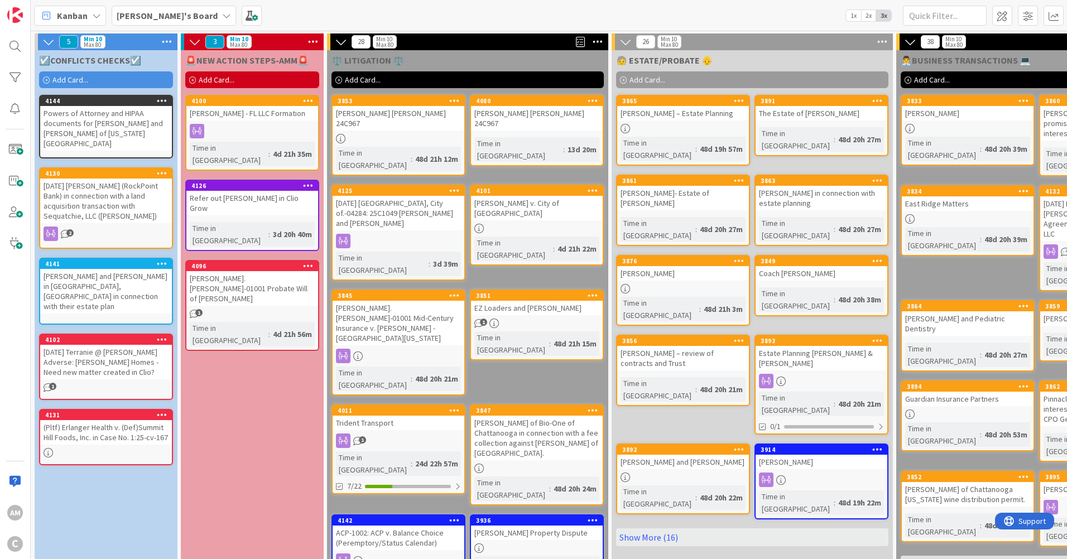
click at [84, 356] on div "[DATE] Terranie @ [PERSON_NAME] Adverse: [PERSON_NAME] Homes - Need new matter …" at bounding box center [106, 362] width 132 height 35
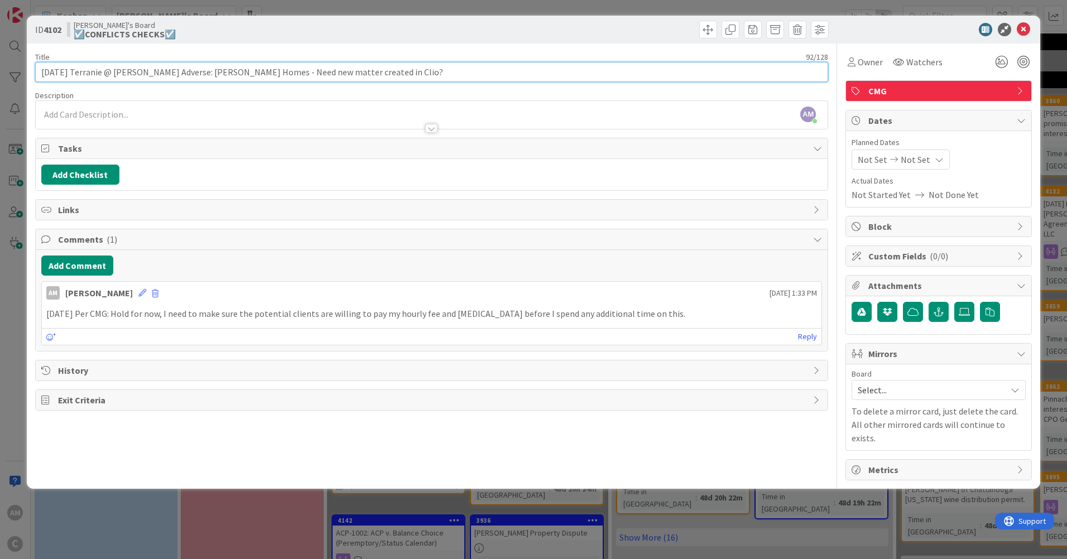
drag, startPoint x: 43, startPoint y: 77, endPoint x: 401, endPoint y: 75, distance: 358.2
click at [401, 75] on input "[DATE] Terranie @ [PERSON_NAME] Adverse: [PERSON_NAME] Homes - Need new matter …" at bounding box center [431, 72] width 793 height 20
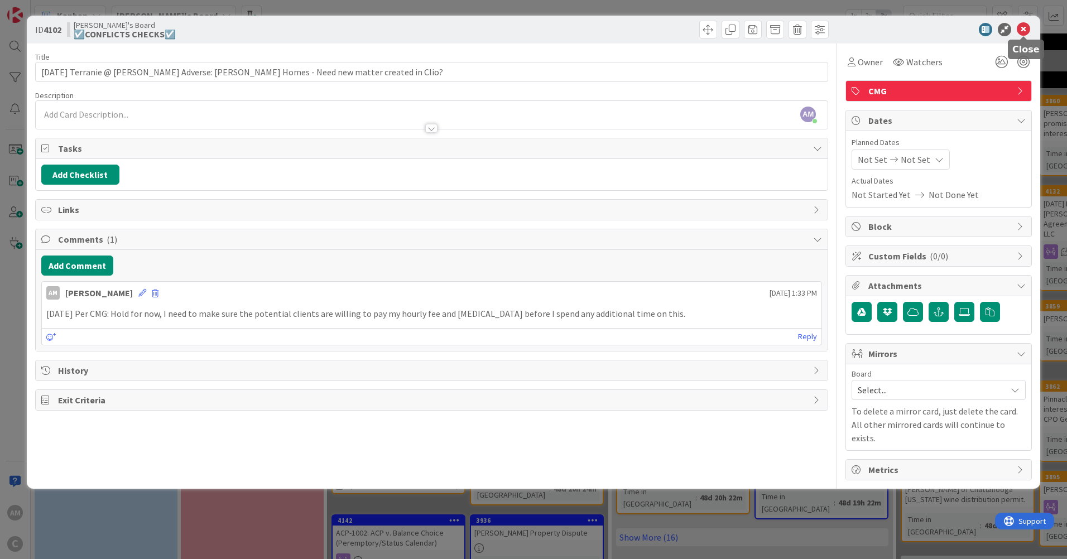
click at [1021, 33] on icon at bounding box center [1022, 29] width 13 height 13
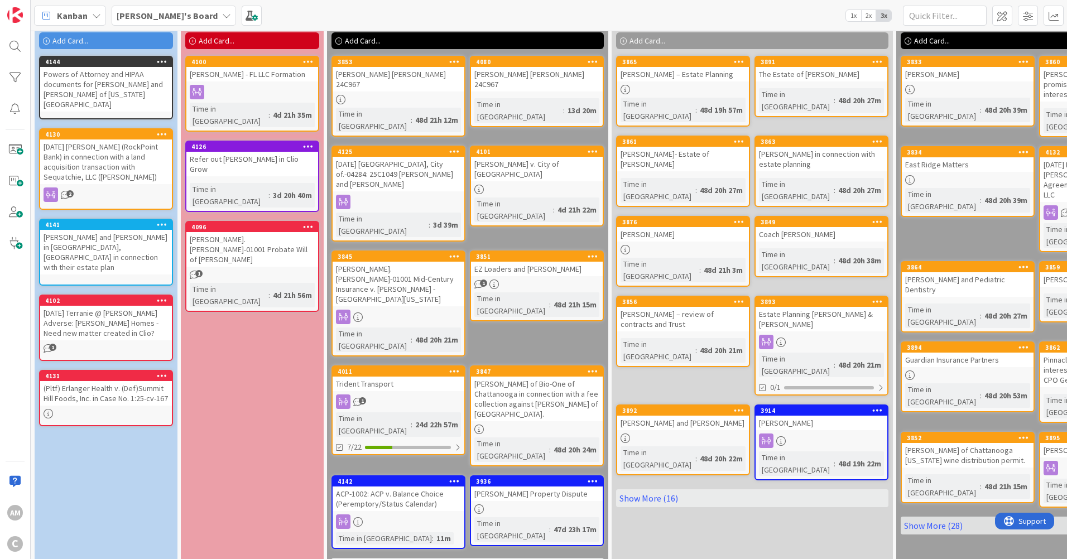
scroll to position [56, 0]
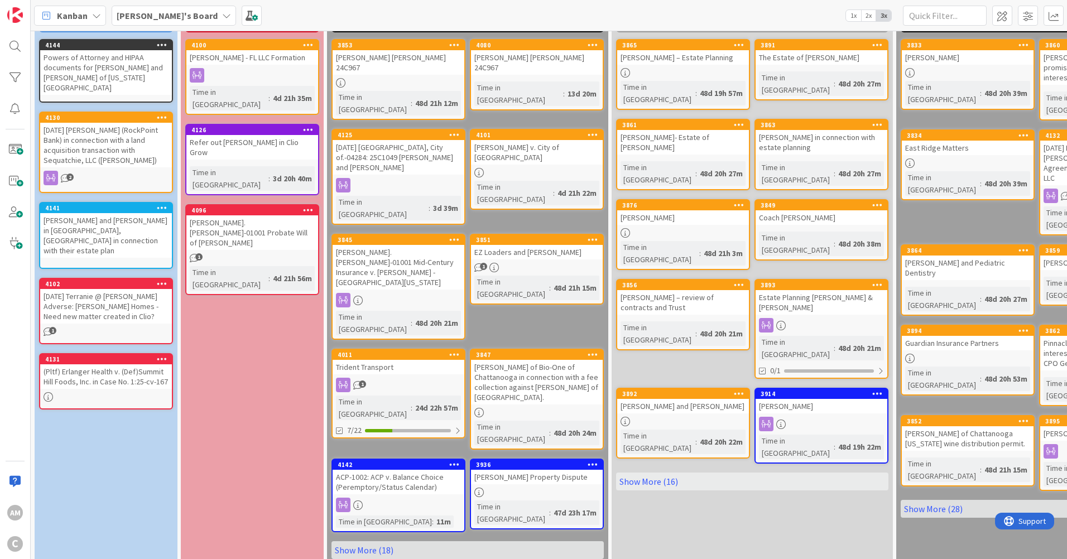
click at [373, 532] on link "Show More (18)" at bounding box center [467, 550] width 272 height 18
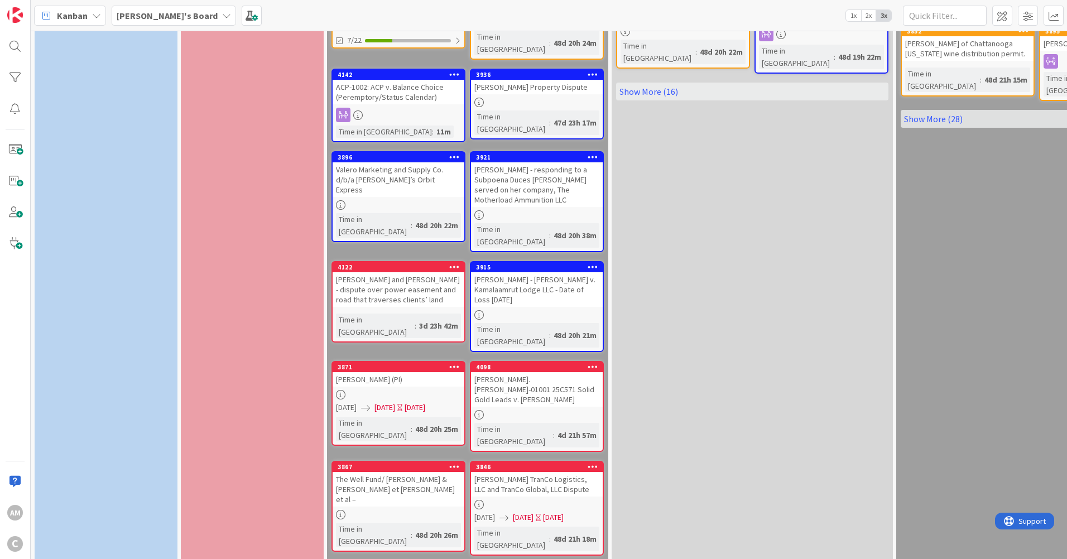
scroll to position [446, 0]
click at [394, 389] on div at bounding box center [398, 393] width 132 height 9
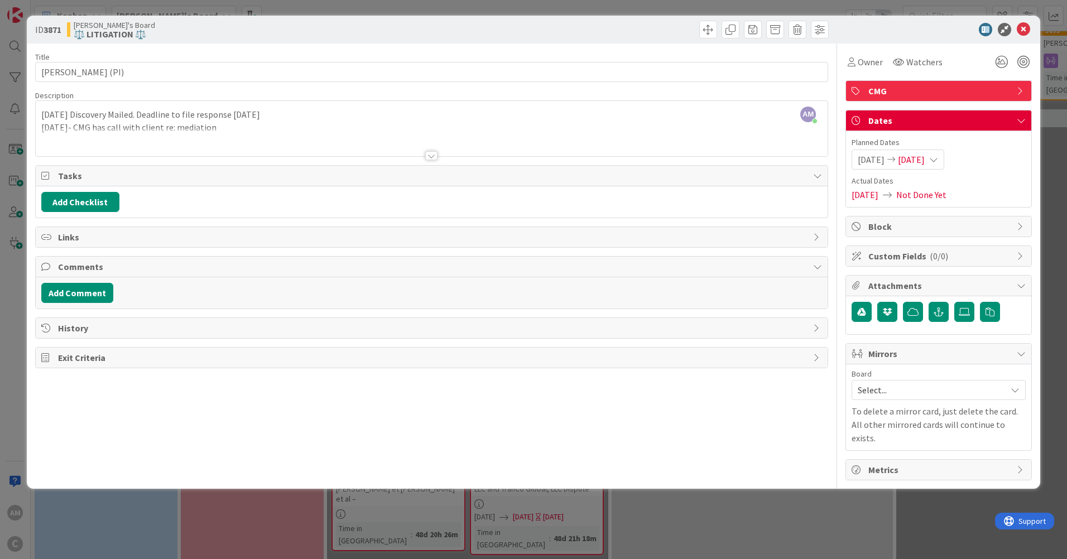
click at [430, 155] on div at bounding box center [431, 155] width 12 height 9
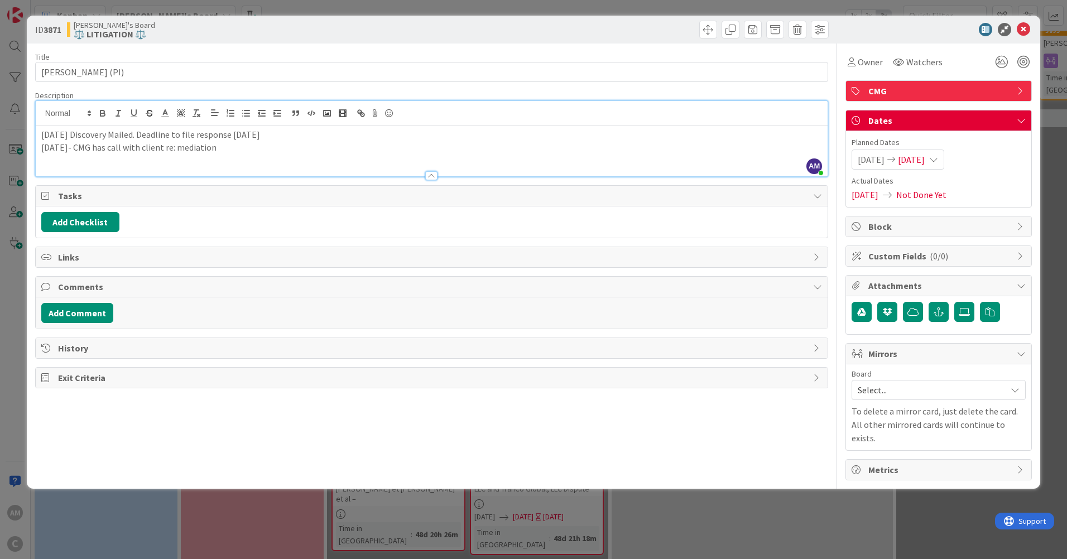
drag, startPoint x: 267, startPoint y: 148, endPoint x: -2, endPoint y: 126, distance: 270.4
click at [0, 126] on html "AM C Kanban [PERSON_NAME]'s Board 1x 2x 3x 5 Min 10 Max 80 ☑️CONFLICTS CHECKS☑️…" at bounding box center [533, 279] width 1067 height 559
drag, startPoint x: 138, startPoint y: 143, endPoint x: 291, endPoint y: 132, distance: 153.8
click at [291, 132] on p "[DATE] Discovery Mailed. Deadline to file response [DATE]" at bounding box center [431, 134] width 780 height 13
drag, startPoint x: 292, startPoint y: 132, endPoint x: 44, endPoint y: 140, distance: 248.4
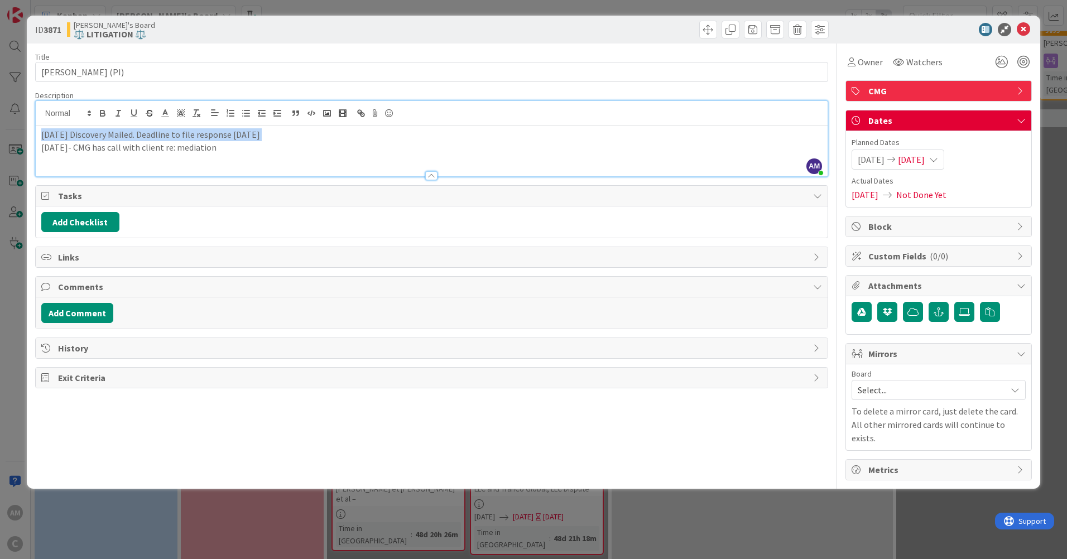
click at [44, 140] on p "[DATE] Discovery Mailed. Deadline to file response [DATE]" at bounding box center [431, 134] width 780 height 13
click at [75, 312] on button "Add Comment" at bounding box center [77, 313] width 72 height 20
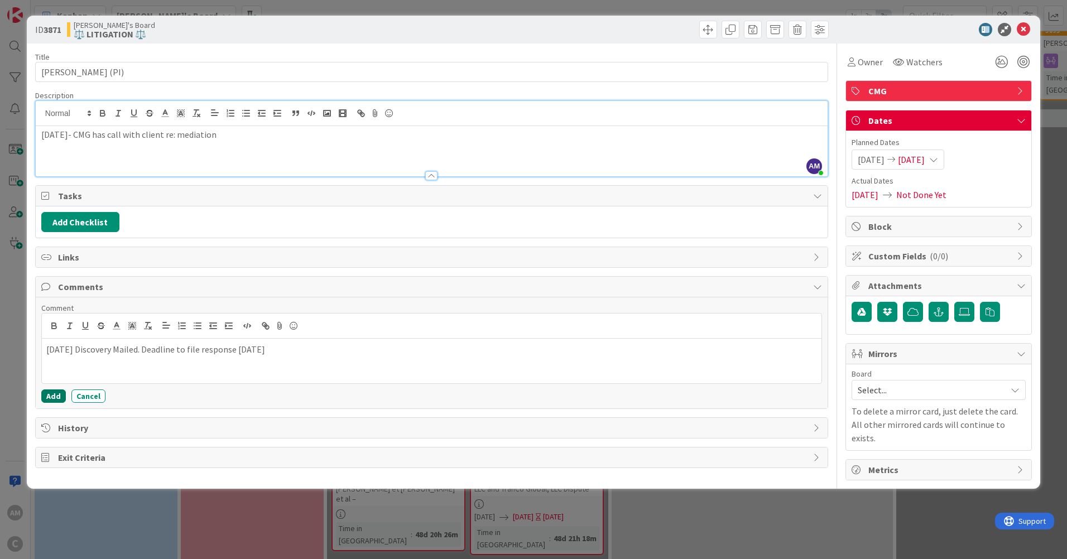
click at [47, 397] on button "Add" at bounding box center [53, 395] width 25 height 13
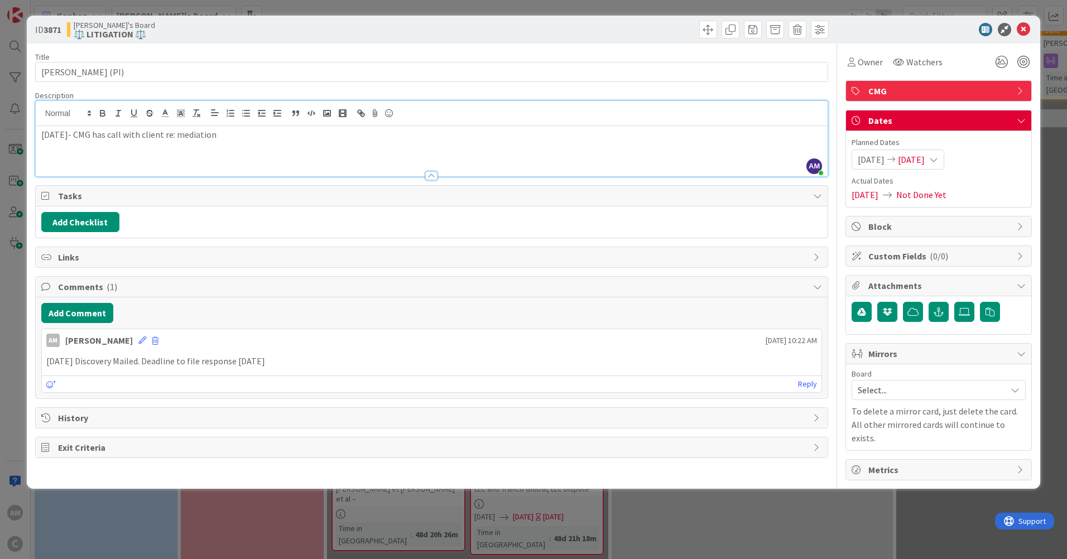
drag, startPoint x: 237, startPoint y: 136, endPoint x: 115, endPoint y: 139, distance: 121.7
click at [0, 143] on html "AM C Kanban [PERSON_NAME]'s Board 1x 2x 3x 5 Min 10 Max 80 ☑️CONFLICTS CHECKS☑️…" at bounding box center [533, 279] width 1067 height 559
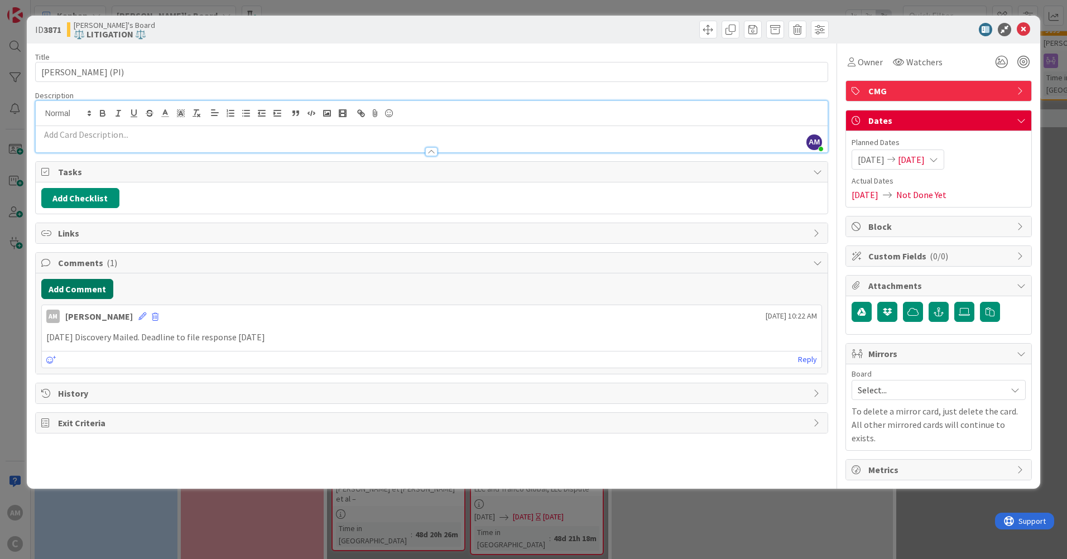
click at [79, 290] on button "Add Comment" at bounding box center [77, 289] width 72 height 20
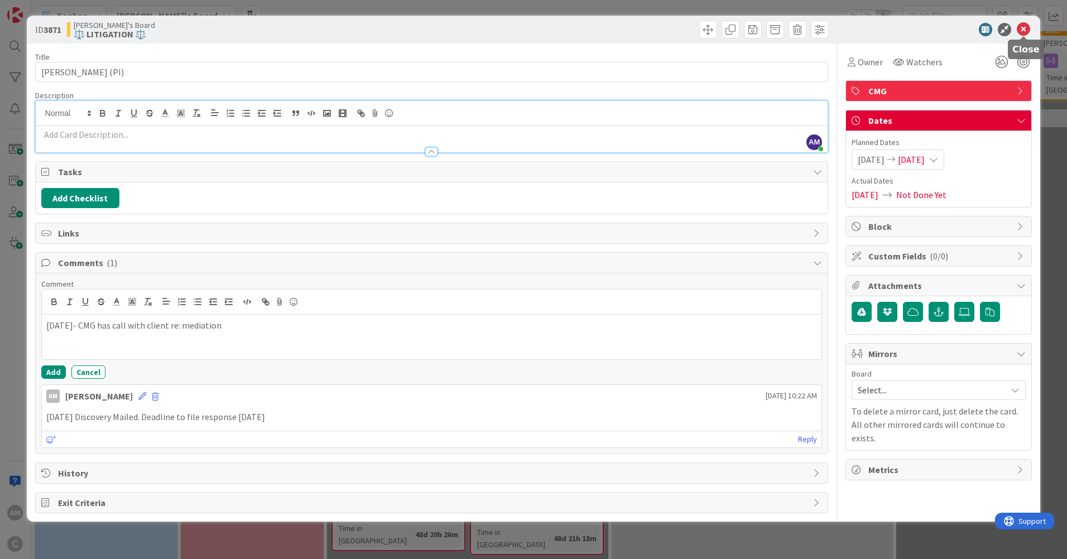
click at [1023, 25] on icon at bounding box center [1022, 29] width 13 height 13
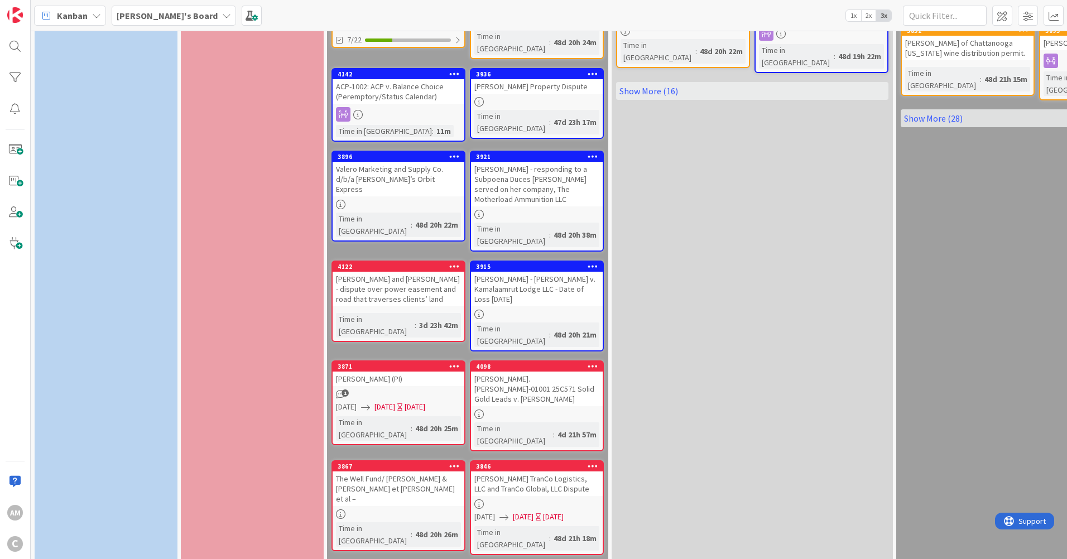
click at [436, 372] on div "[PERSON_NAME] (PI)" at bounding box center [398, 379] width 132 height 15
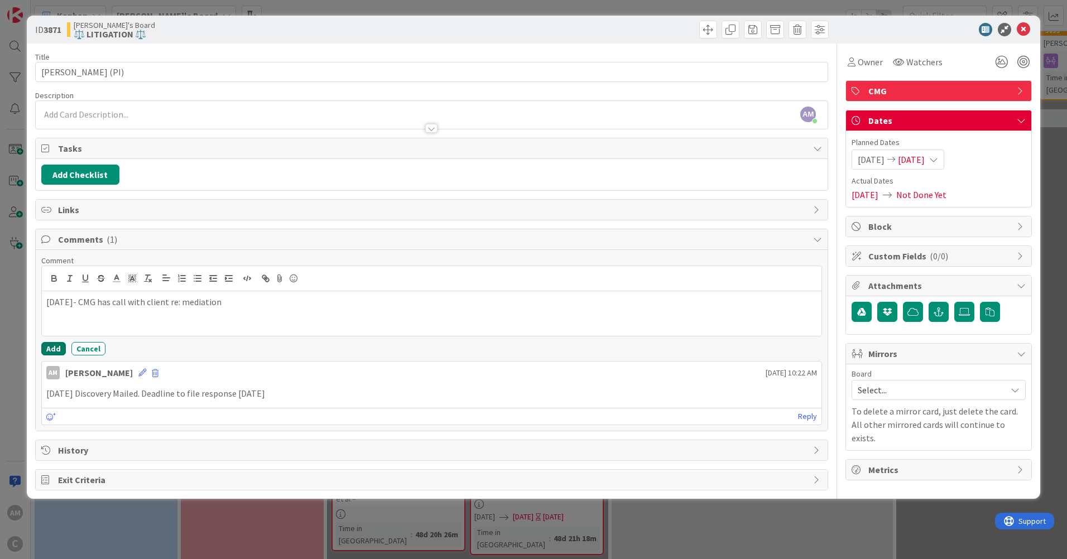
click at [53, 354] on button "Add" at bounding box center [53, 348] width 25 height 13
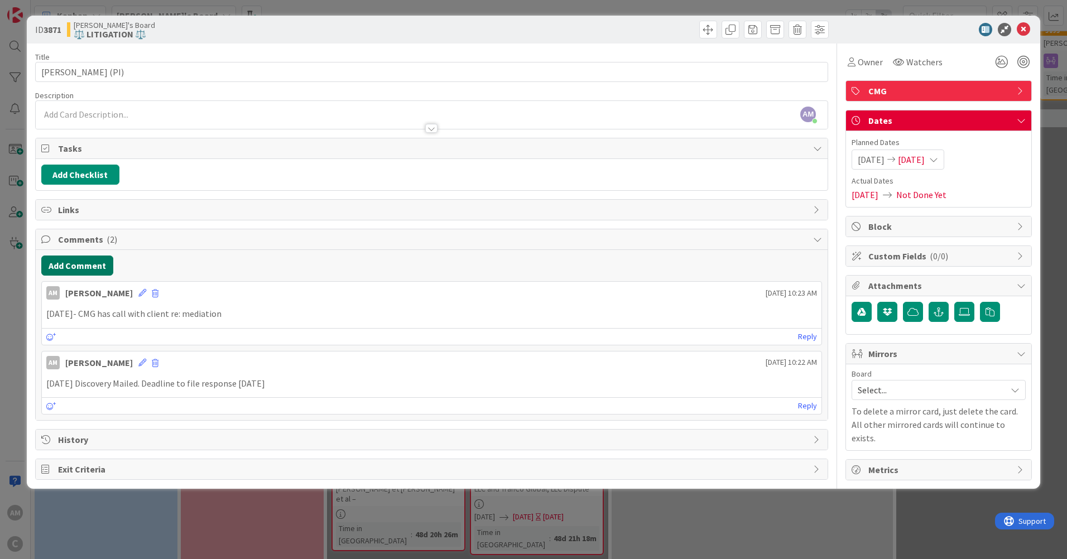
click at [98, 268] on button "Add Comment" at bounding box center [77, 266] width 72 height 20
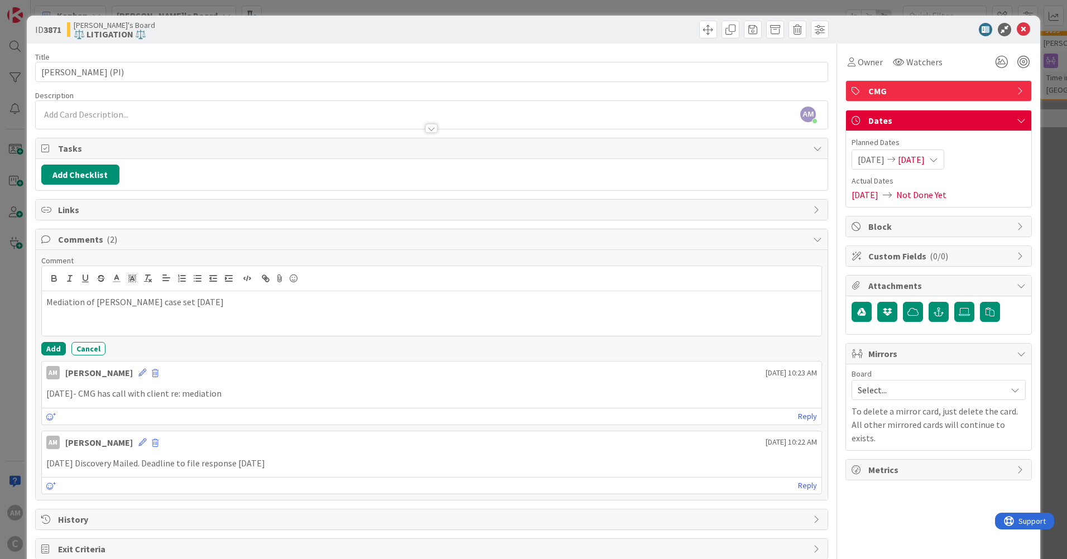
click at [938, 160] on icon at bounding box center [933, 159] width 9 height 9
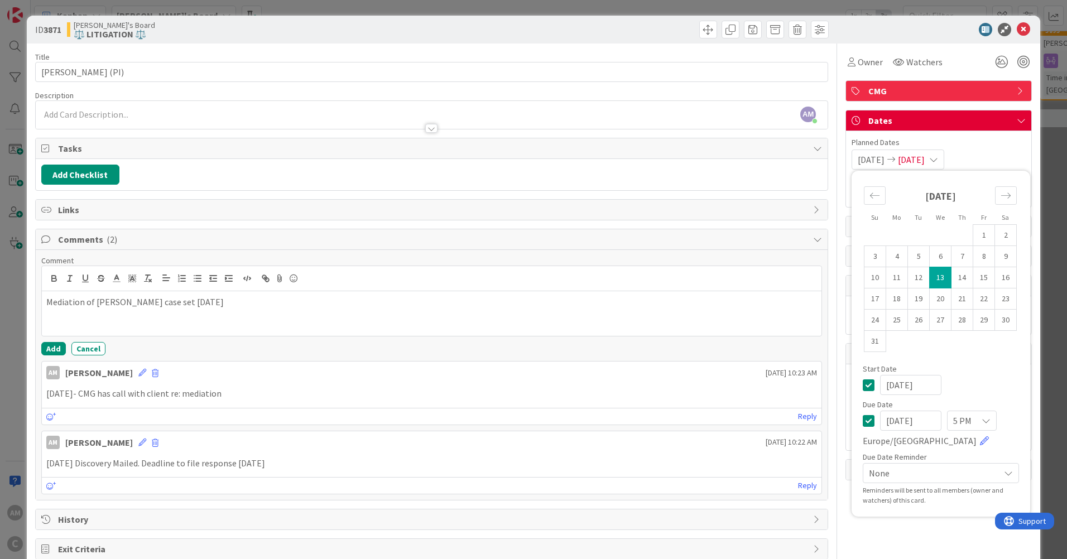
click at [997, 180] on div "[DATE]" at bounding box center [940, 200] width 153 height 48
click at [998, 189] on div "Move forward to switch to the next month." at bounding box center [1006, 195] width 22 height 18
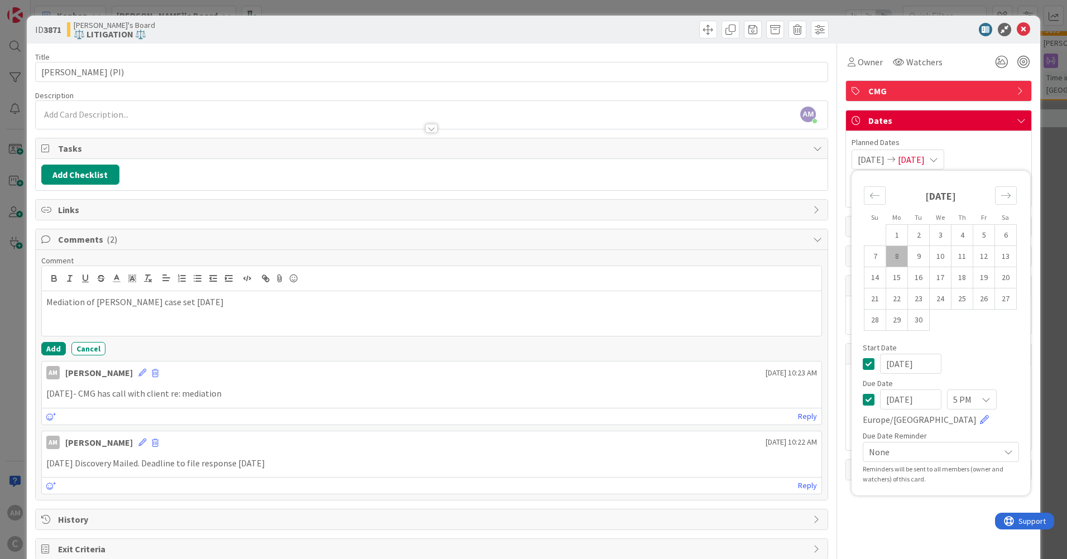
click at [998, 190] on div "Move forward to switch to the next month." at bounding box center [1006, 195] width 22 height 18
click at [977, 233] on td "3" at bounding box center [984, 235] width 22 height 21
type input "[DATE]"
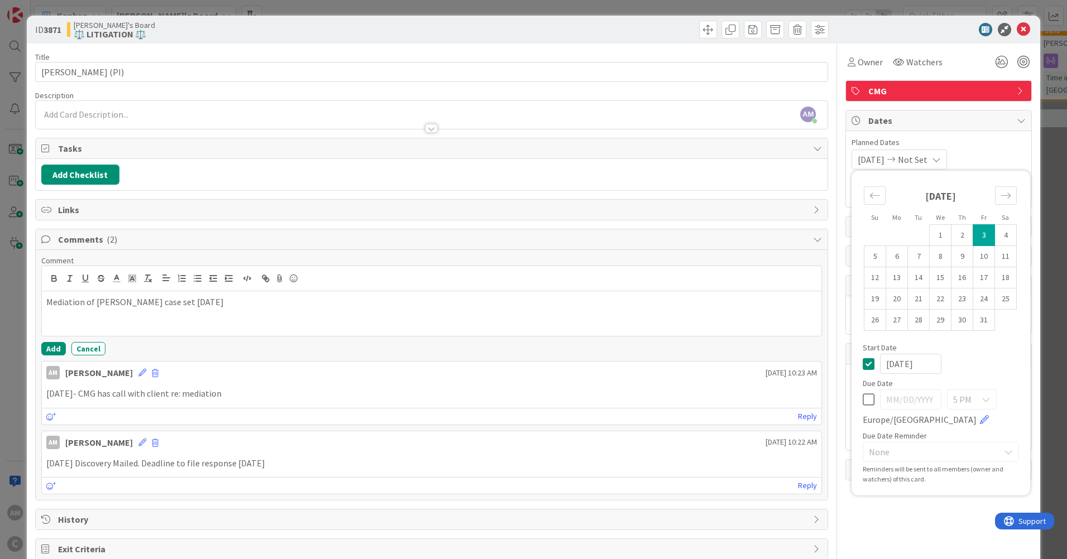
scroll to position [25, 0]
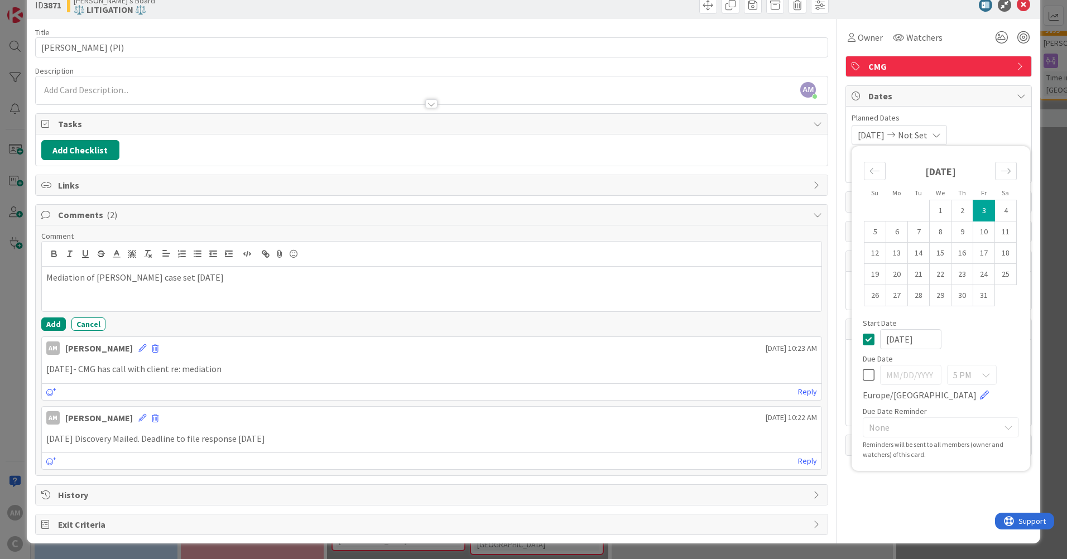
click at [977, 211] on td "3" at bounding box center [984, 210] width 22 height 21
type input "[DATE]"
click at [977, 211] on td "3" at bounding box center [984, 210] width 22 height 21
click at [914, 421] on span "None" at bounding box center [931, 428] width 125 height 16
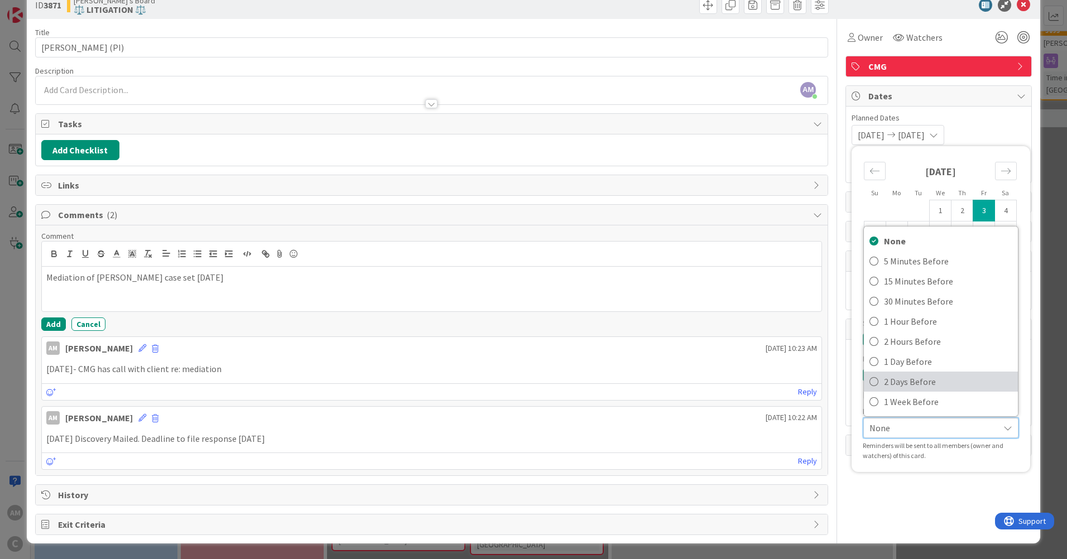
drag, startPoint x: 910, startPoint y: 380, endPoint x: 911, endPoint y: 387, distance: 6.2
click at [910, 380] on span "2 Days Before" at bounding box center [948, 381] width 128 height 17
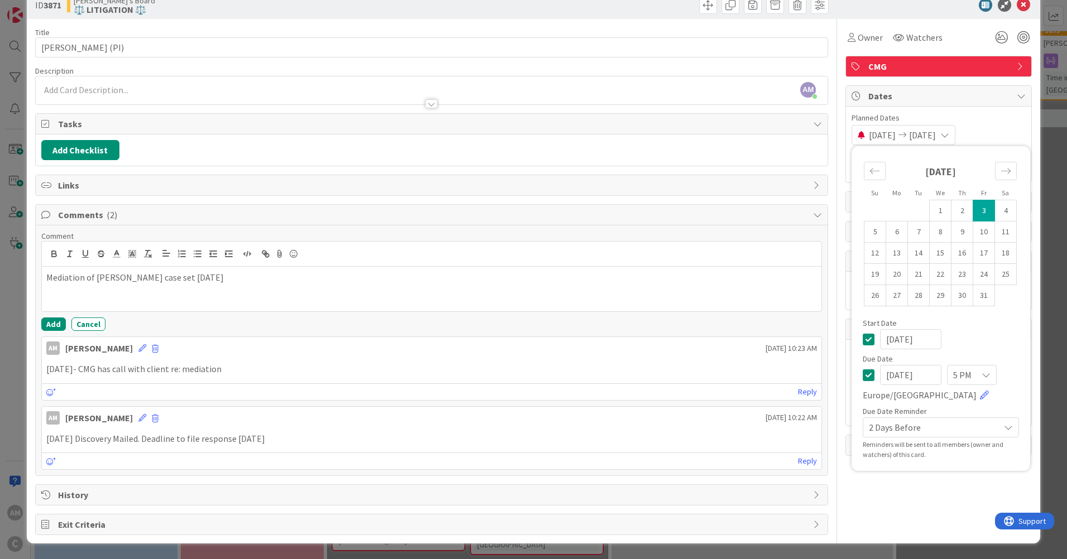
click at [1006, 66] on div "CMG" at bounding box center [938, 66] width 185 height 20
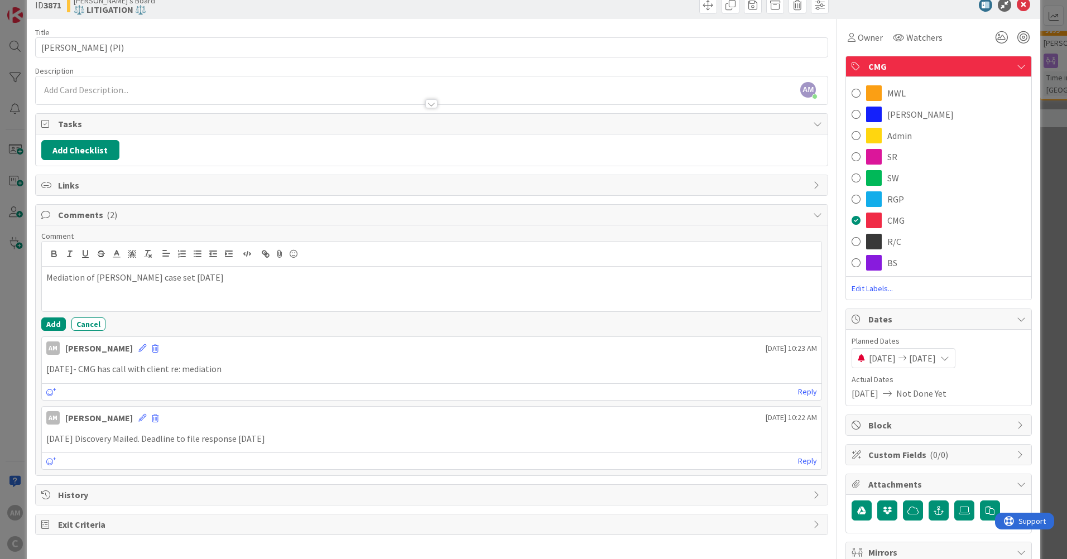
click at [1006, 66] on div "CMG" at bounding box center [938, 66] width 185 height 21
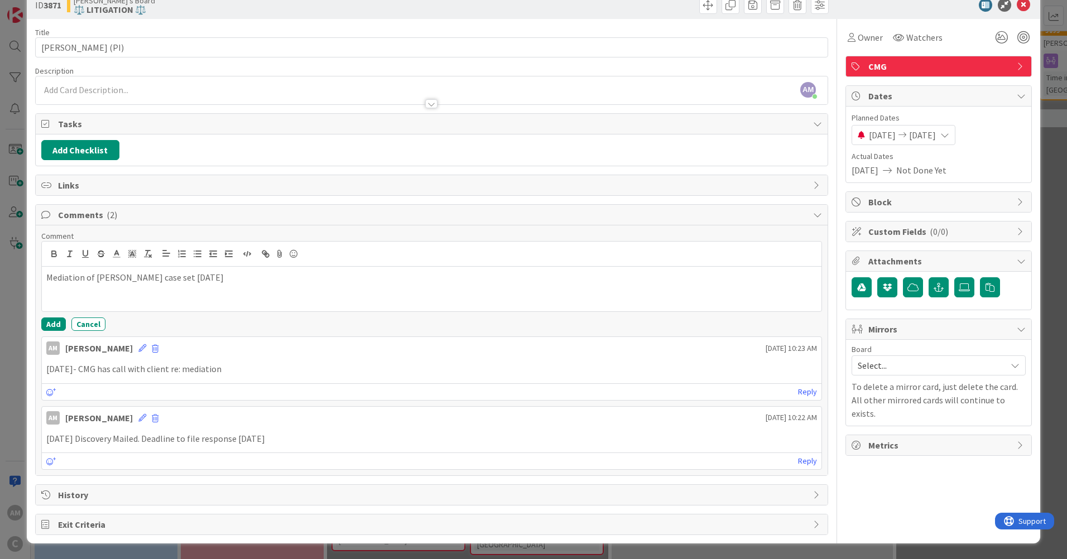
click at [1016, 93] on icon at bounding box center [1020, 95] width 9 height 9
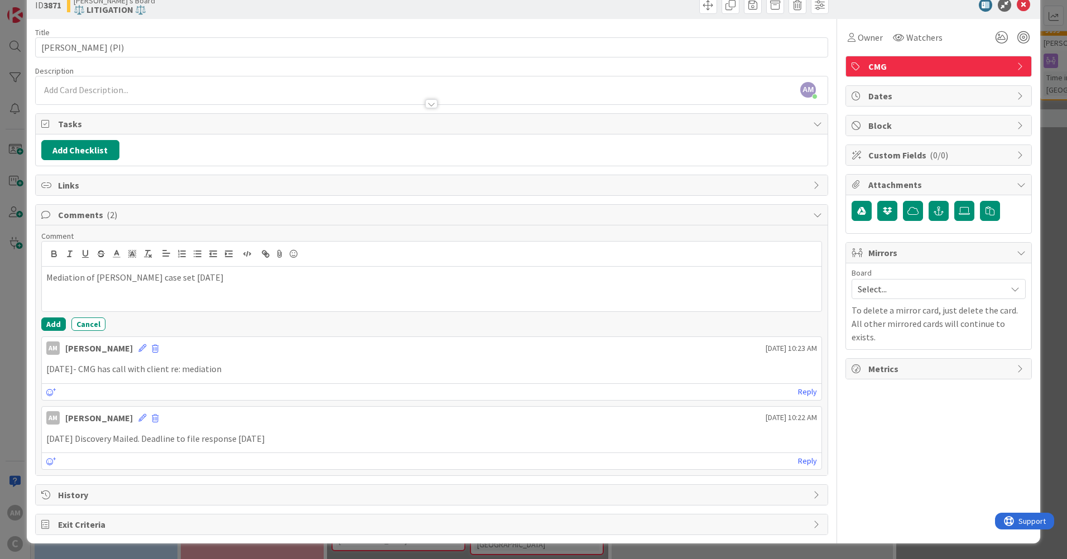
click at [1005, 248] on div "Mirrors" at bounding box center [938, 253] width 185 height 21
click at [1005, 248] on div "Mirrors" at bounding box center [938, 253] width 185 height 20
click at [1010, 287] on icon at bounding box center [1014, 289] width 9 height 9
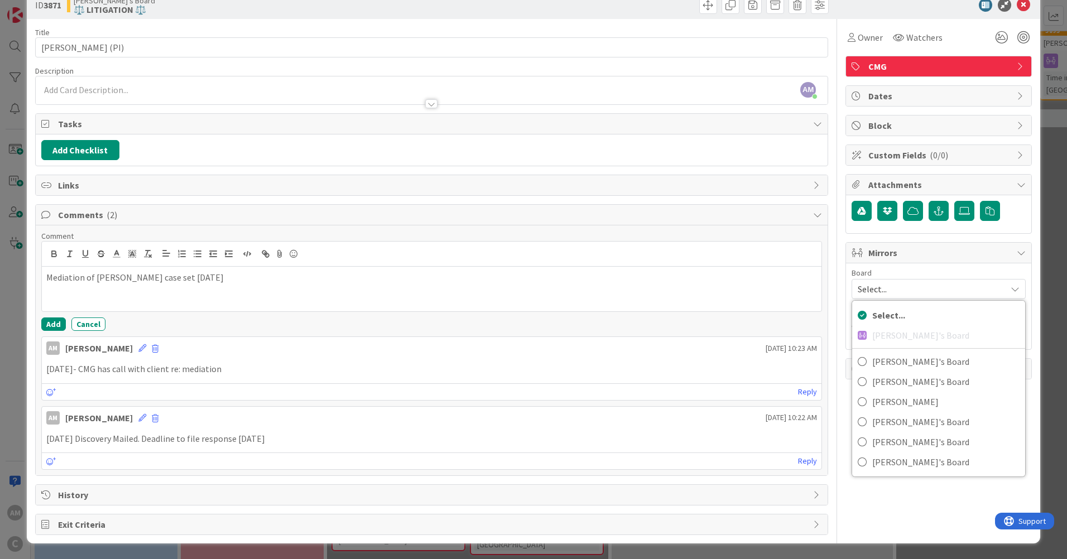
click at [1010, 287] on icon at bounding box center [1014, 289] width 9 height 9
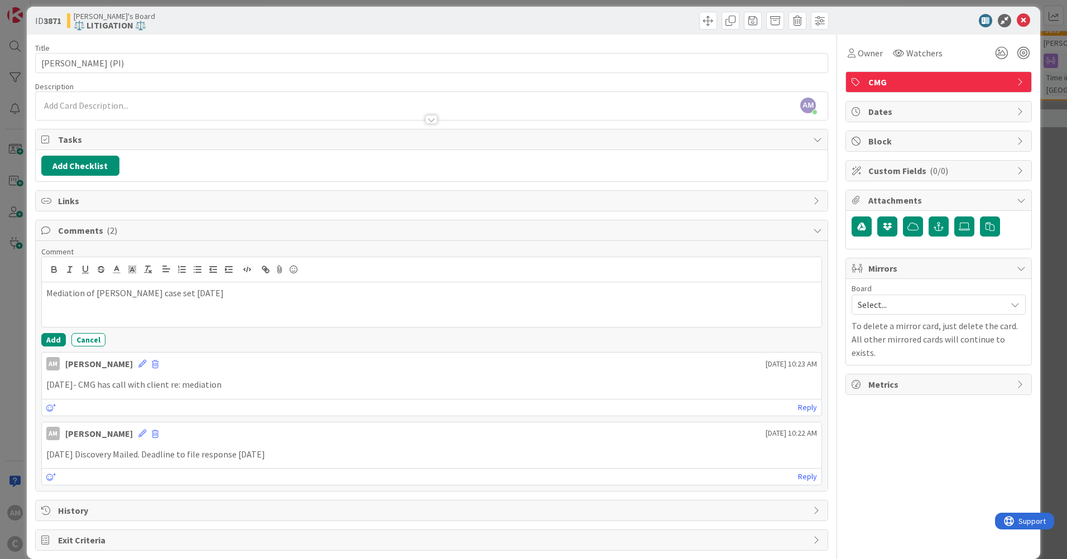
scroll to position [0, 0]
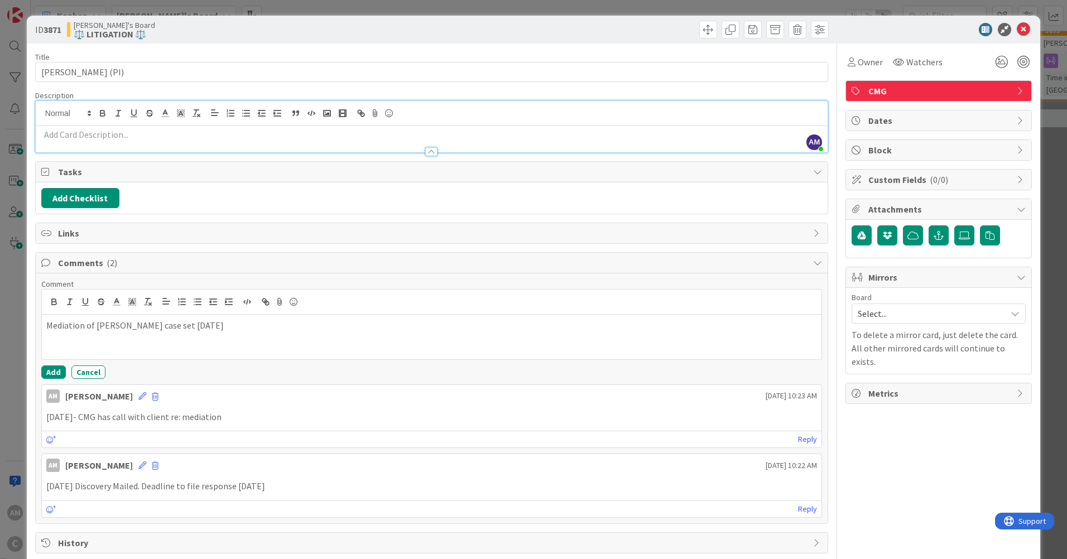
click at [195, 111] on div "AM [PERSON_NAME] just joined" at bounding box center [432, 126] width 792 height 51
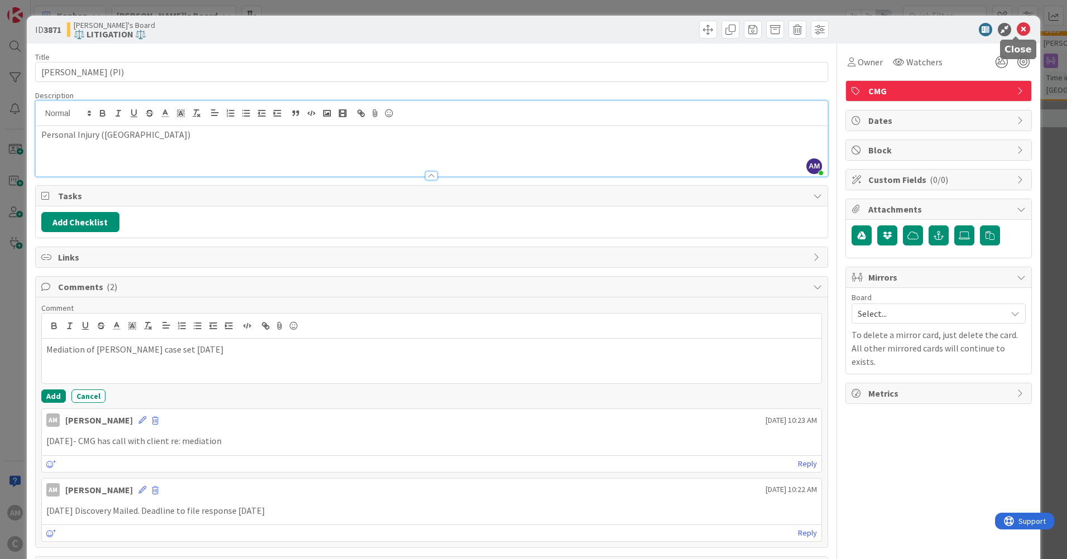
click at [1019, 27] on icon at bounding box center [1022, 29] width 13 height 13
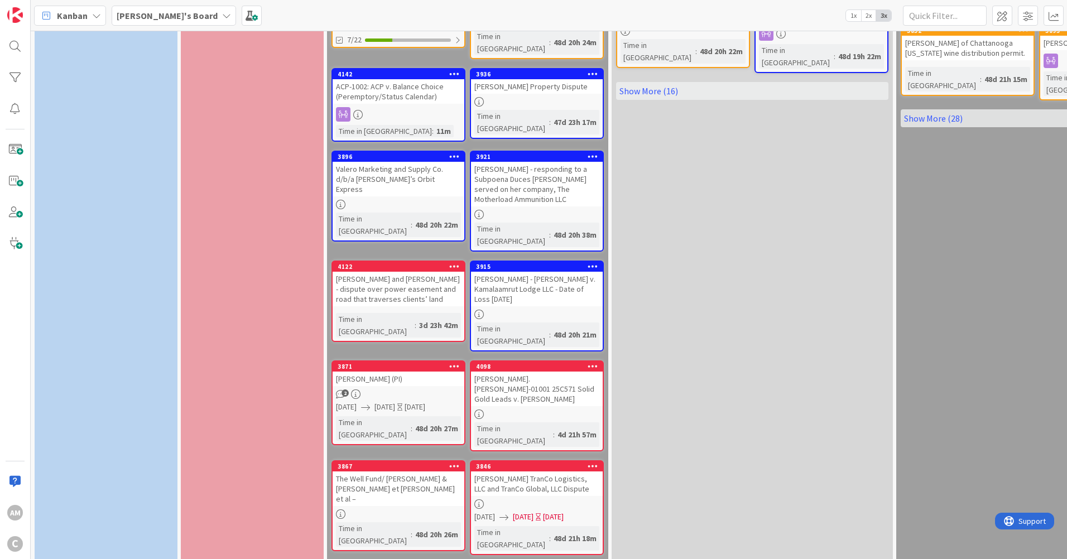
click at [579, 360] on link "4098 [PERSON_NAME].[PERSON_NAME]-01001 25C571 Solid Gold Leads v. [PERSON_NAME]…" at bounding box center [537, 405] width 134 height 91
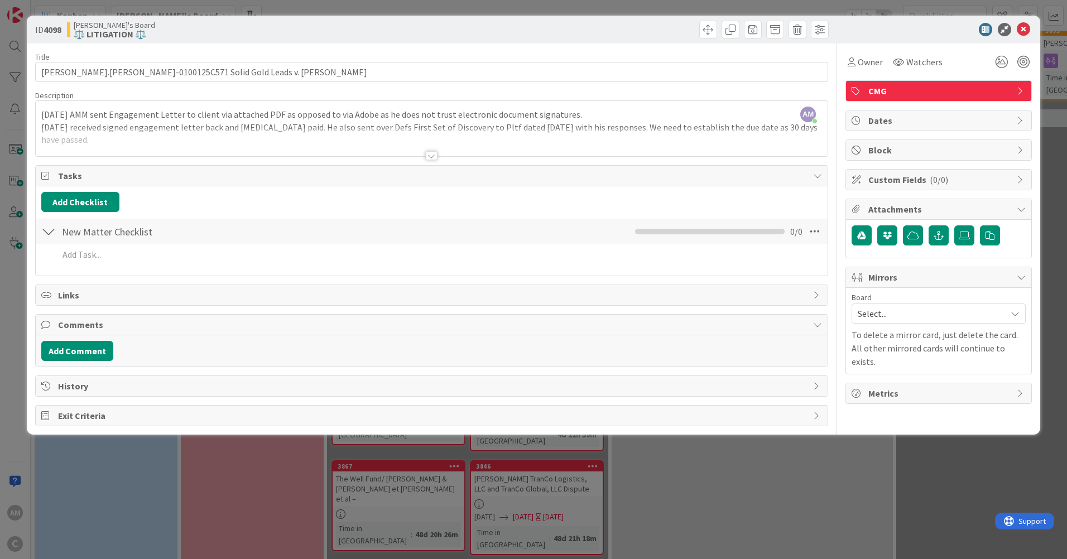
click at [433, 161] on div "Title 59 / 128 [PERSON_NAME].[PERSON_NAME]-0100125C571 Solid Gold Leads v. [PER…" at bounding box center [431, 235] width 793 height 383
click at [432, 158] on div at bounding box center [431, 155] width 12 height 9
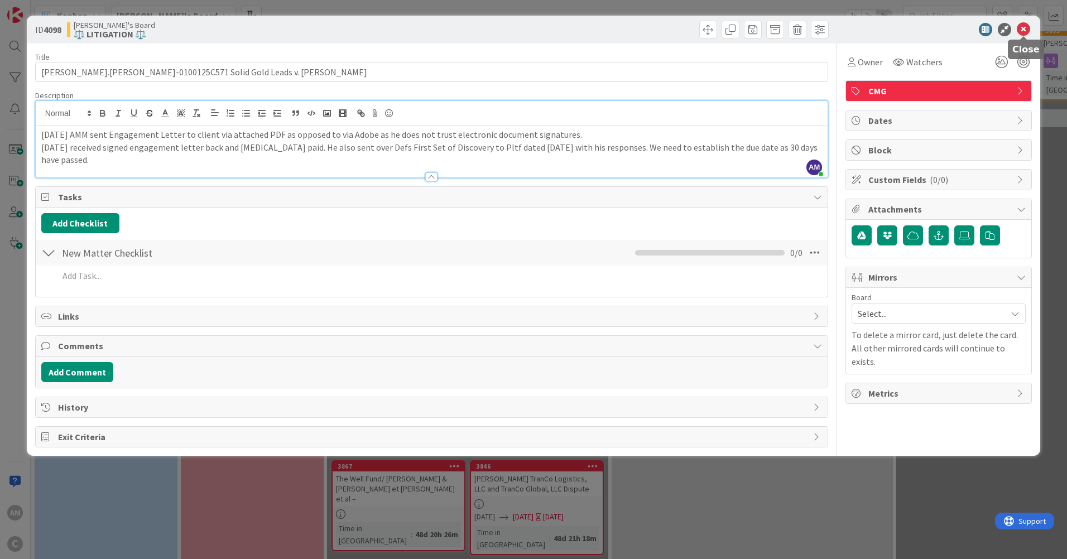
click at [1026, 31] on icon at bounding box center [1022, 29] width 13 height 13
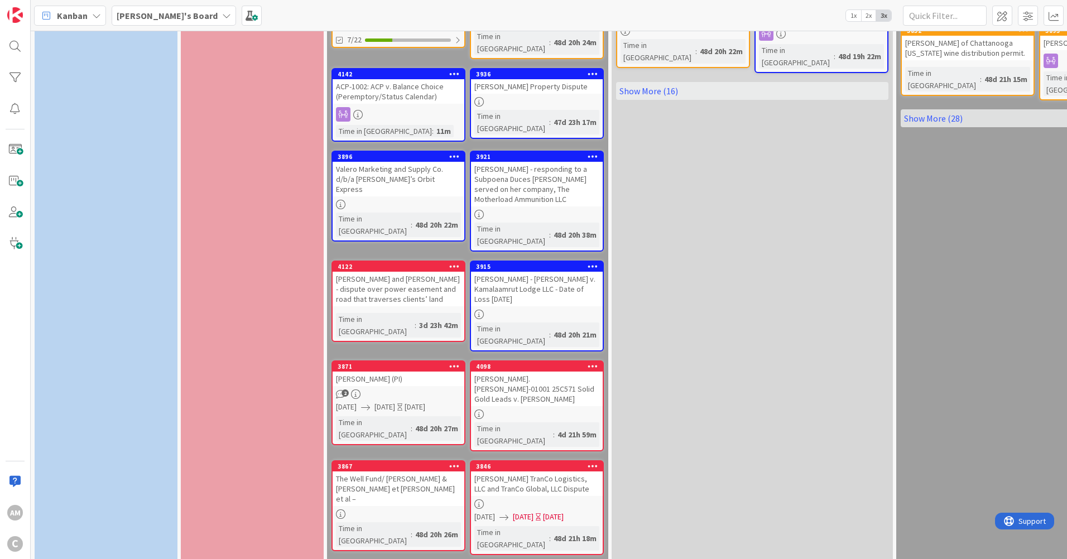
scroll to position [502, 0]
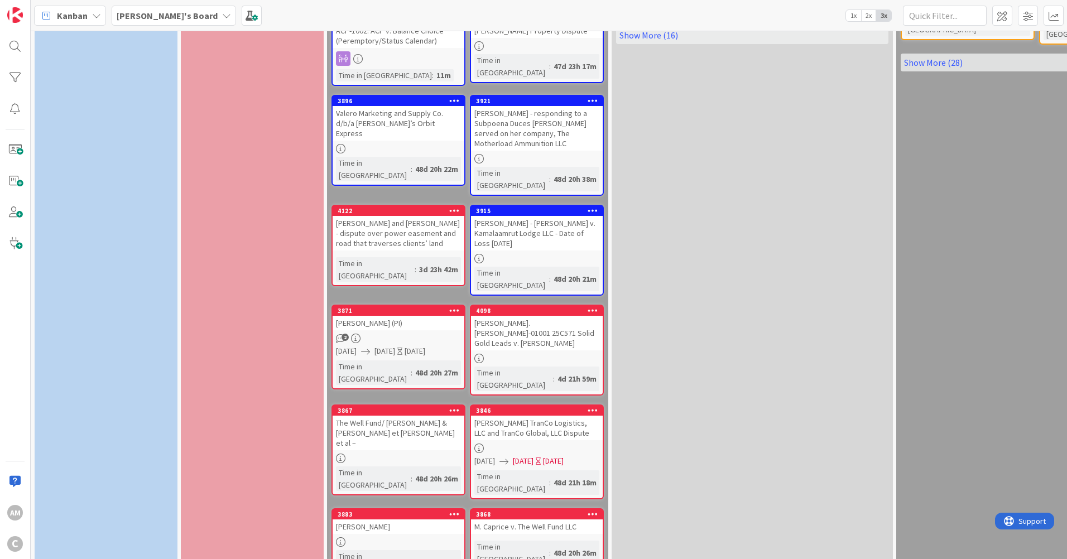
click at [393, 532] on div at bounding box center [398, 541] width 132 height 9
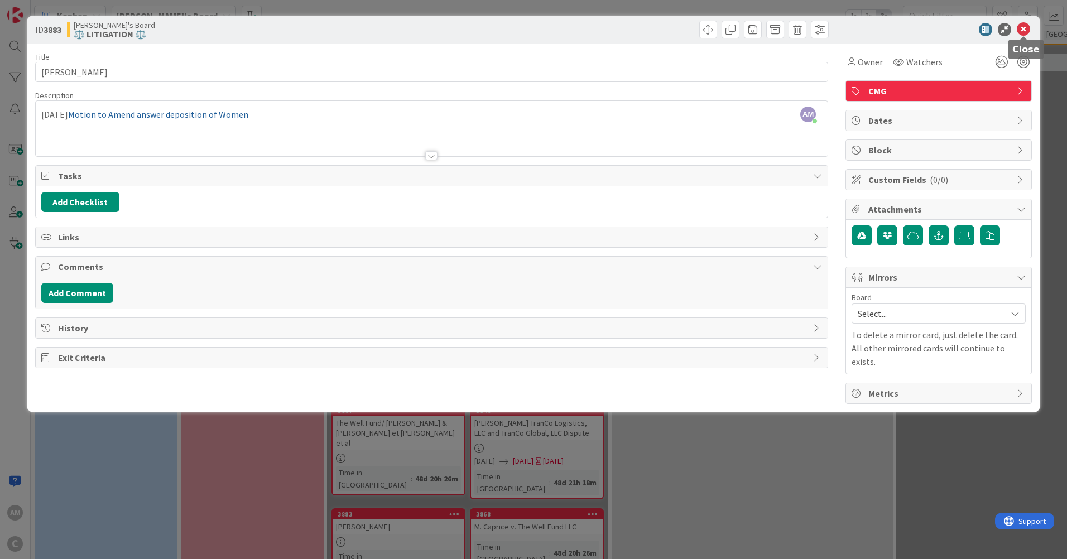
click at [1022, 29] on icon at bounding box center [1022, 29] width 13 height 13
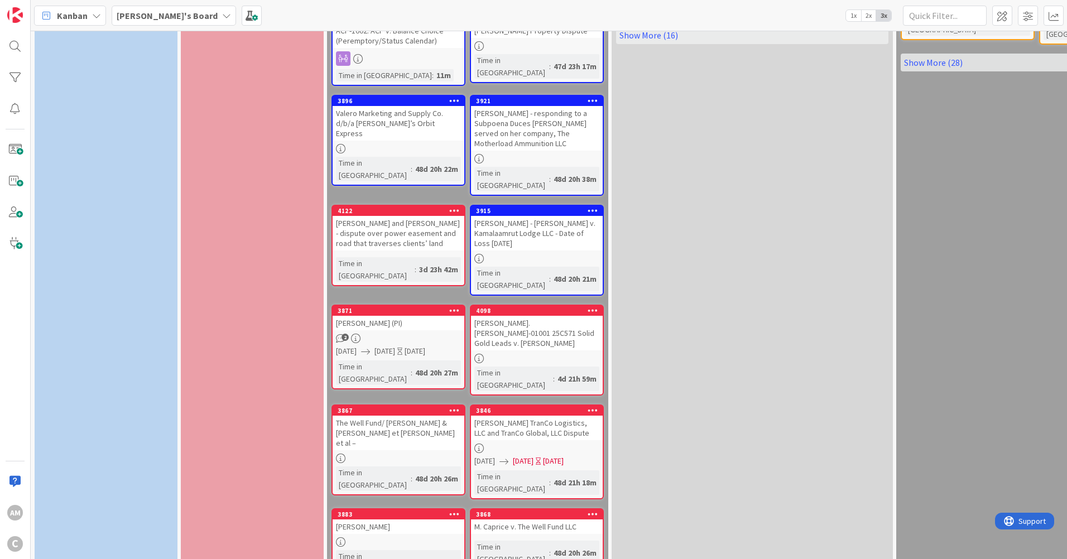
scroll to position [558, 0]
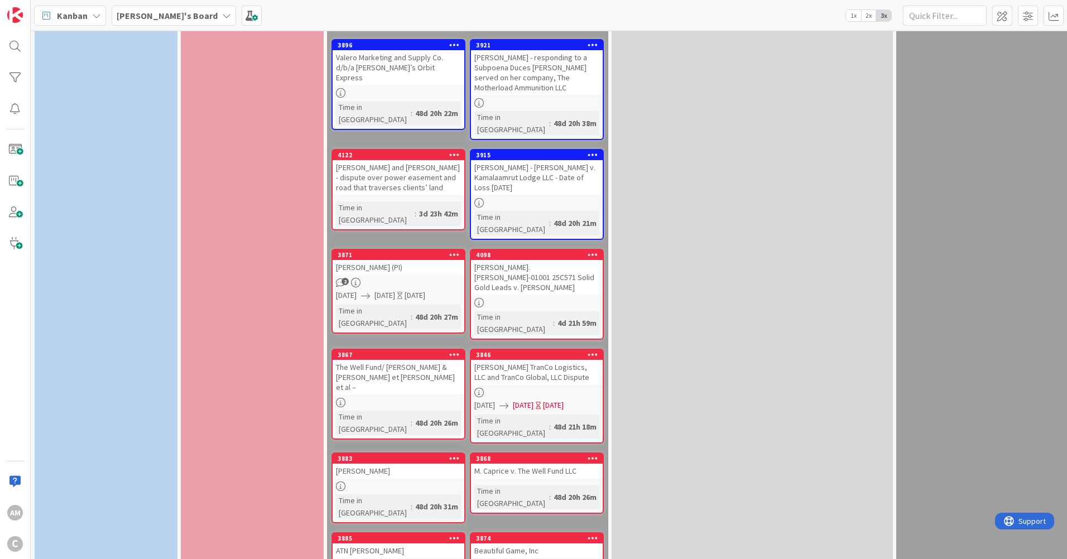
click at [438, 532] on div at bounding box center [398, 565] width 132 height 9
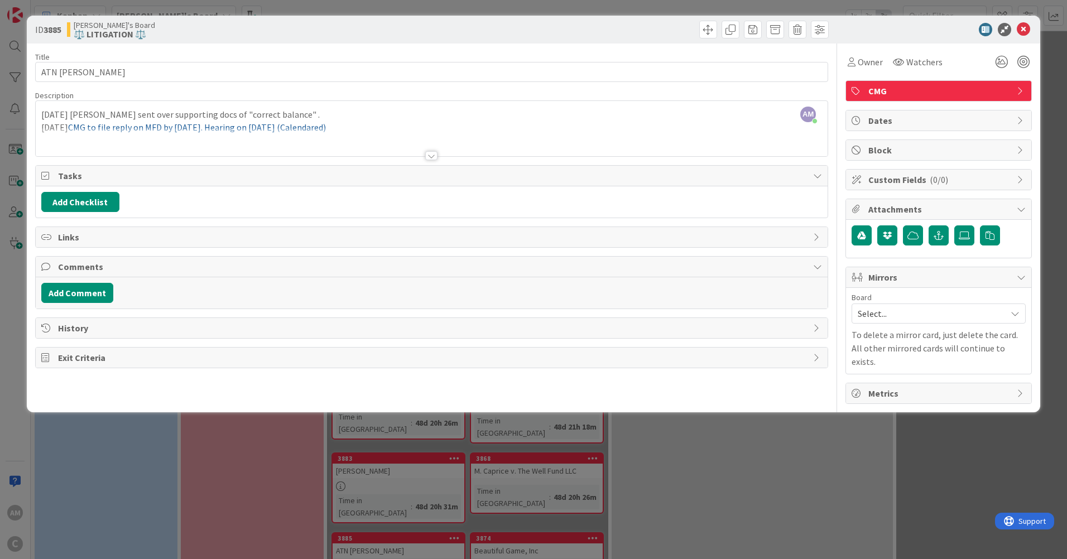
click at [433, 155] on div at bounding box center [431, 155] width 12 height 9
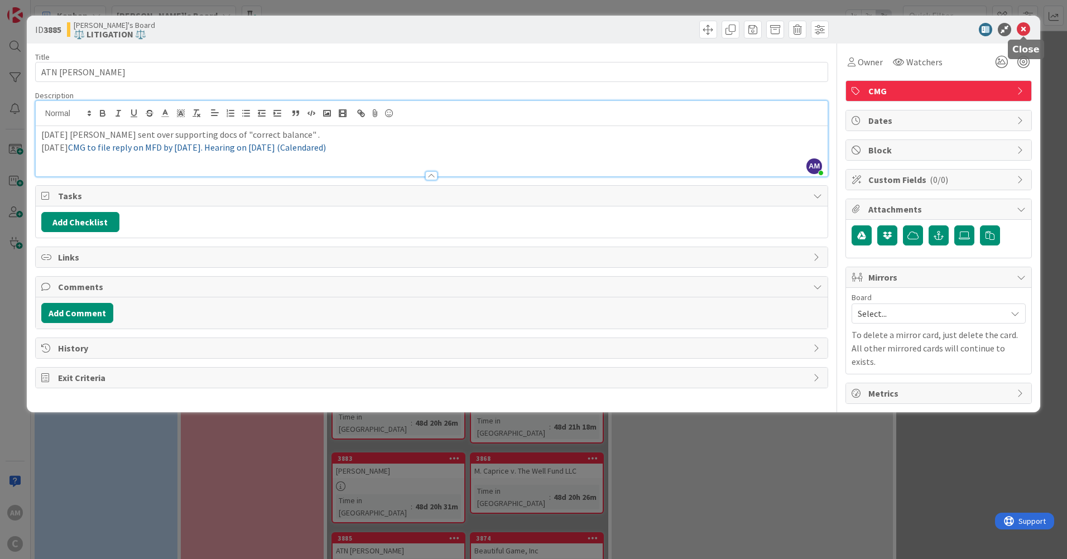
click at [1021, 26] on icon at bounding box center [1022, 29] width 13 height 13
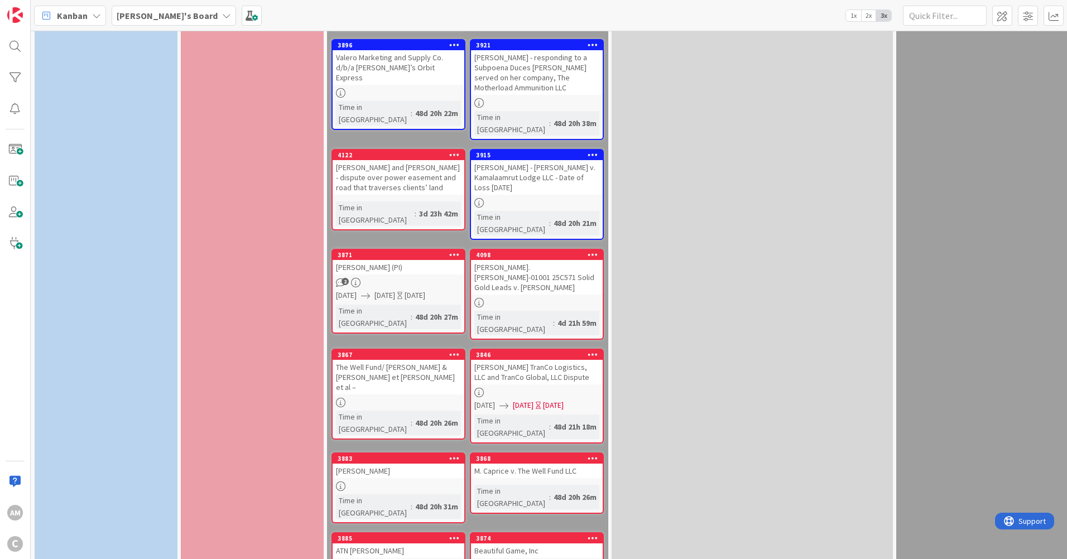
click at [558, 532] on div at bounding box center [537, 565] width 132 height 9
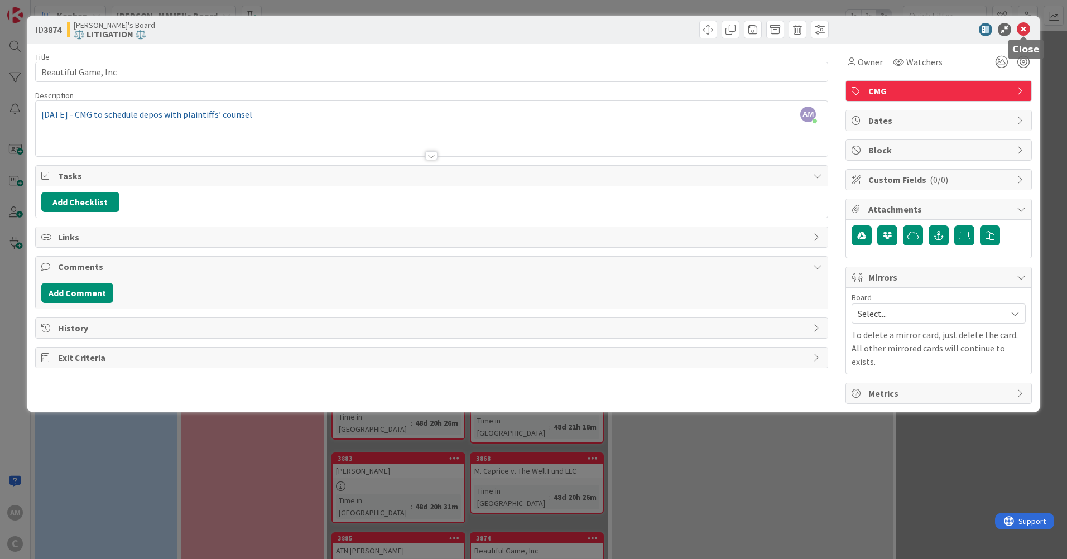
click at [1020, 26] on icon at bounding box center [1022, 29] width 13 height 13
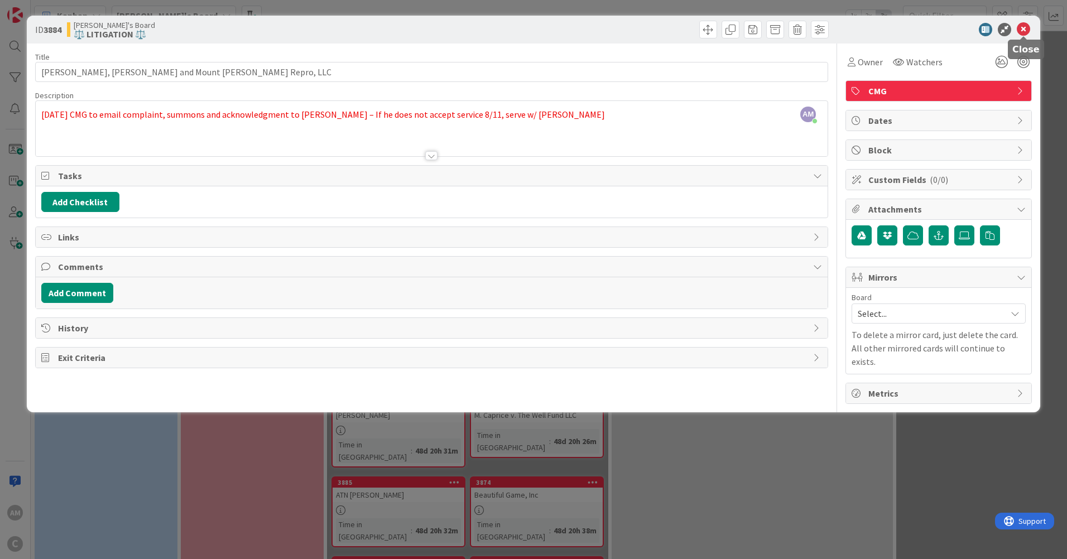
click at [1025, 32] on icon at bounding box center [1022, 29] width 13 height 13
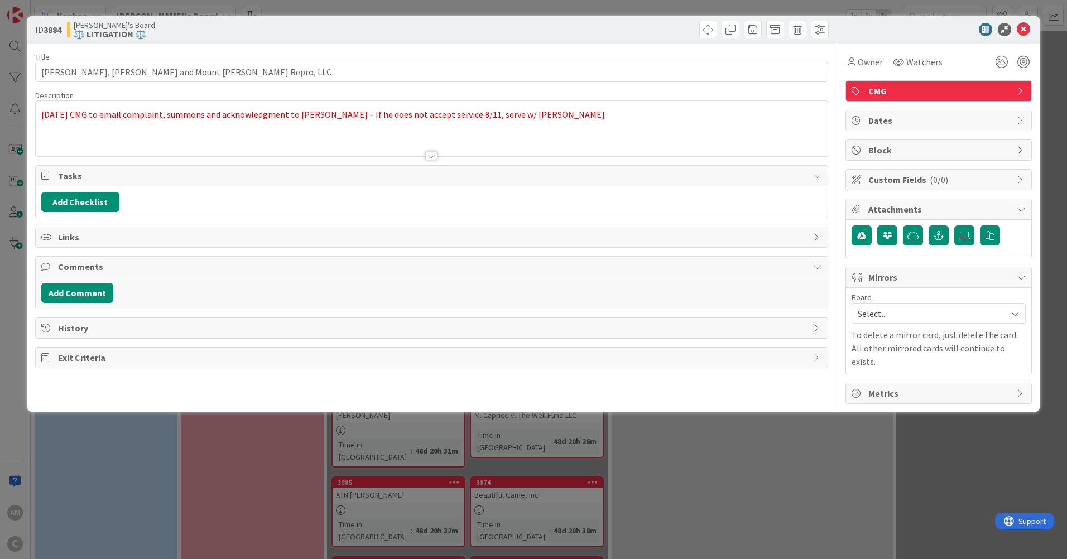
click at [590, 114] on p "[DATE] CMG to email complaint, summons and acknowledgment to [PERSON_NAME] – If…" at bounding box center [431, 114] width 780 height 13
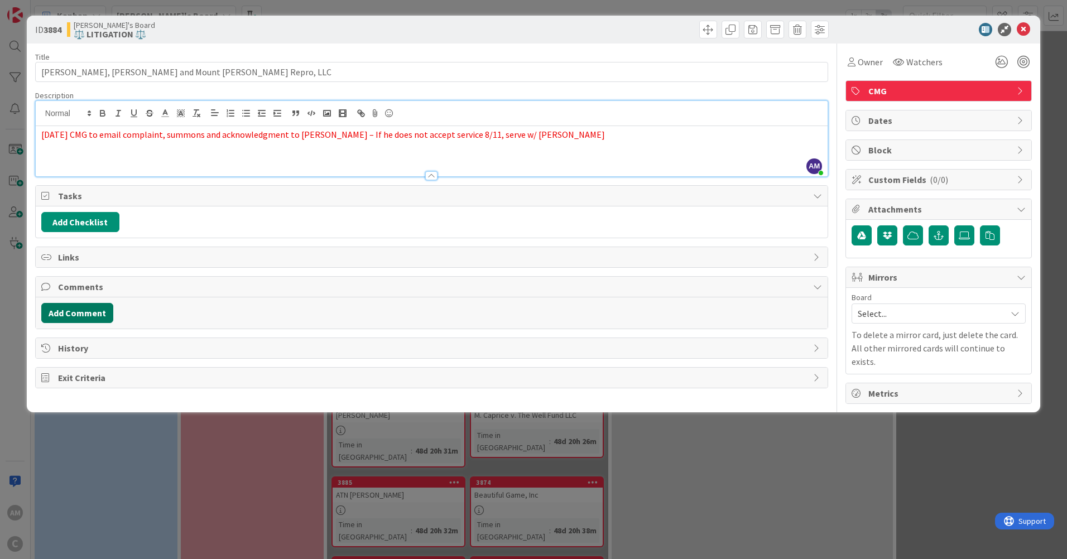
click at [79, 317] on button "Add Comment" at bounding box center [77, 313] width 72 height 20
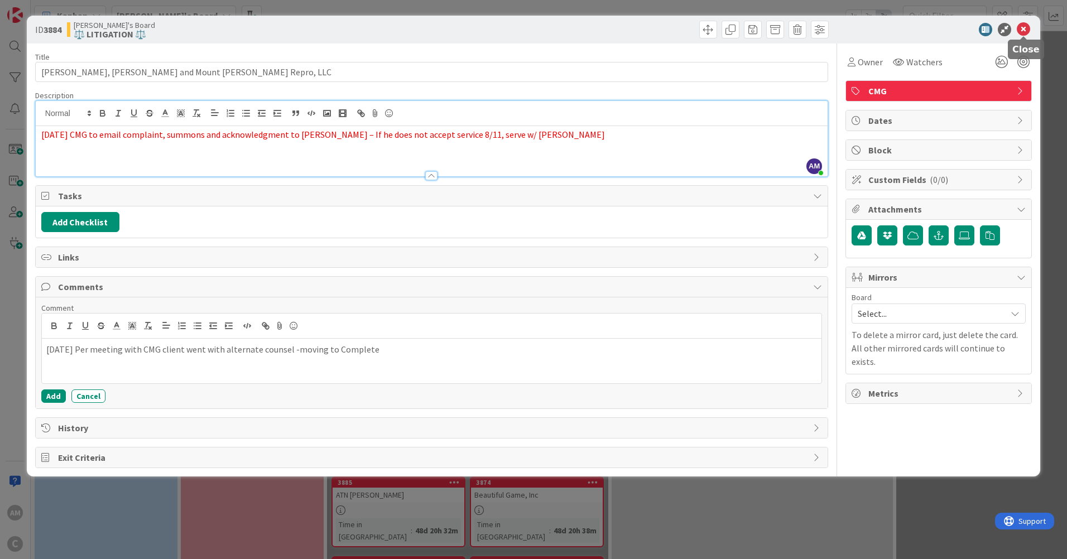
click at [1025, 30] on icon at bounding box center [1022, 29] width 13 height 13
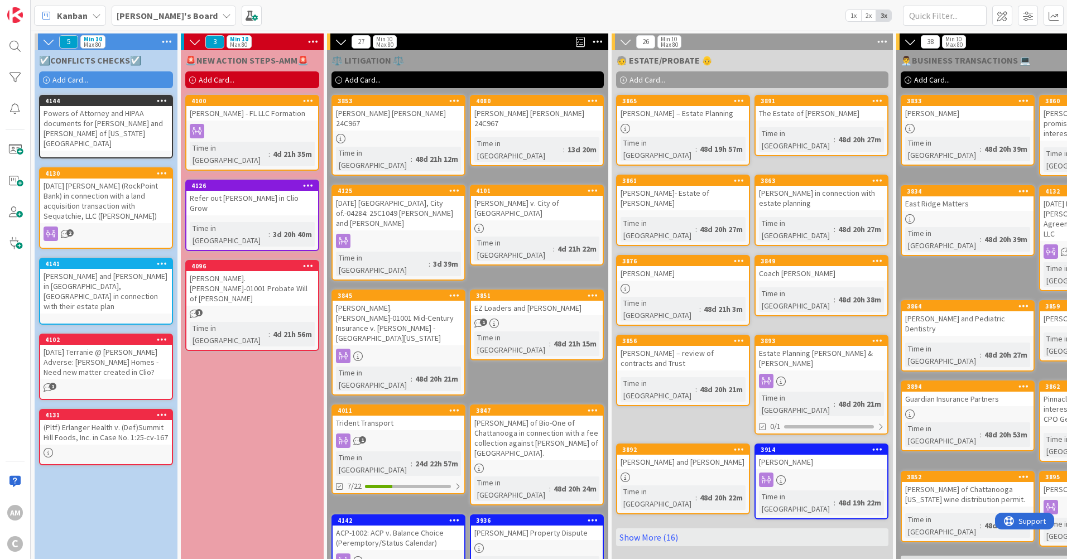
click at [653, 528] on link "Show More (16)" at bounding box center [752, 537] width 272 height 18
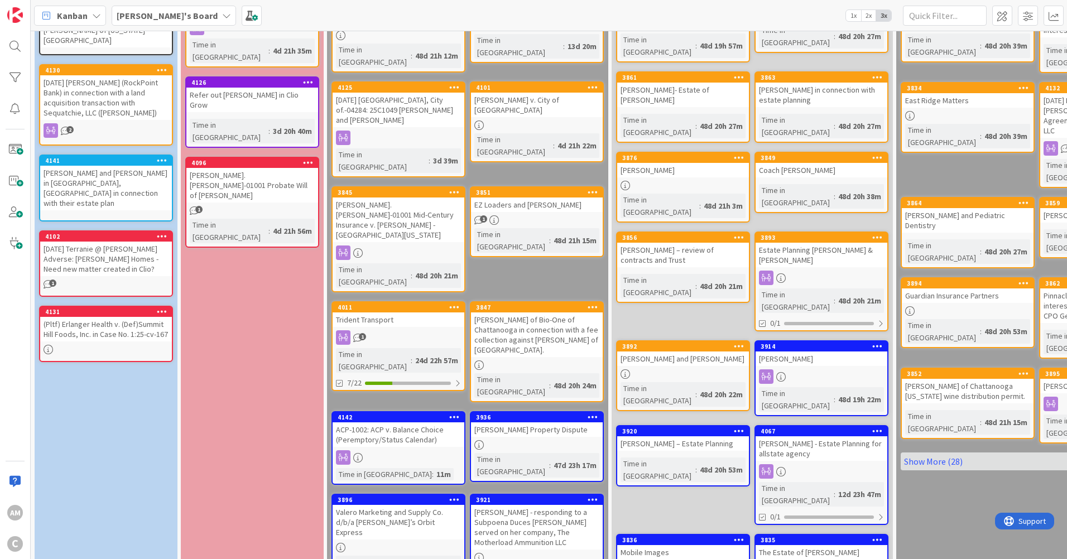
scroll to position [102, 0]
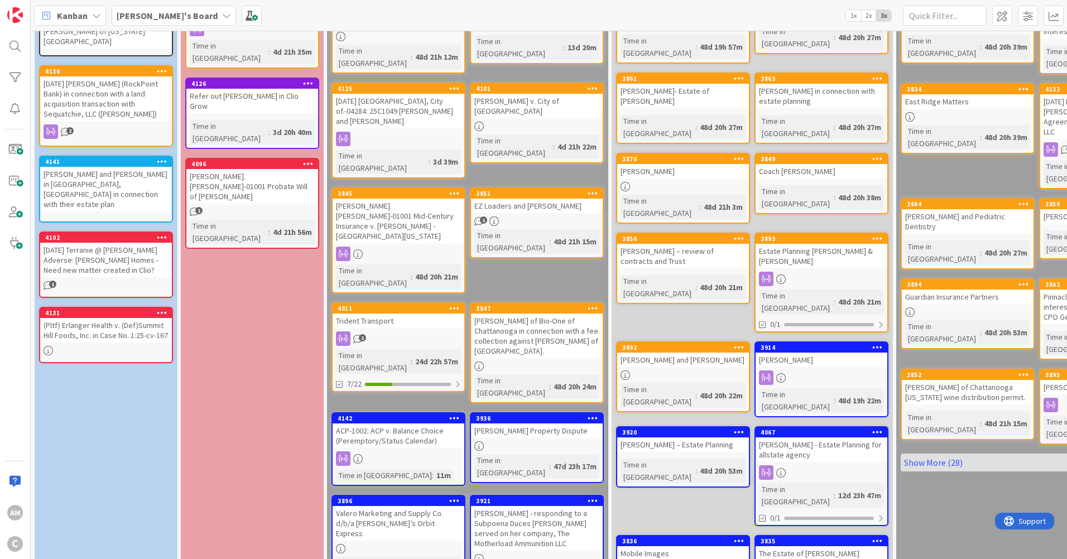
click at [948, 454] on link "Show More (28)" at bounding box center [1036, 463] width 272 height 18
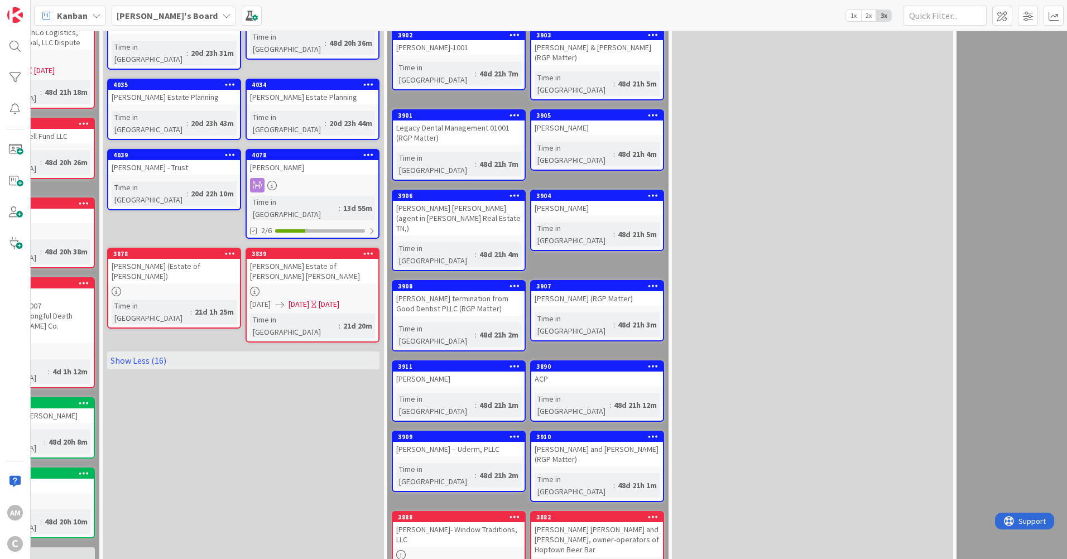
scroll to position [982, 509]
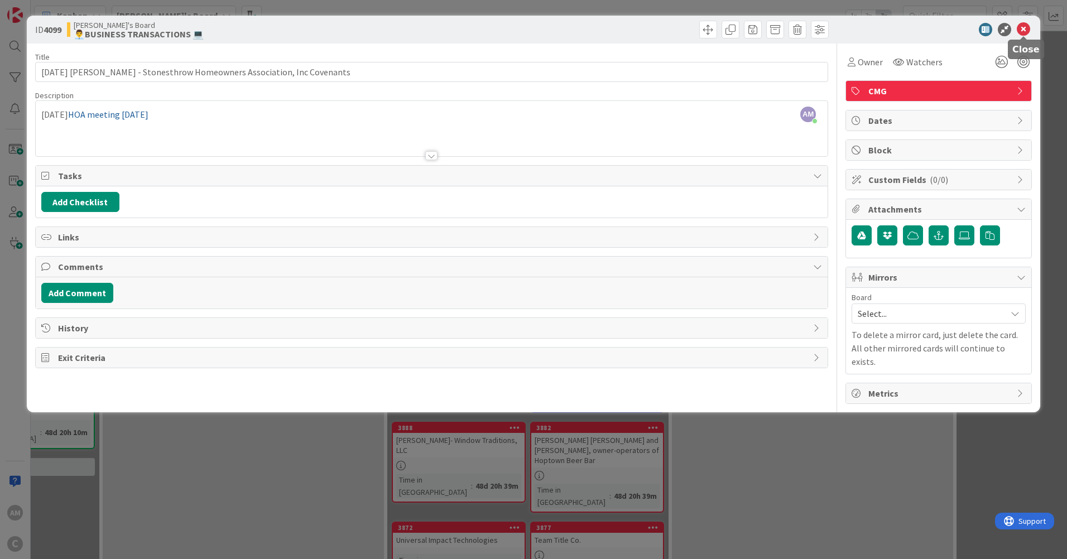
click at [1025, 28] on icon at bounding box center [1022, 29] width 13 height 13
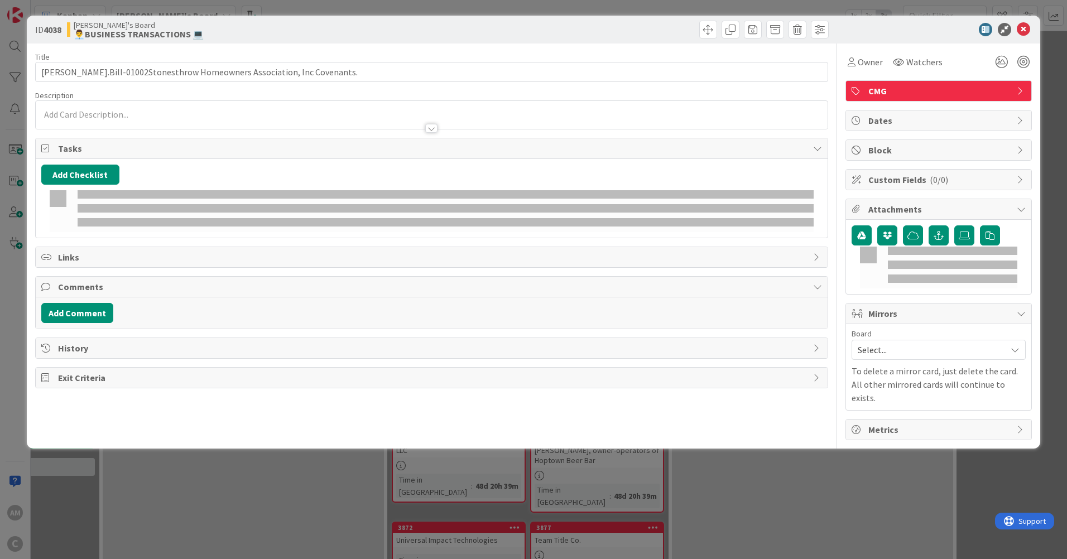
type input "[PERSON_NAME].Bill-01002Stonesthrow Homeowners Association, Inc Covenants."
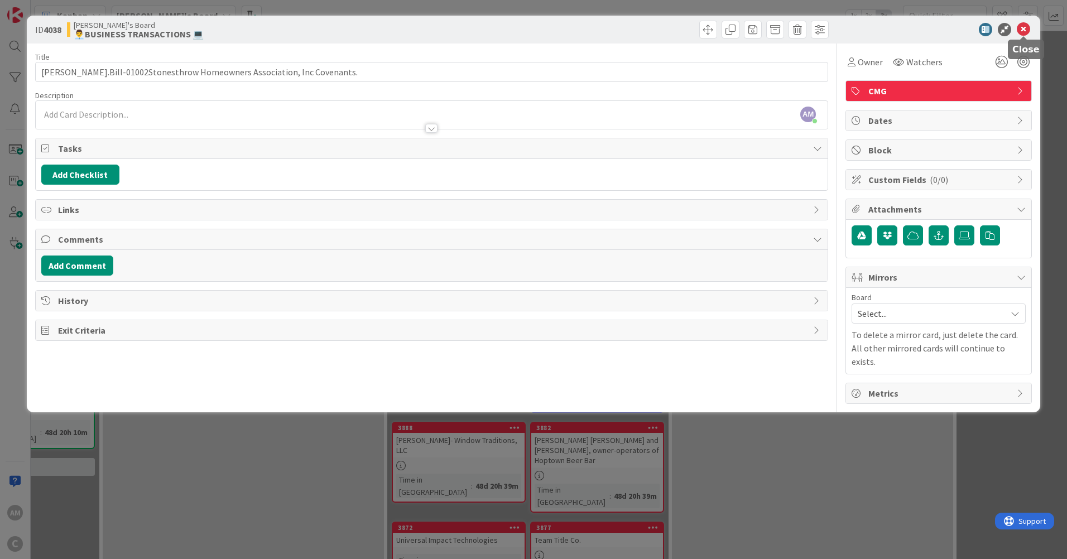
click at [1025, 32] on icon at bounding box center [1022, 29] width 13 height 13
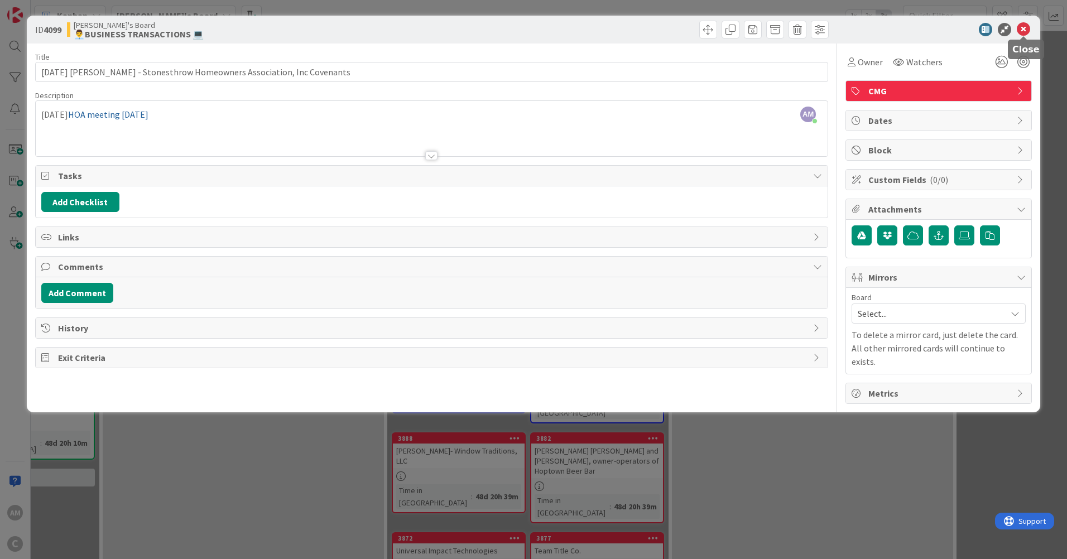
click at [1027, 25] on icon at bounding box center [1022, 29] width 13 height 13
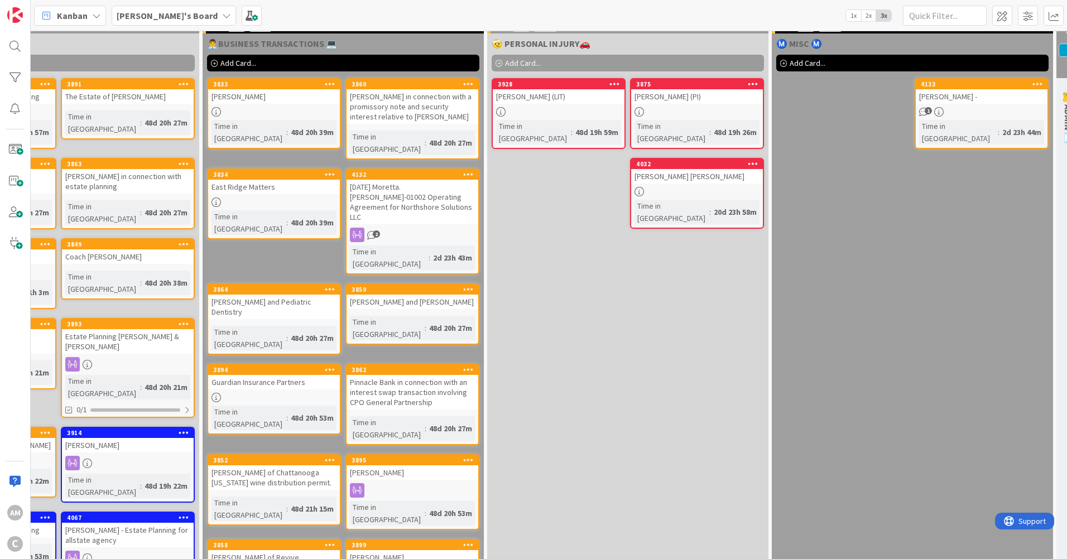
scroll to position [0, 693]
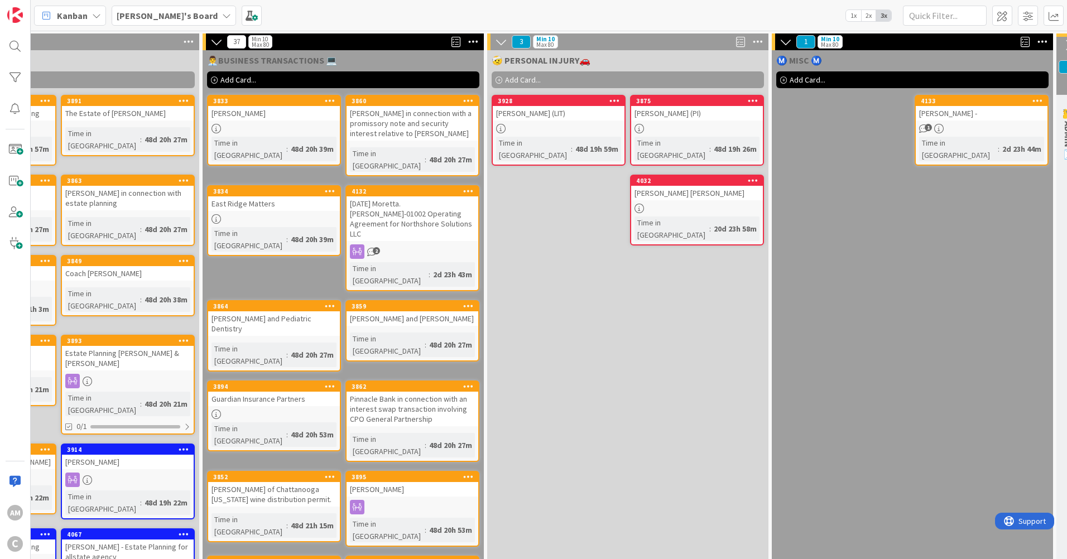
click at [748, 186] on div "[PERSON_NAME] [PERSON_NAME]" at bounding box center [697, 193] width 132 height 15
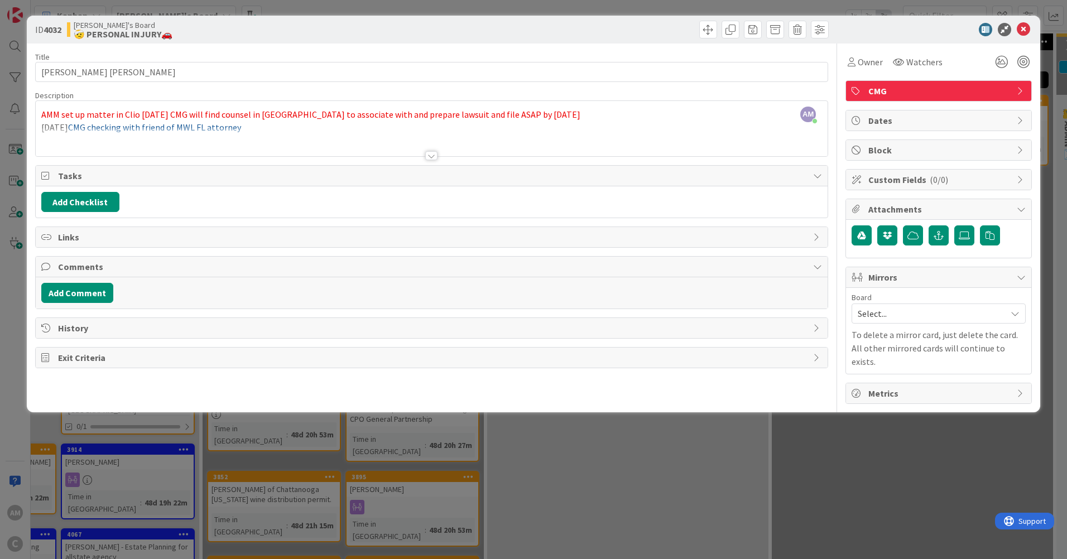
click at [432, 160] on div at bounding box center [431, 155] width 12 height 9
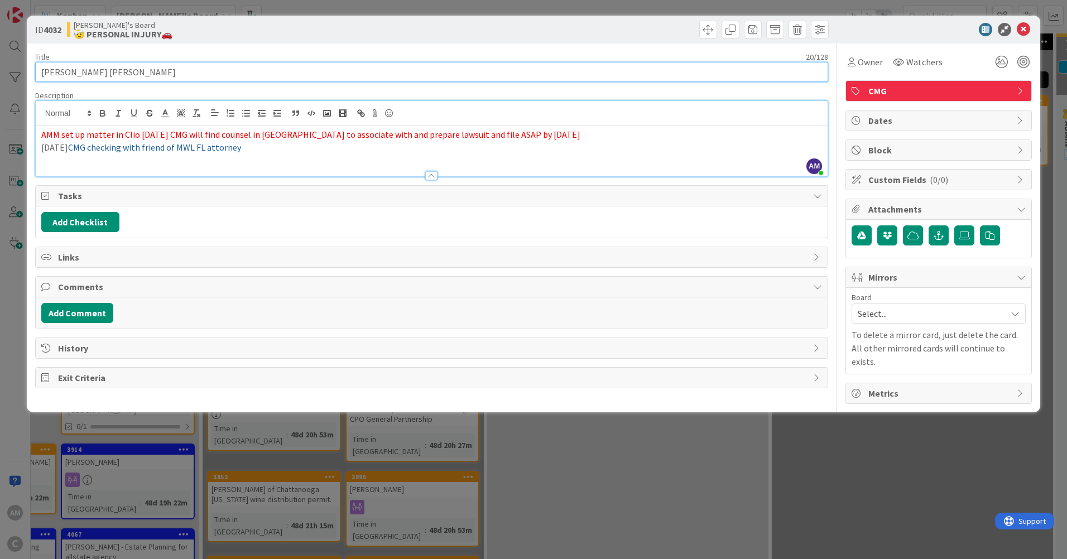
drag, startPoint x: 124, startPoint y: 70, endPoint x: -2, endPoint y: 70, distance: 126.6
click at [0, 70] on html "AM C Kanban [PERSON_NAME]'s Board 1x 2x 3x 5 Min 10 Max 80 ☑️CONFLICTS CHECKS☑️…" at bounding box center [533, 279] width 1067 height 559
drag, startPoint x: 89, startPoint y: 78, endPoint x: 84, endPoint y: 83, distance: 6.7
drag, startPoint x: 84, startPoint y: 83, endPoint x: 113, endPoint y: 68, distance: 31.9
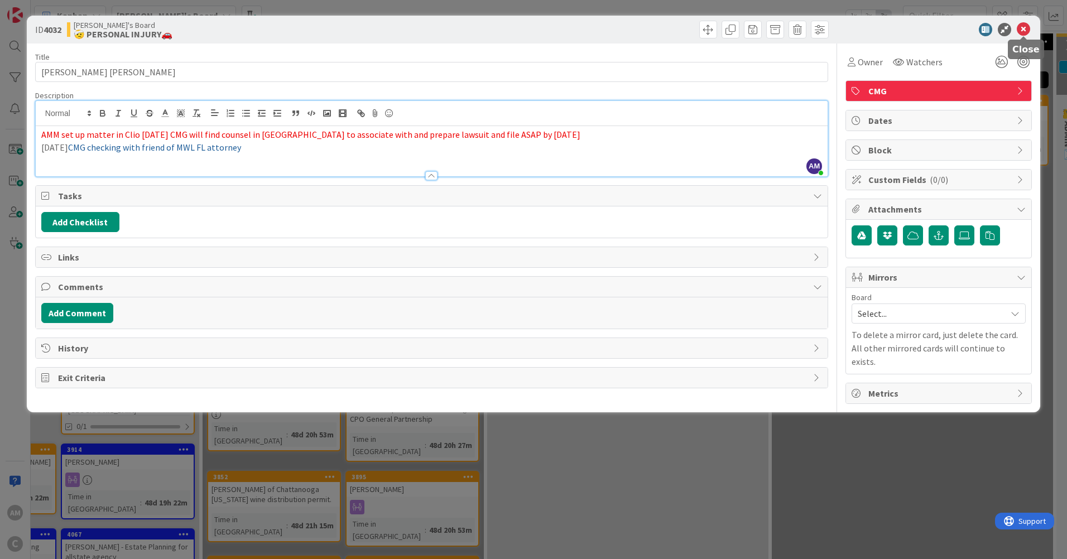
click at [1026, 29] on icon at bounding box center [1022, 29] width 13 height 13
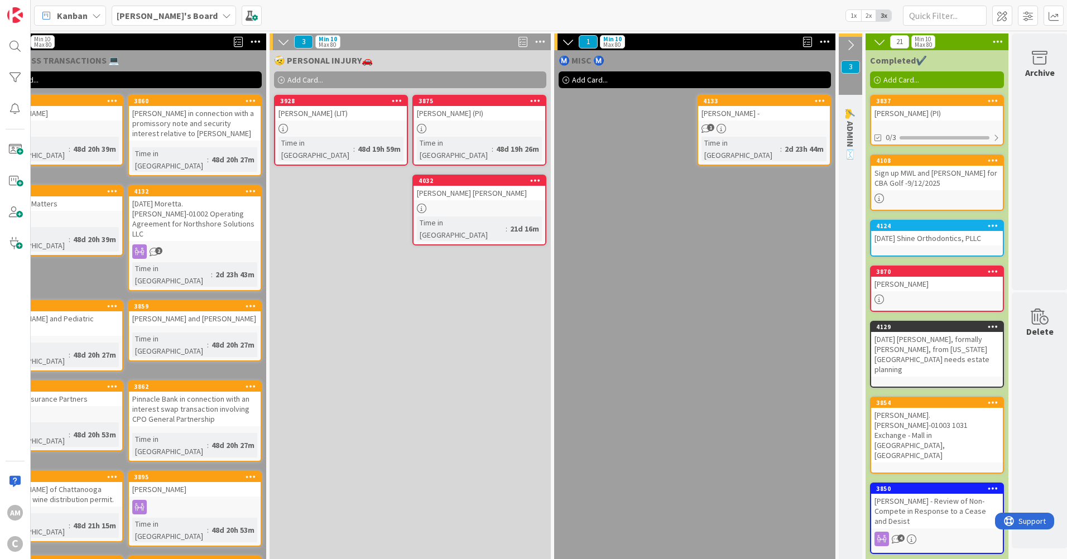
scroll to position [0, 924]
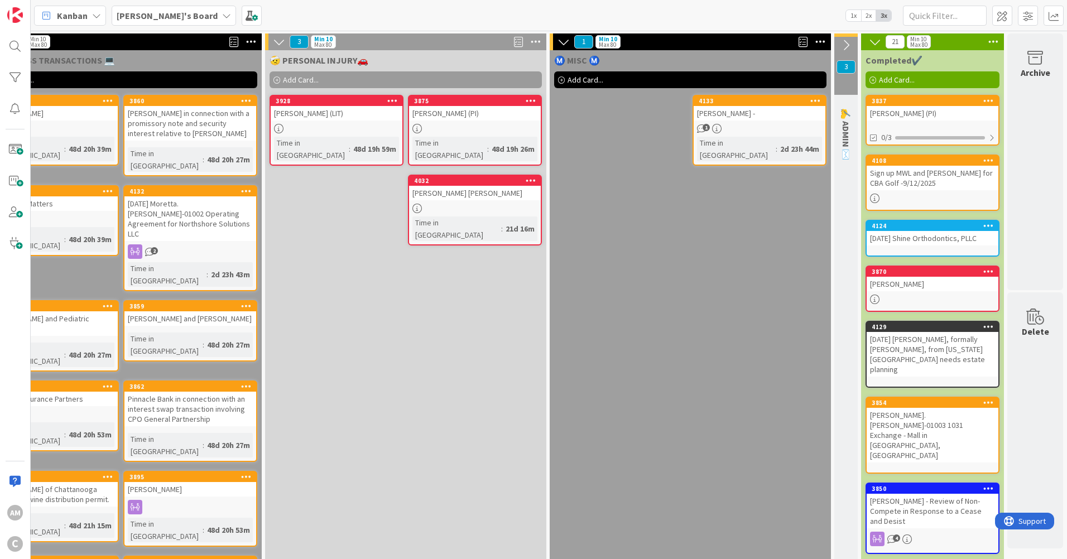
click at [840, 41] on icon at bounding box center [846, 45] width 12 height 12
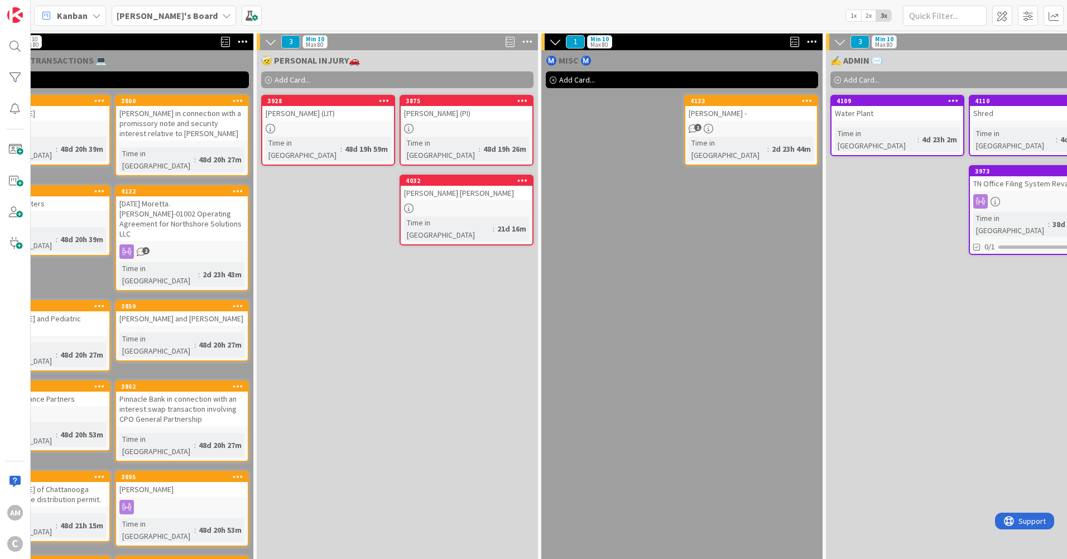
click at [838, 42] on icon at bounding box center [839, 42] width 12 height 12
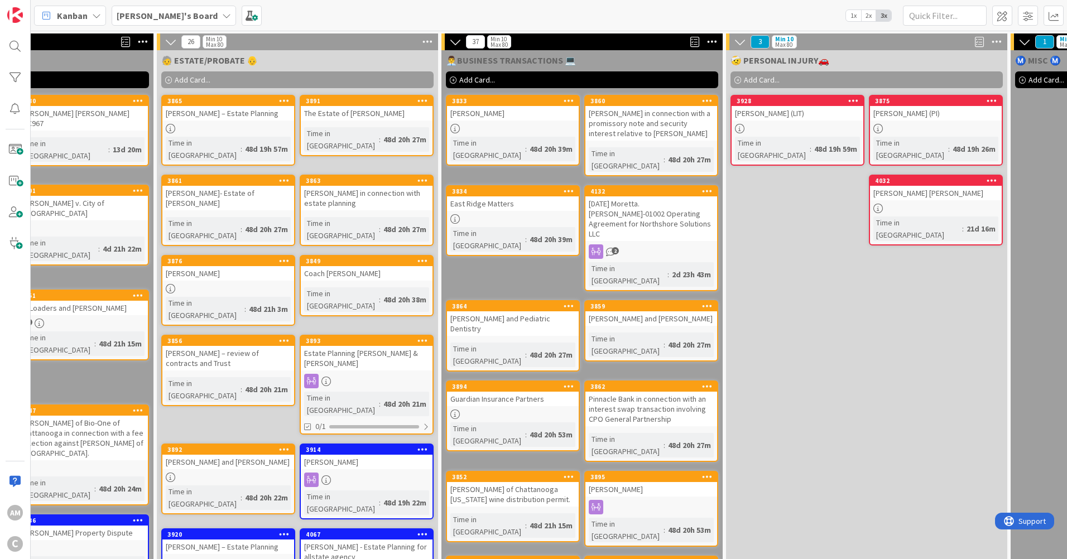
scroll to position [0, 0]
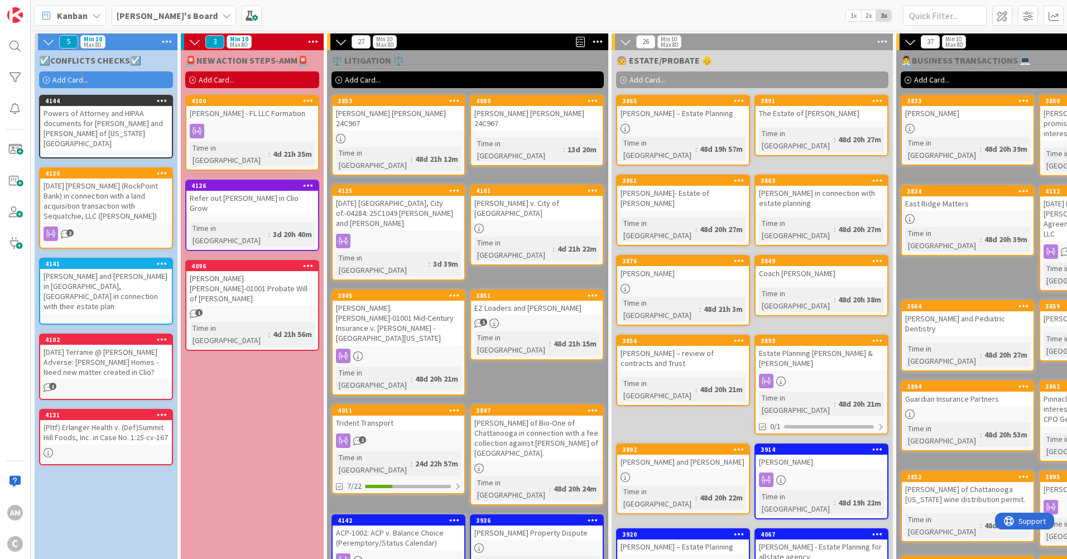
click at [222, 13] on icon at bounding box center [226, 15] width 9 height 9
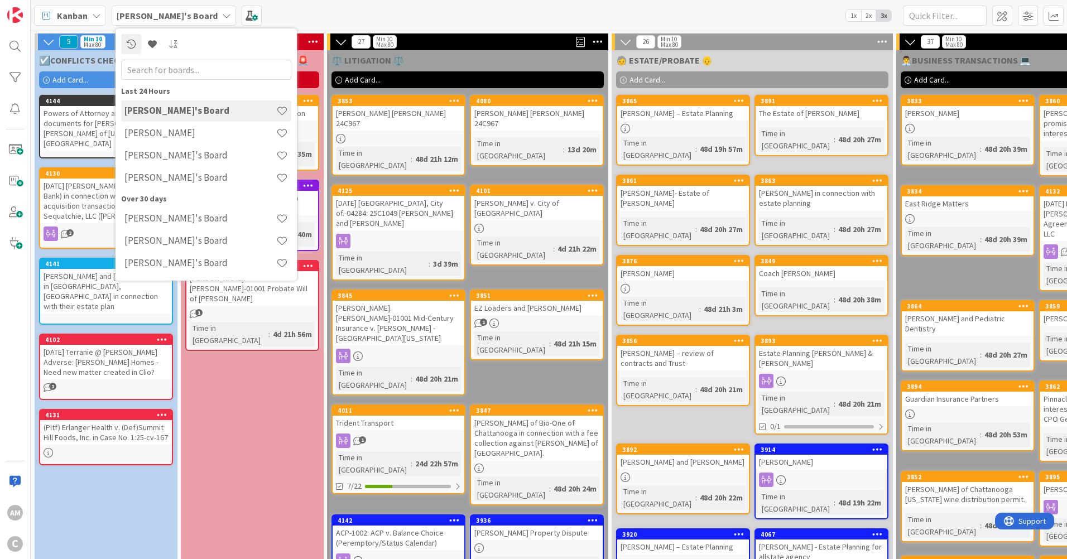
click at [222, 13] on icon at bounding box center [226, 15] width 9 height 9
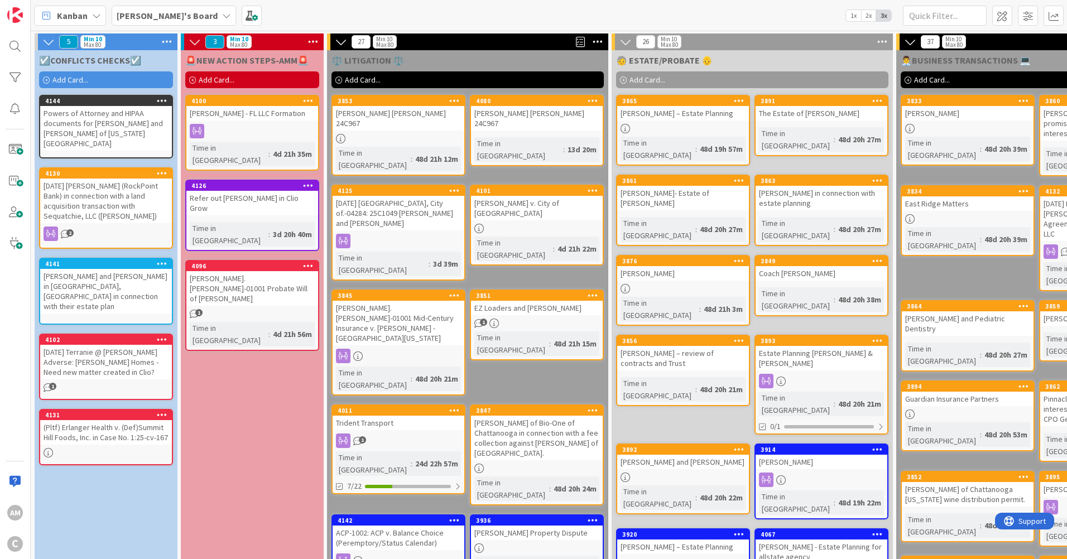
click at [99, 199] on div "[DATE] [PERSON_NAME] (RockPoint Bank) in connection with a land acquisition tra…" at bounding box center [106, 201] width 132 height 45
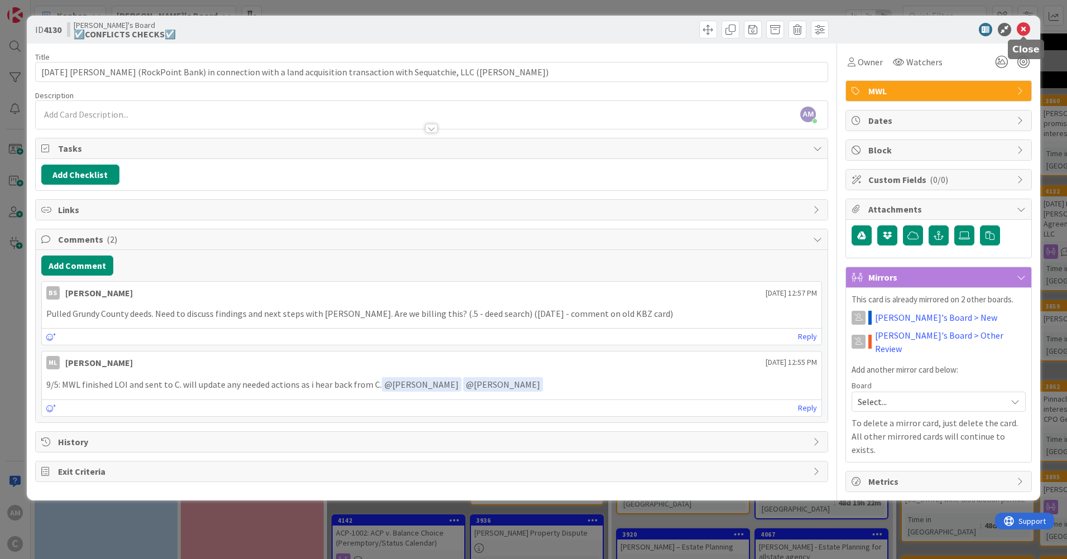
click at [1025, 25] on icon at bounding box center [1022, 29] width 13 height 13
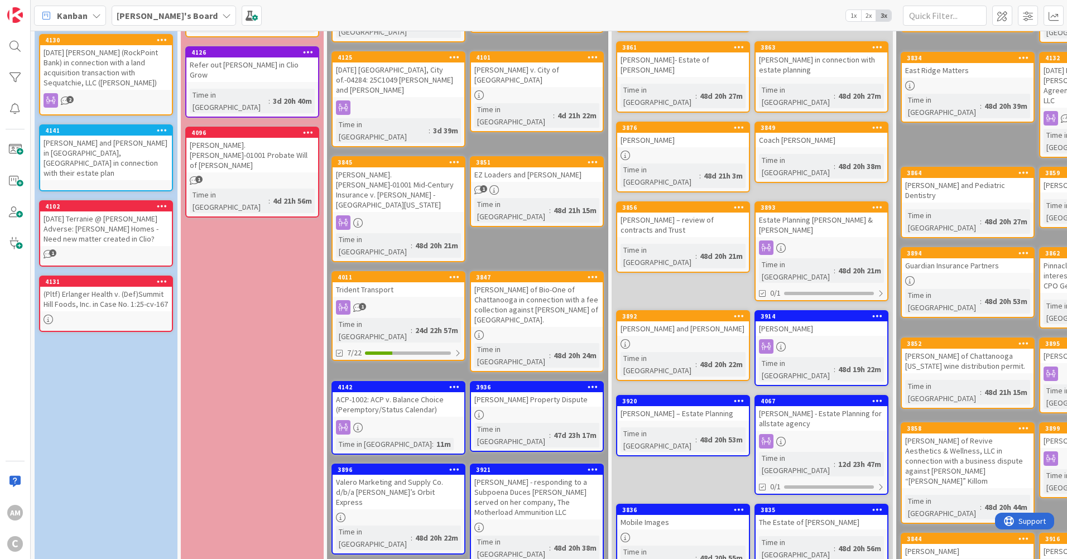
scroll to position [112, 0]
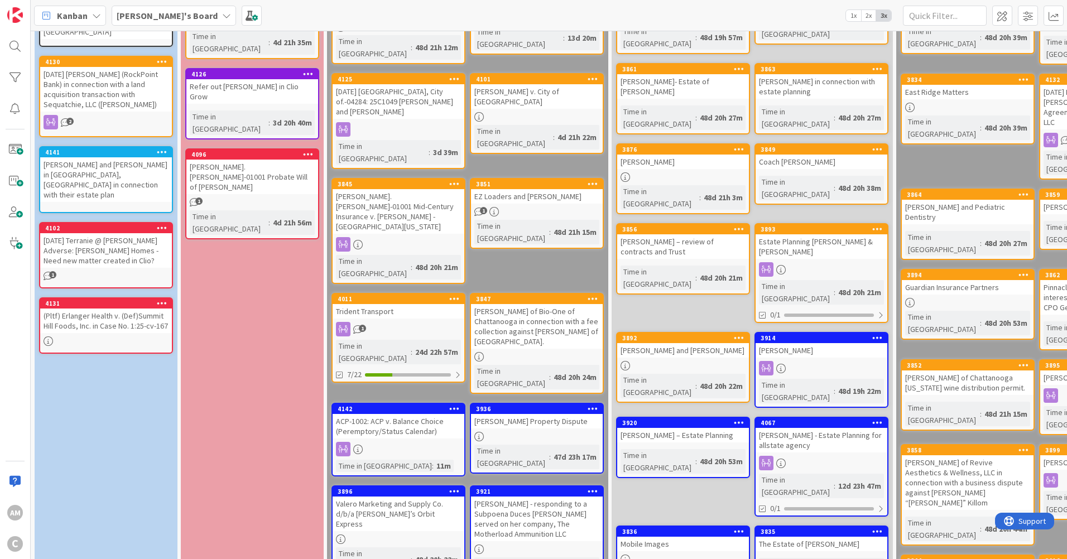
click at [694, 417] on link "3920 [PERSON_NAME] – Estate Planning Time in [GEOGRAPHIC_DATA] : 48d 20h 53m" at bounding box center [683, 447] width 134 height 61
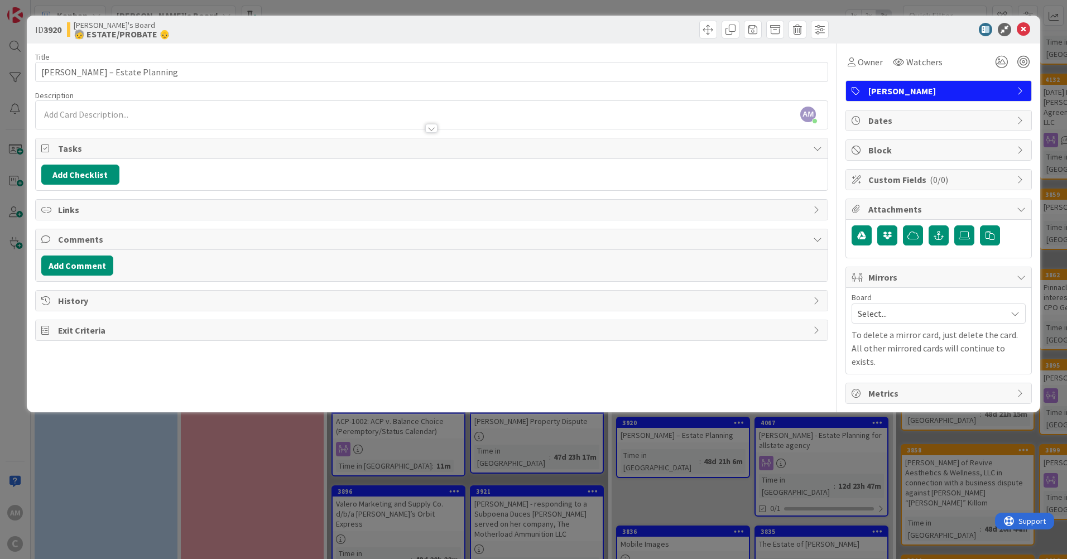
click at [186, 115] on div "AM [PERSON_NAME] just joined" at bounding box center [432, 115] width 792 height 28
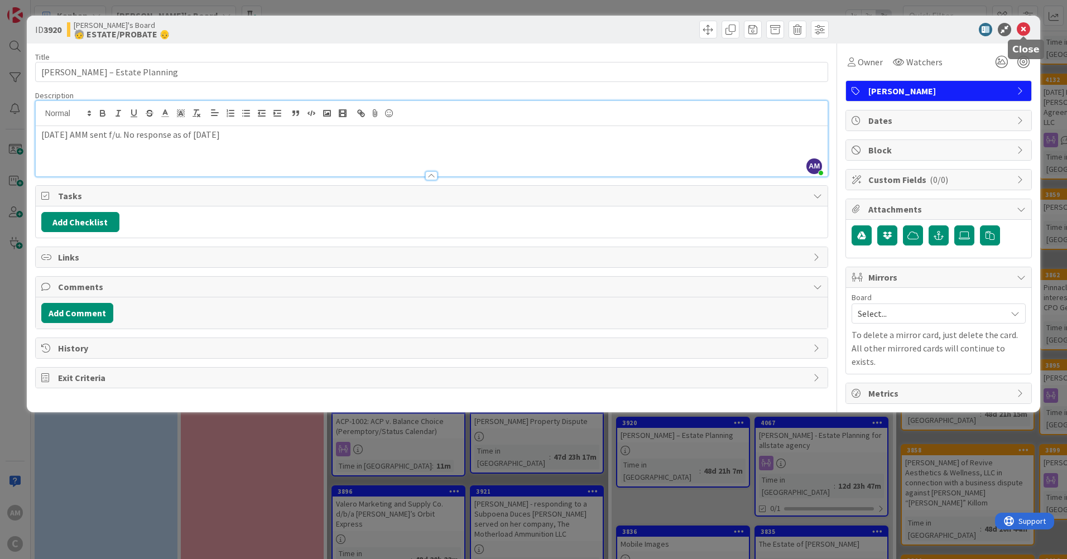
click at [1023, 26] on icon at bounding box center [1022, 29] width 13 height 13
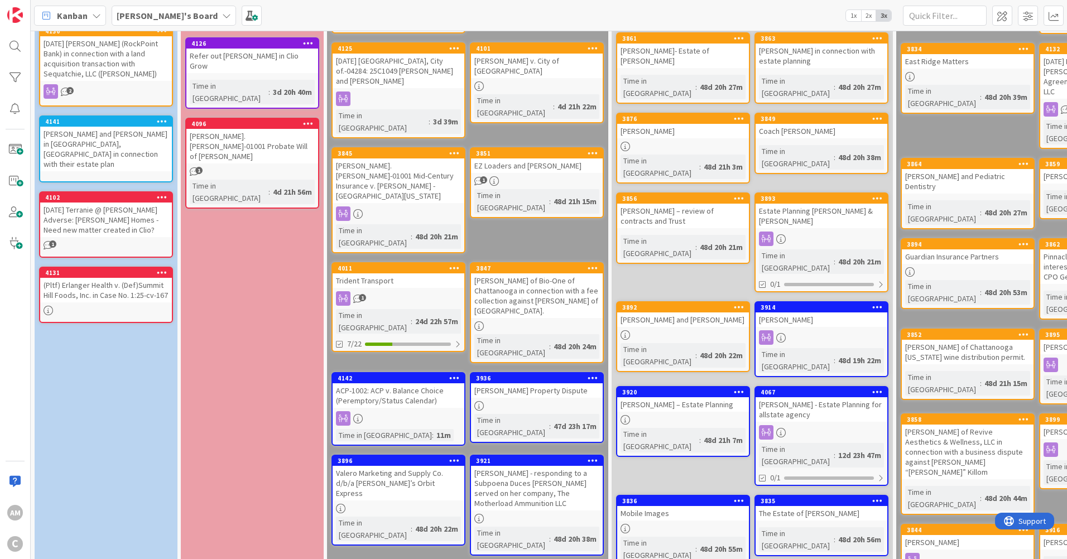
scroll to position [167, 0]
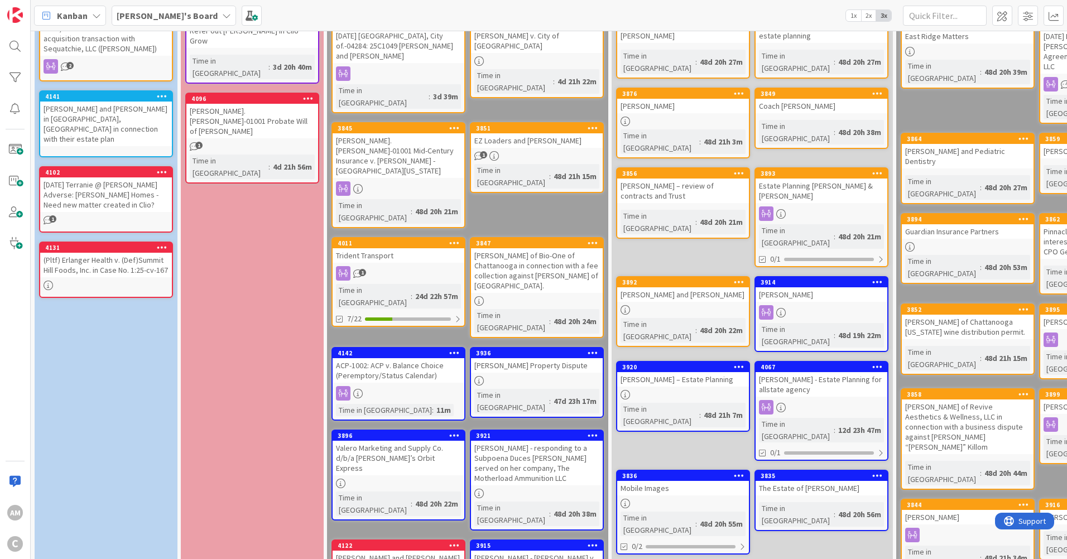
click at [862, 481] on div "The Estate of [PERSON_NAME]" at bounding box center [821, 488] width 132 height 15
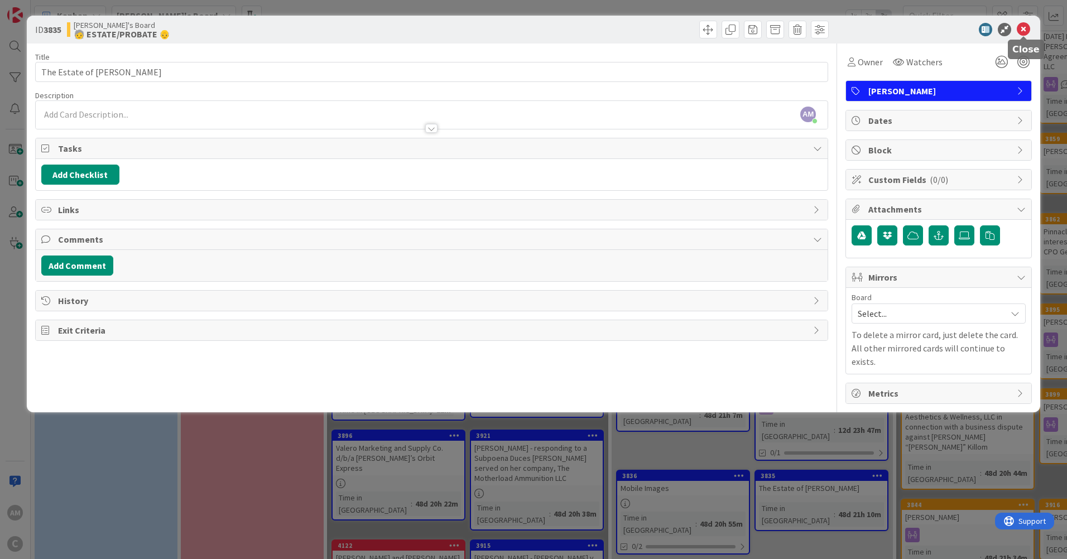
click at [1019, 28] on icon at bounding box center [1022, 29] width 13 height 13
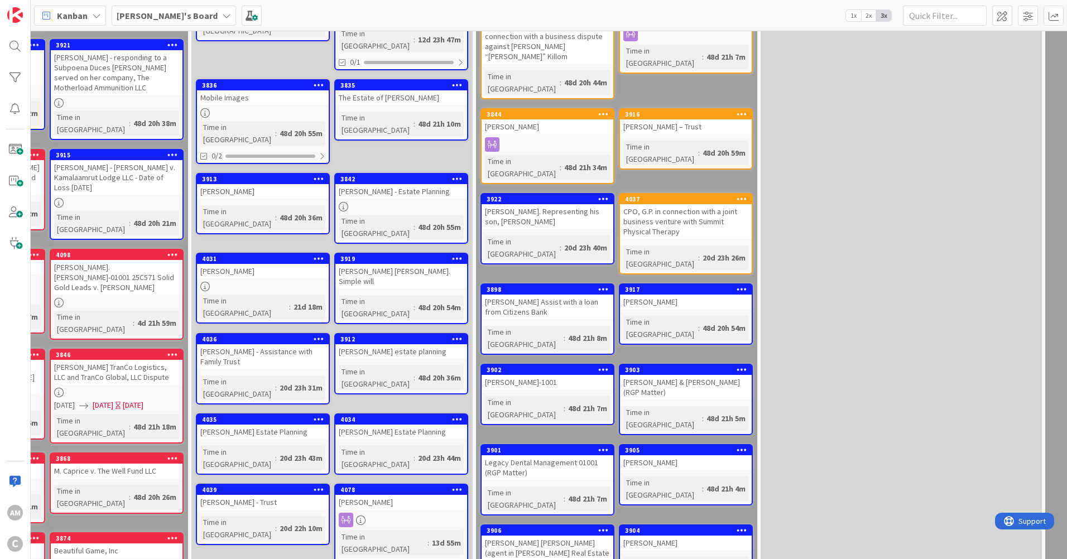
scroll to position [558, 431]
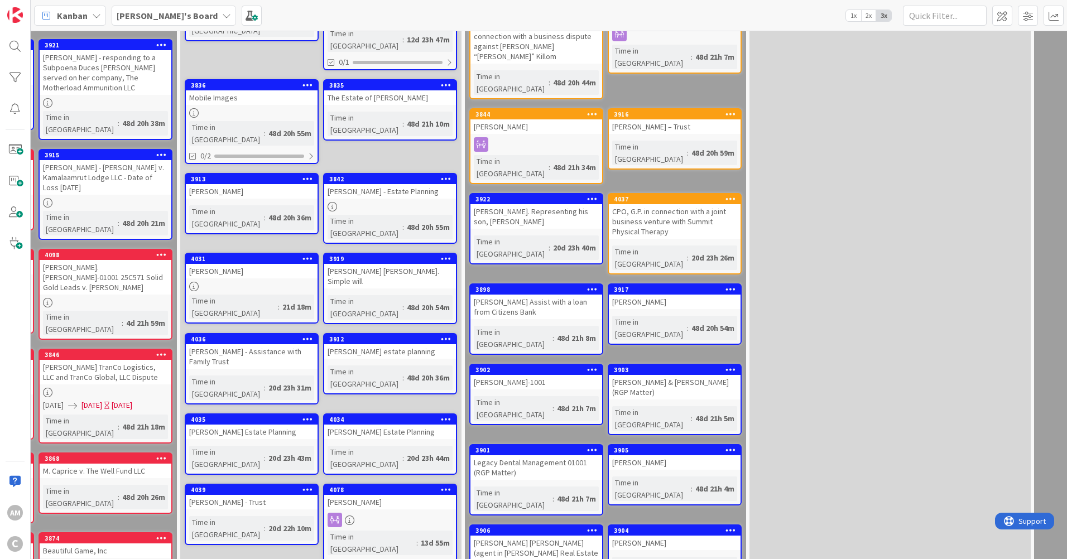
click at [710, 524] on link "3904 [PERSON_NAME] Time in [GEOGRAPHIC_DATA] : 48d 21h 5m" at bounding box center [675, 554] width 134 height 61
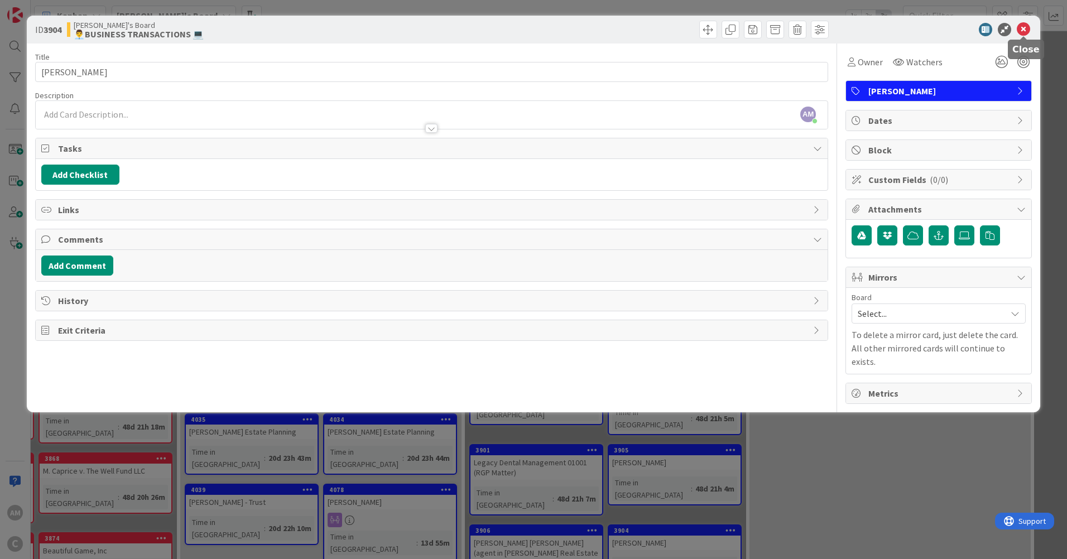
click at [1025, 27] on icon at bounding box center [1022, 29] width 13 height 13
